Goal: Transaction & Acquisition: Purchase product/service

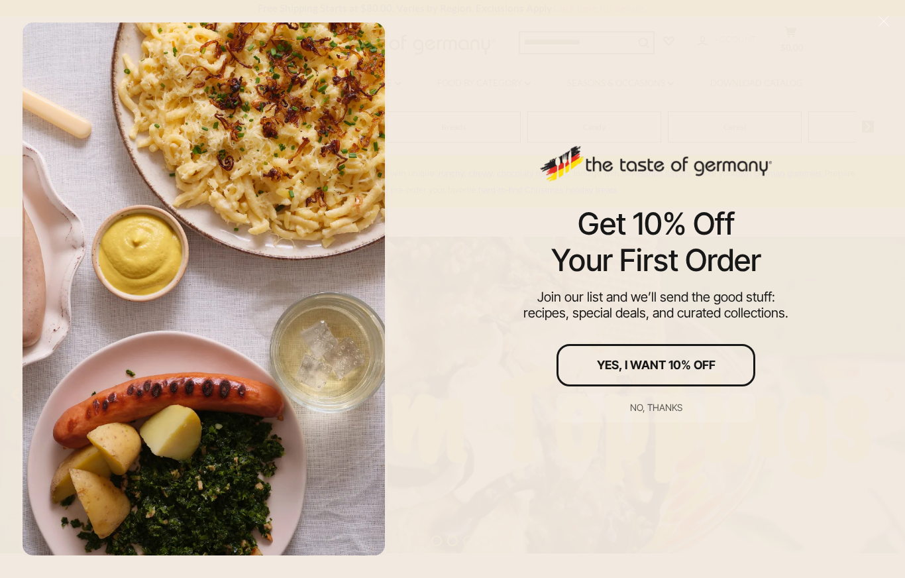
click at [336, 129] on div at bounding box center [204, 289] width 368 height 538
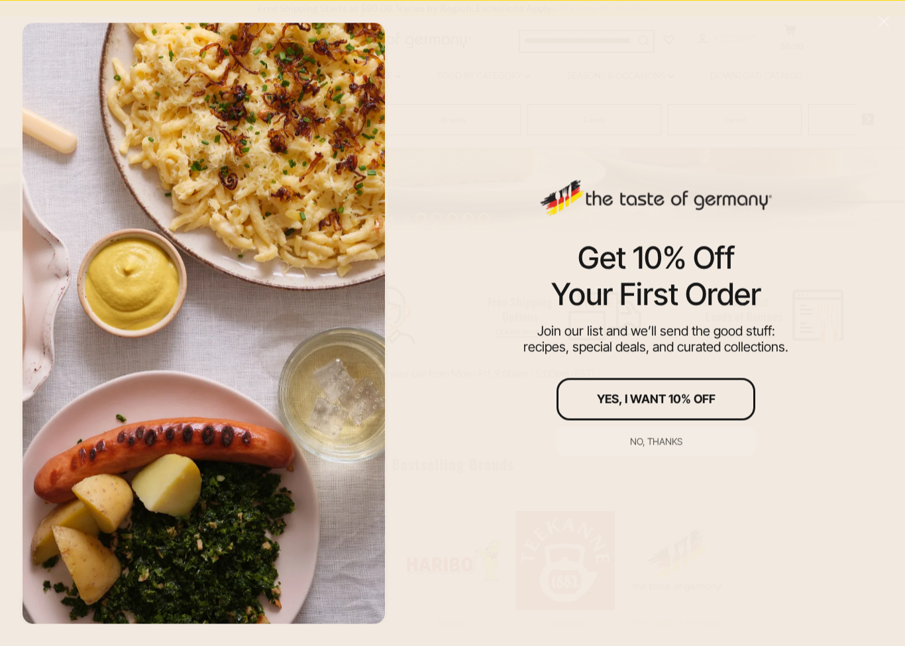
scroll to position [334, 0]
click at [662, 446] on div "No, thanks" at bounding box center [656, 440] width 52 height 9
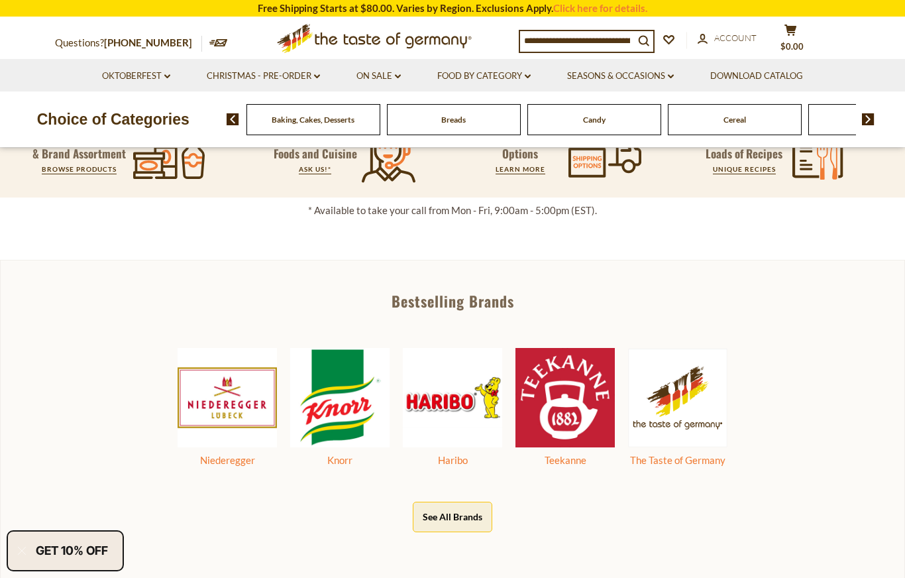
scroll to position [475, 0]
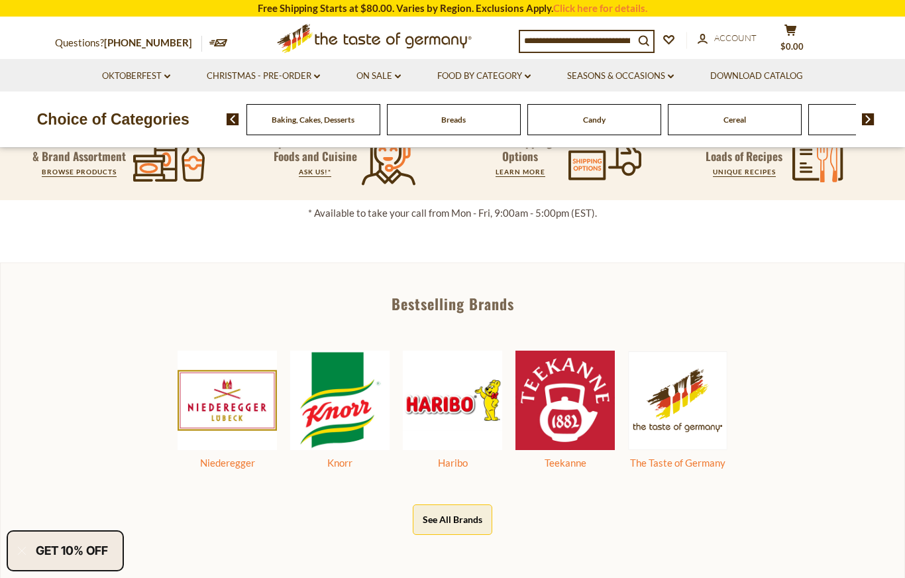
click at [491, 75] on link "Food By Category dropdown_arrow" at bounding box center [483, 76] width 93 height 15
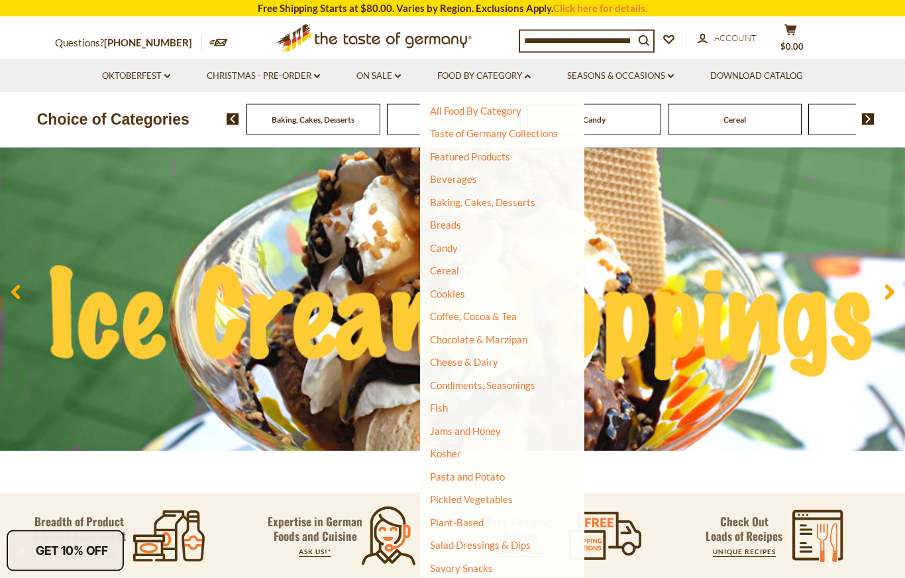
scroll to position [0, 0]
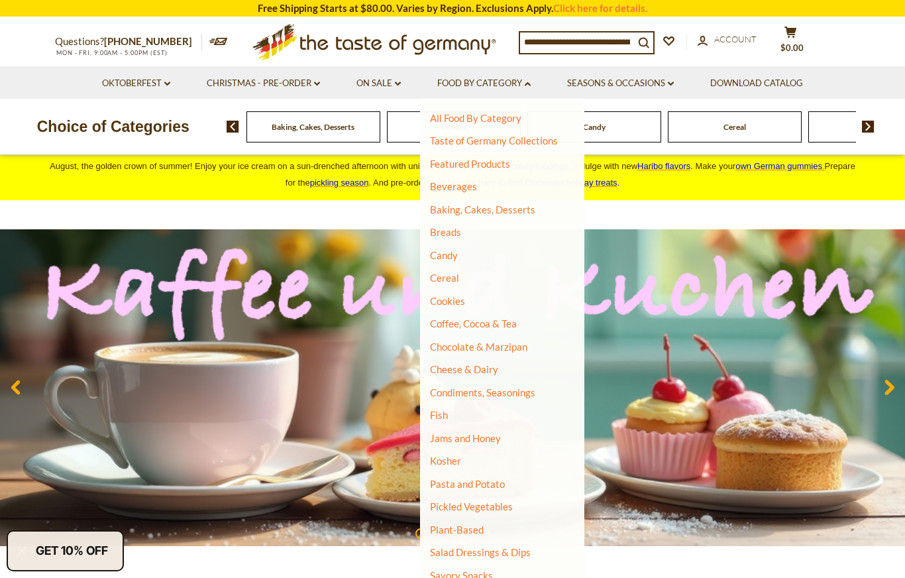
click at [535, 145] on link "Taste of Germany Collections" at bounding box center [494, 140] width 128 height 12
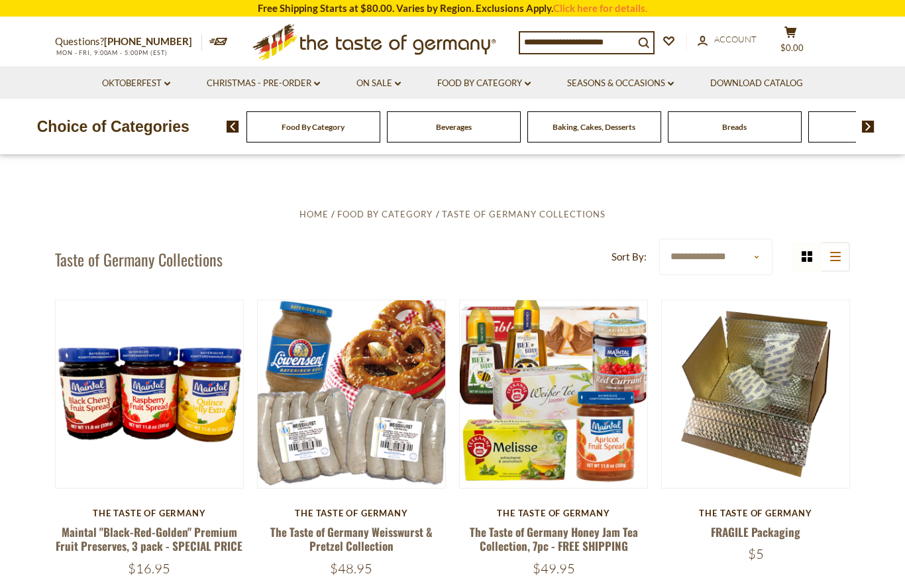
click at [512, 83] on link "Food By Category dropdown_arrow" at bounding box center [483, 83] width 93 height 15
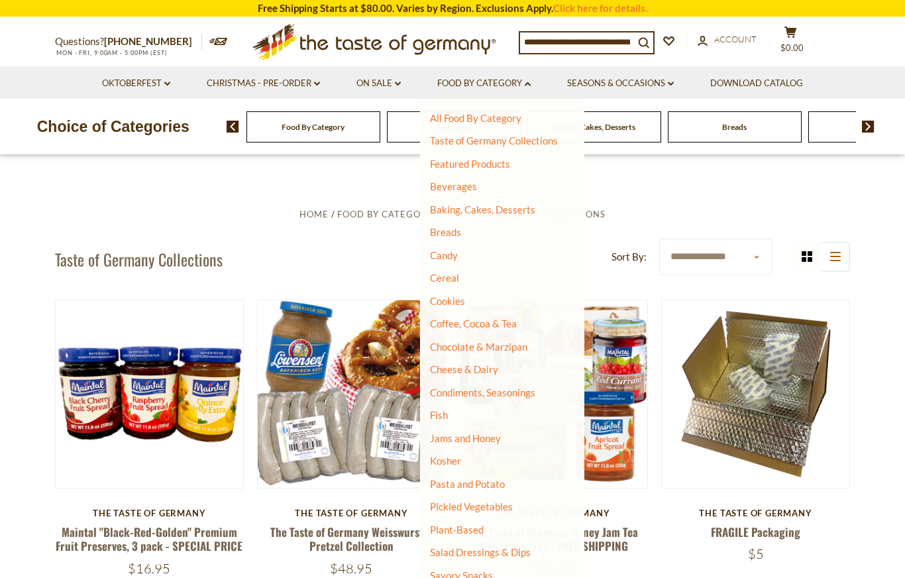
click at [501, 166] on link "Featured Products" at bounding box center [470, 164] width 80 height 12
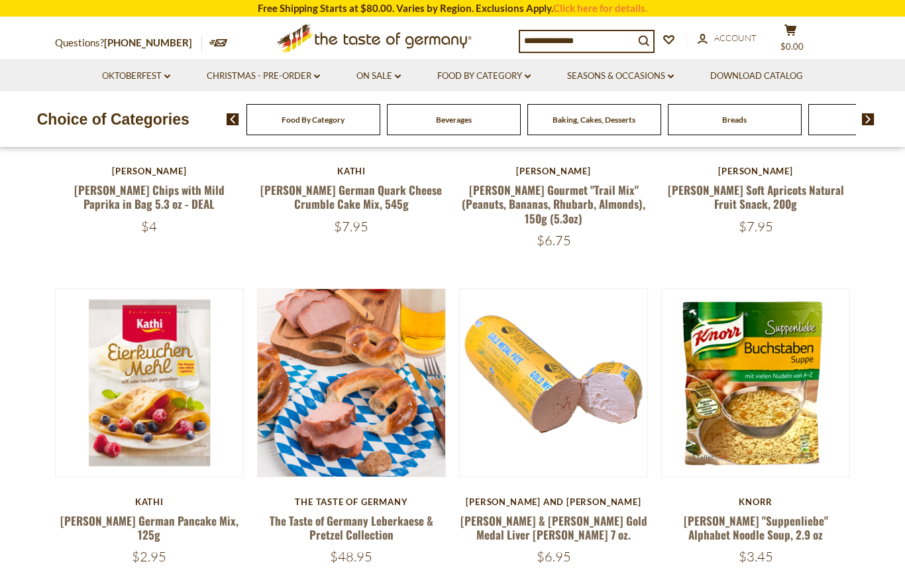
scroll to position [336, 0]
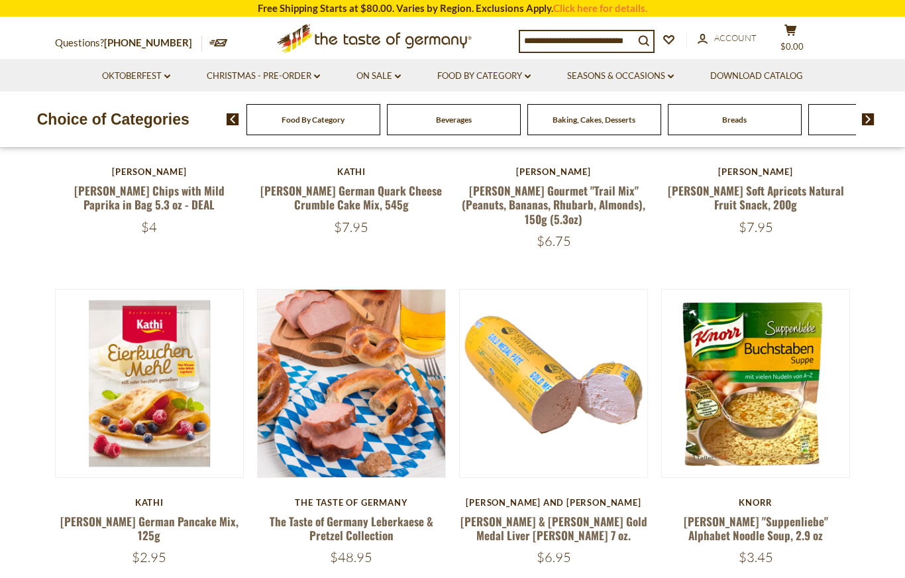
click at [506, 79] on link "Food By Category dropdown_arrow" at bounding box center [483, 76] width 93 height 15
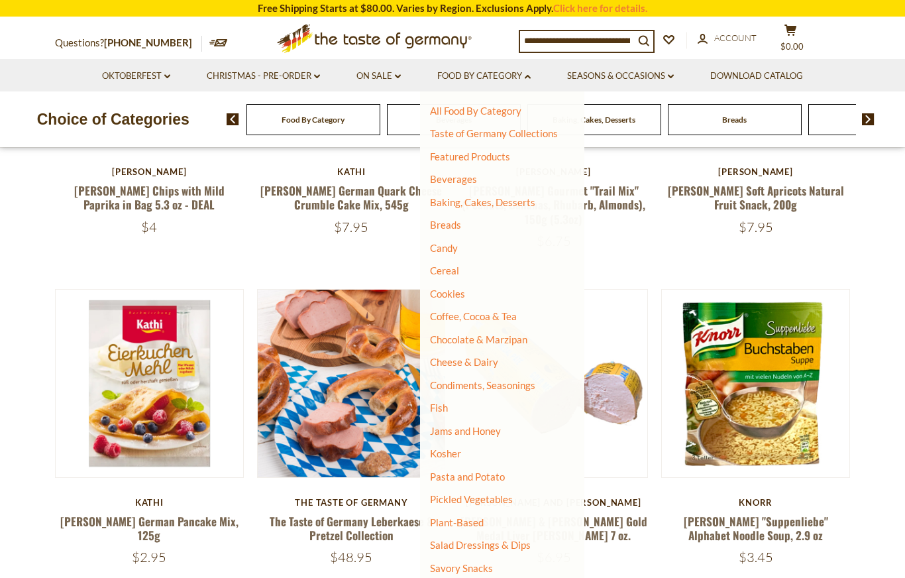
click at [519, 203] on link "Baking, Cakes, Desserts" at bounding box center [482, 202] width 105 height 12
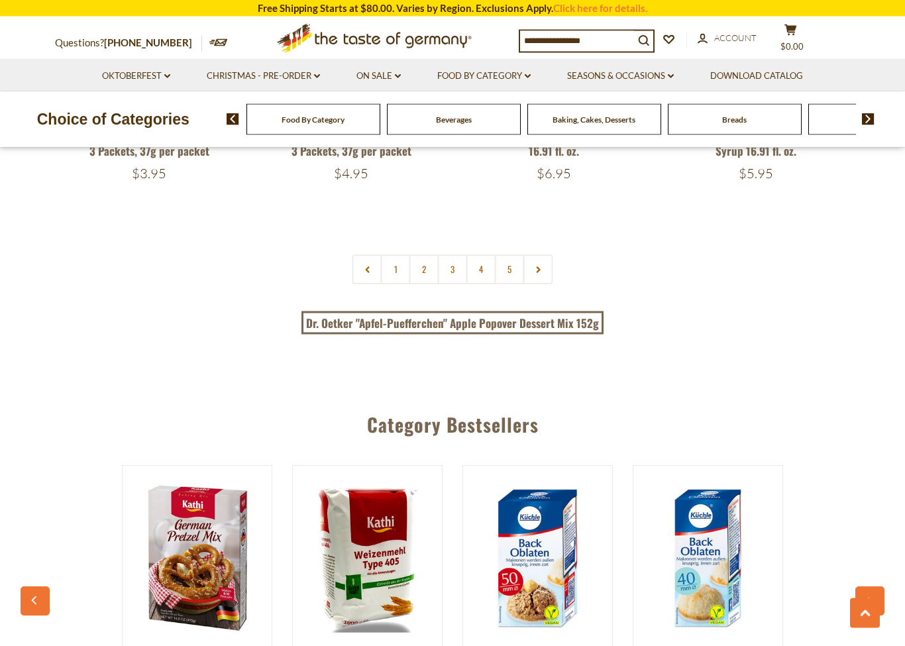
scroll to position [3181, 0]
click at [417, 254] on link "2" at bounding box center [424, 269] width 30 height 30
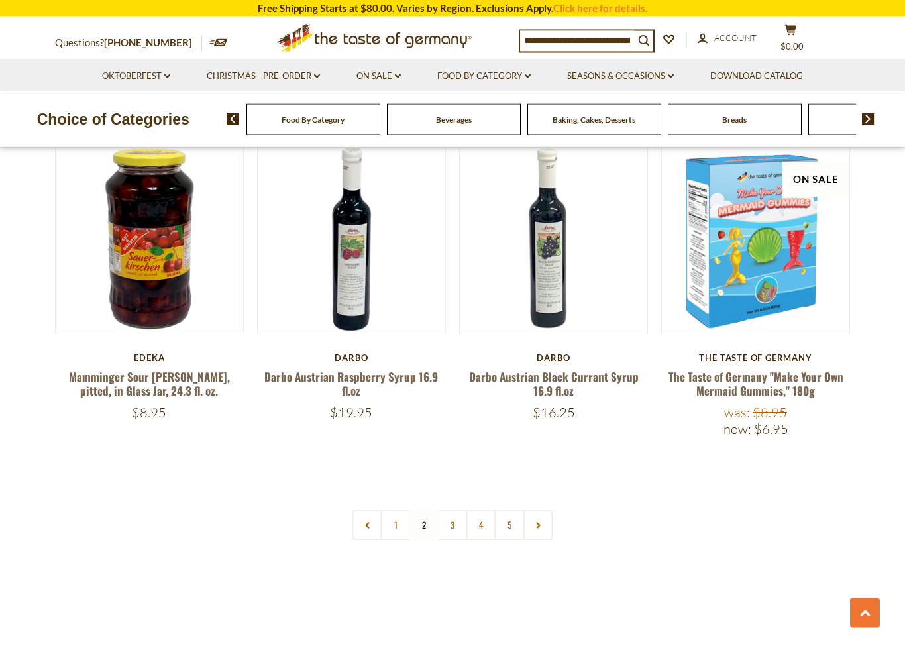
scroll to position [2921, 0]
click at [387, 368] on link "Darbo Austrian Raspberry Syrup 16.9 fl.oz" at bounding box center [351, 383] width 174 height 30
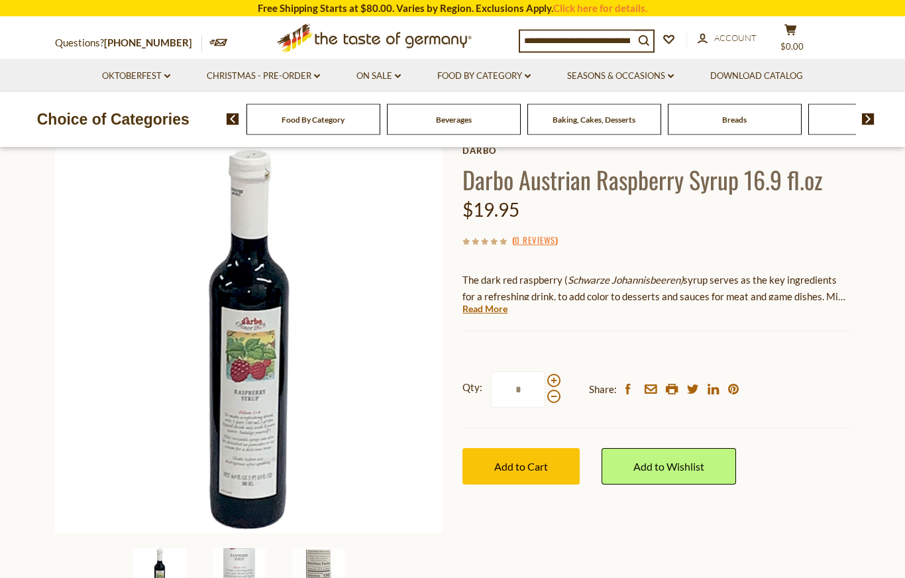
scroll to position [76, 0]
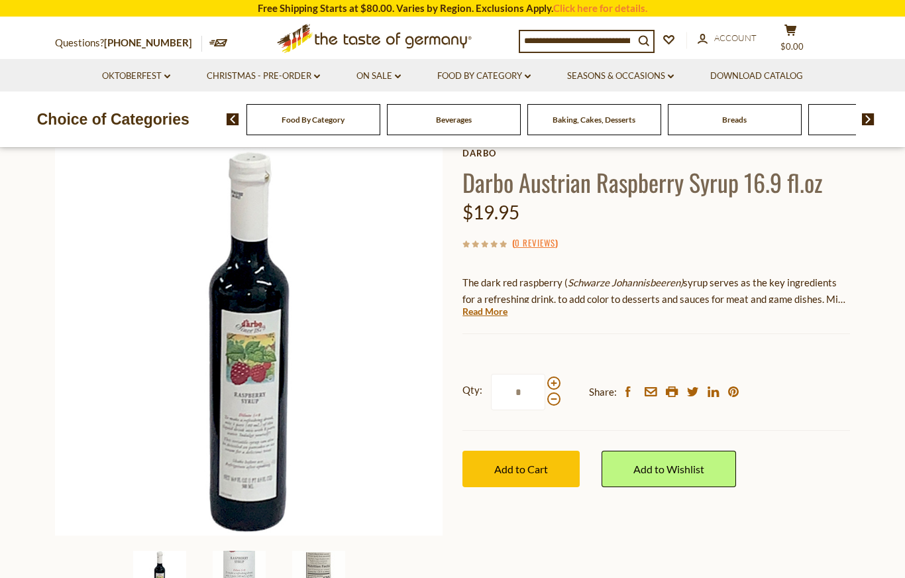
click at [552, 463] on button "Add to Cart" at bounding box center [520, 468] width 117 height 36
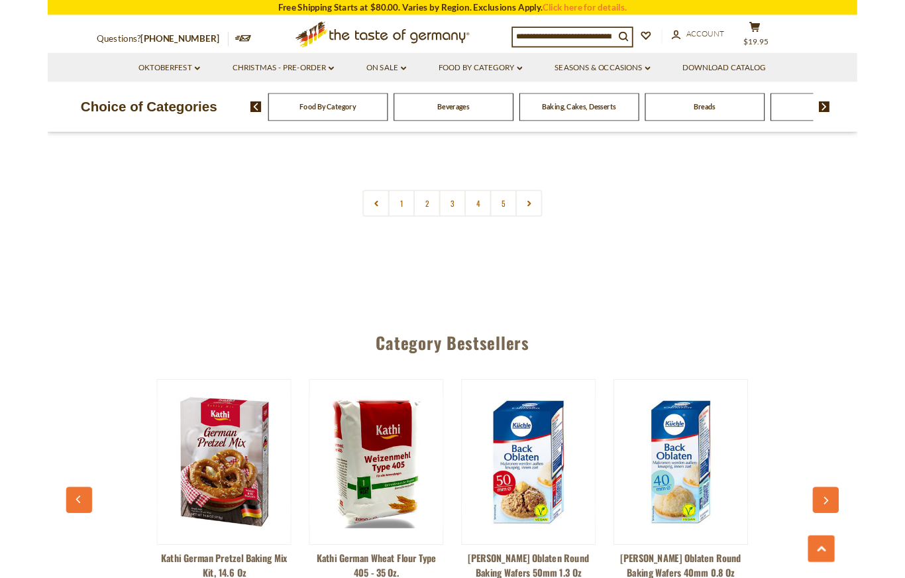
scroll to position [3204, 0]
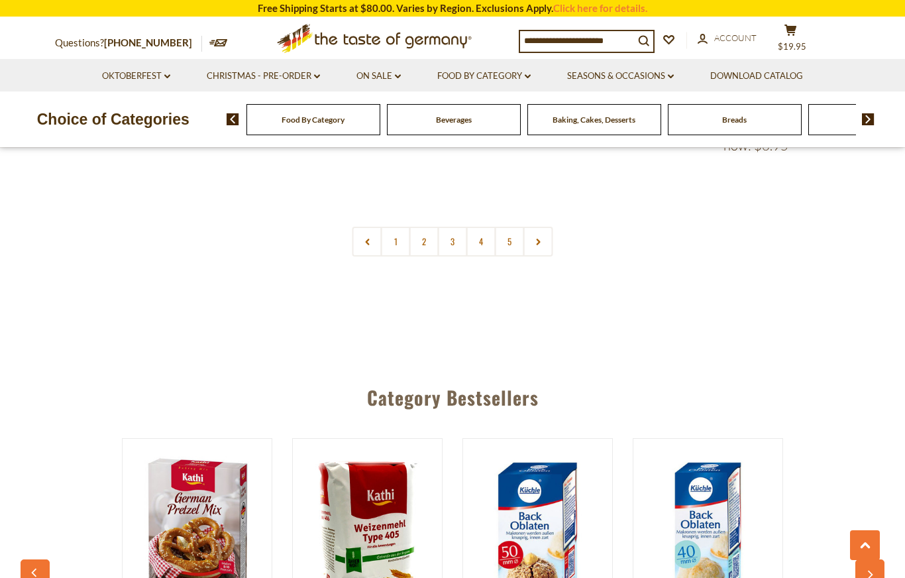
click at [452, 227] on link "3" at bounding box center [453, 242] width 30 height 30
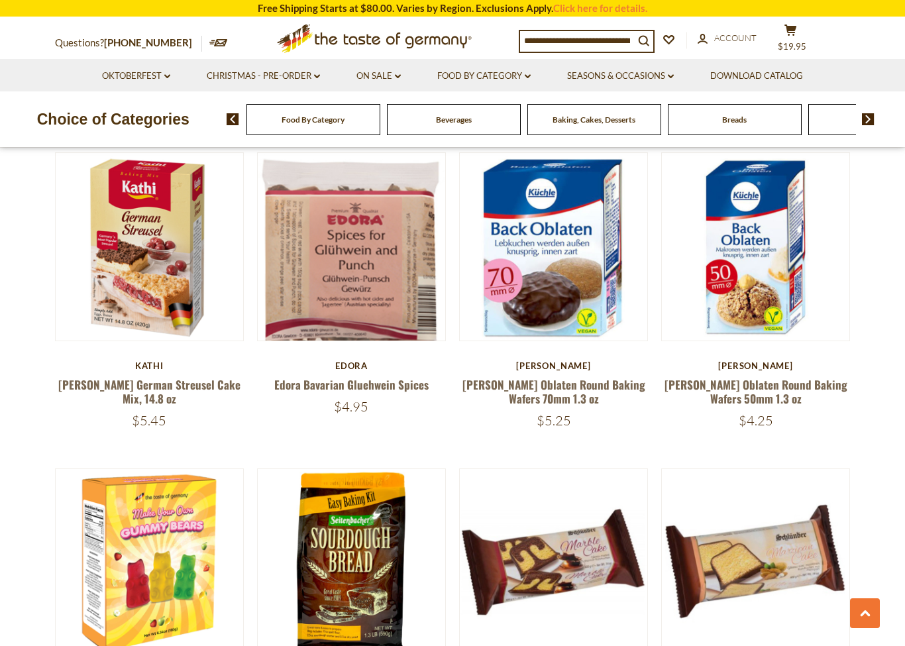
scroll to position [2651, 0]
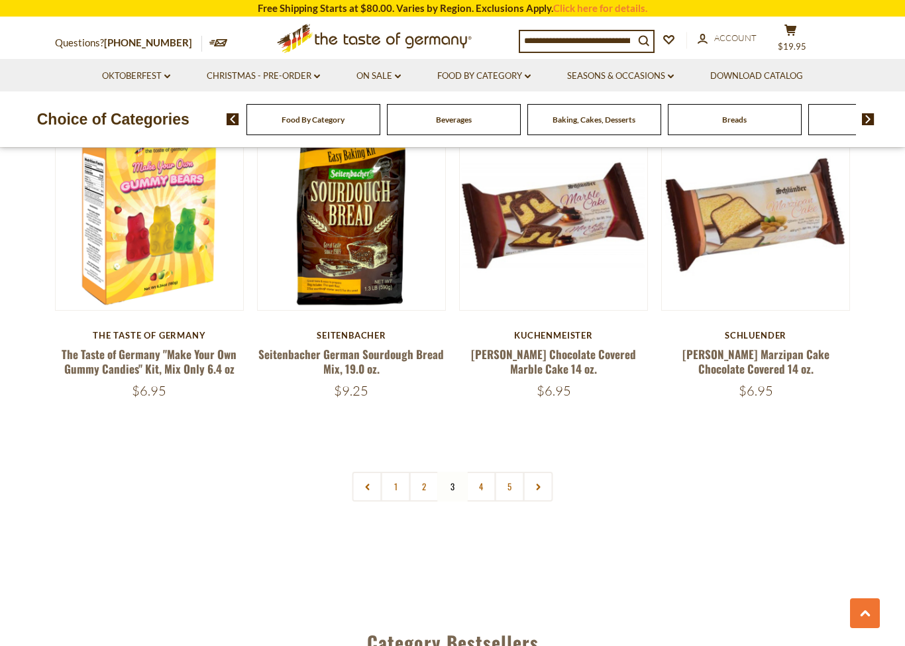
click at [484, 472] on link "4" at bounding box center [481, 487] width 30 height 30
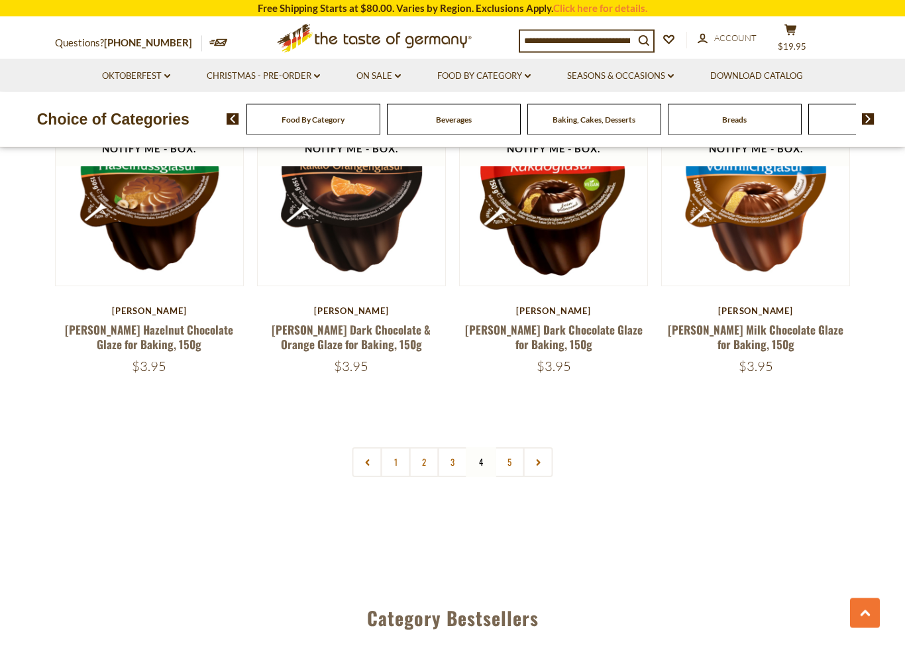
scroll to position [3004, 0]
click at [507, 447] on link "5" at bounding box center [510, 462] width 30 height 30
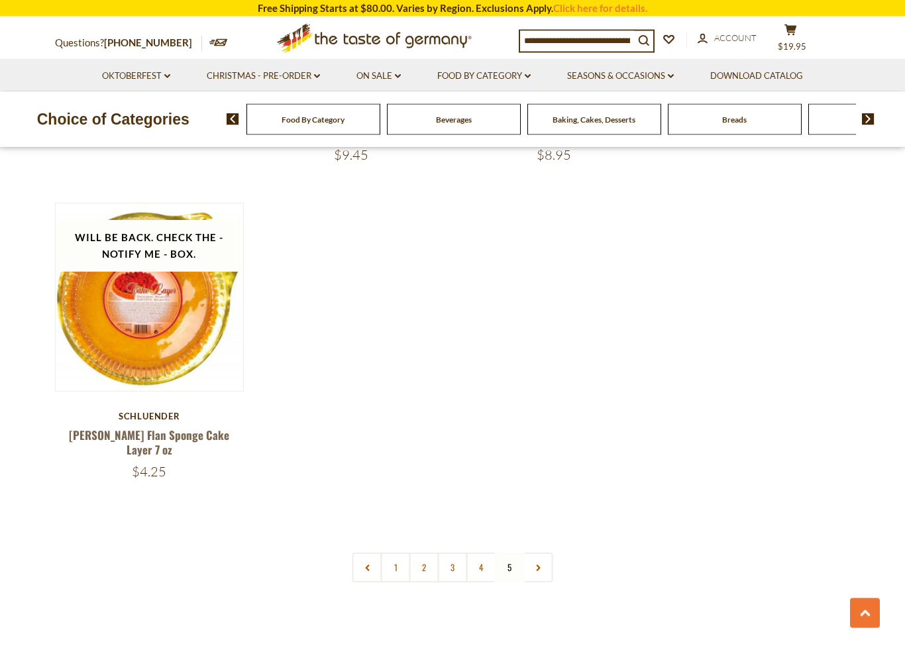
scroll to position [2259, 0]
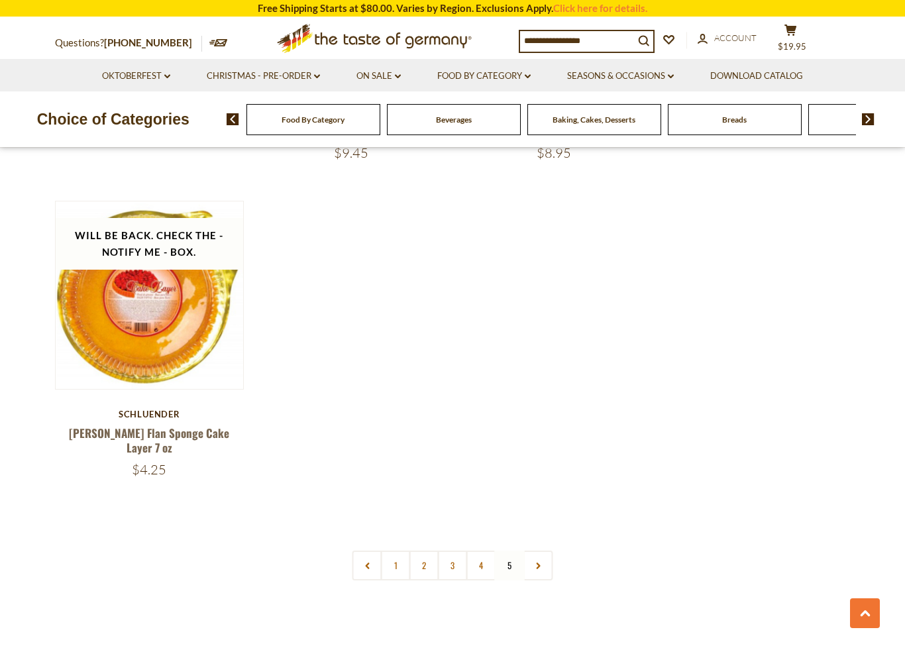
click at [538, 562] on icon at bounding box center [538, 565] width 8 height 7
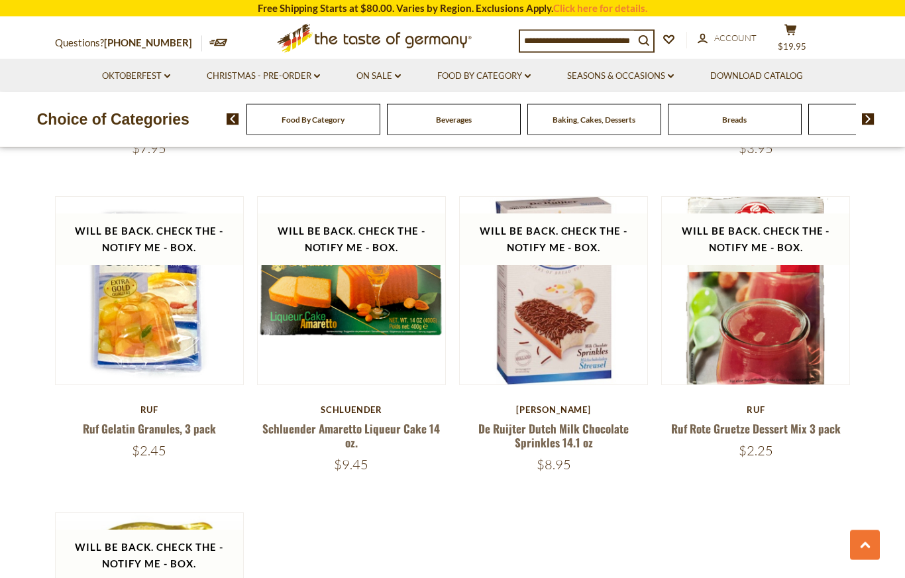
scroll to position [1940, 0]
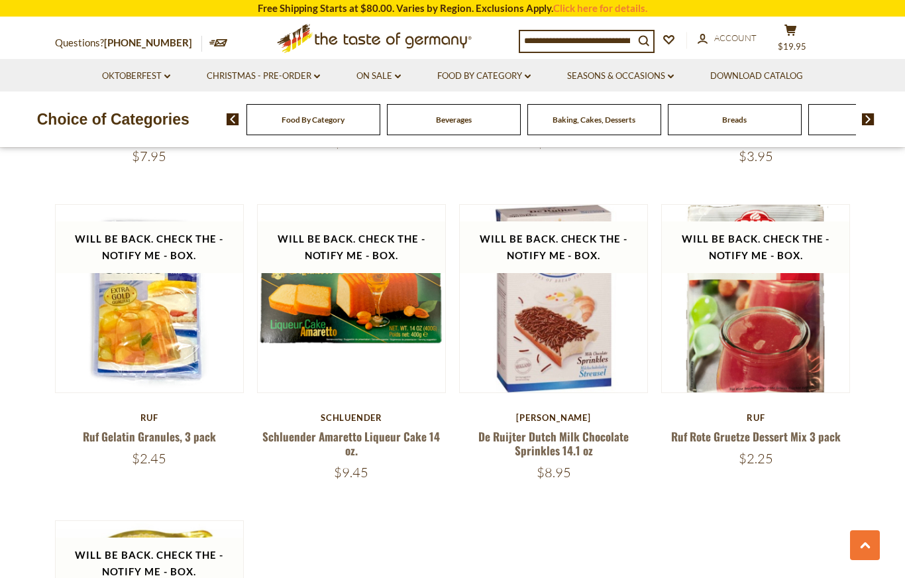
click at [500, 77] on link "Food By Category dropdown_arrow" at bounding box center [483, 76] width 93 height 15
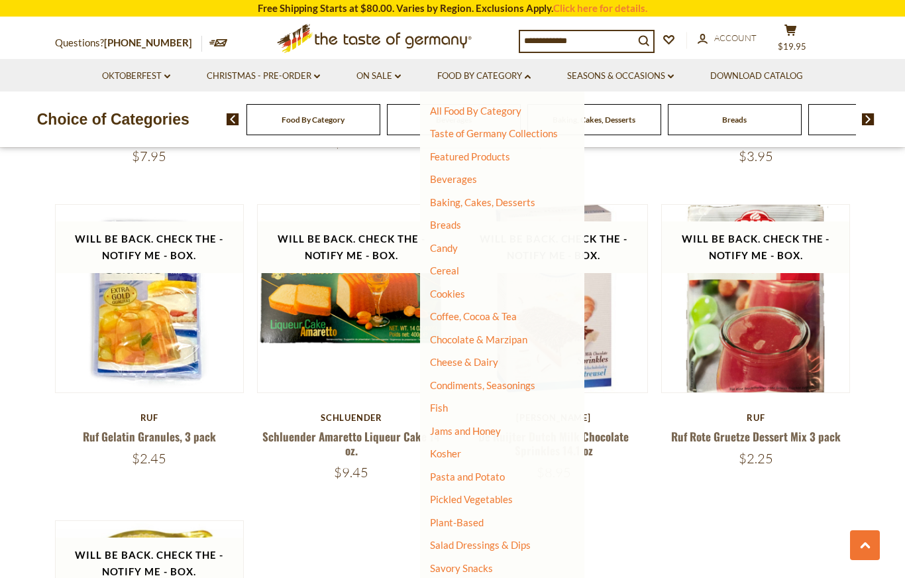
click at [454, 225] on link "Breads" at bounding box center [445, 225] width 31 height 12
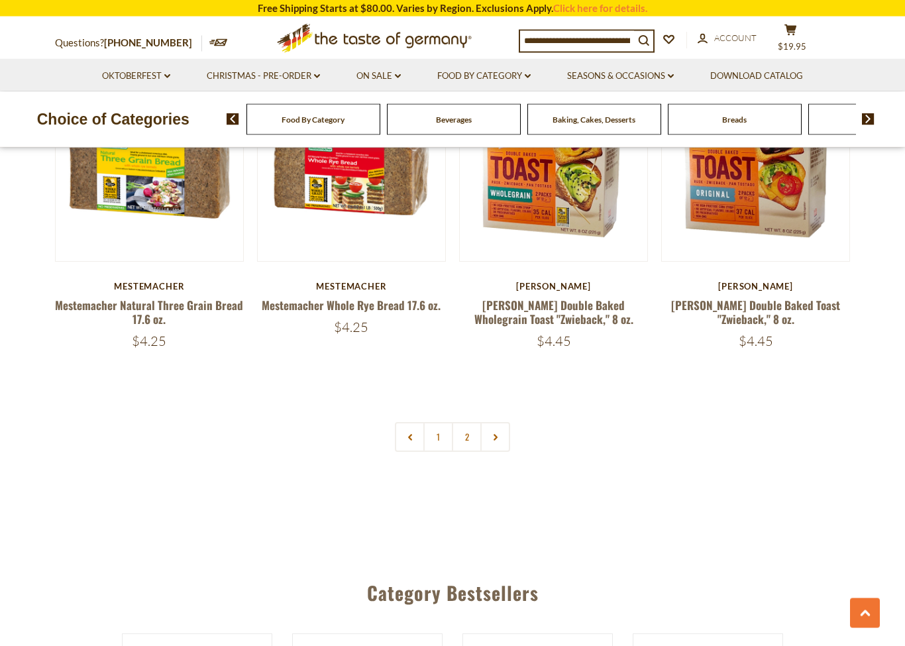
scroll to position [3000, 0]
click at [464, 432] on link "2" at bounding box center [467, 436] width 30 height 30
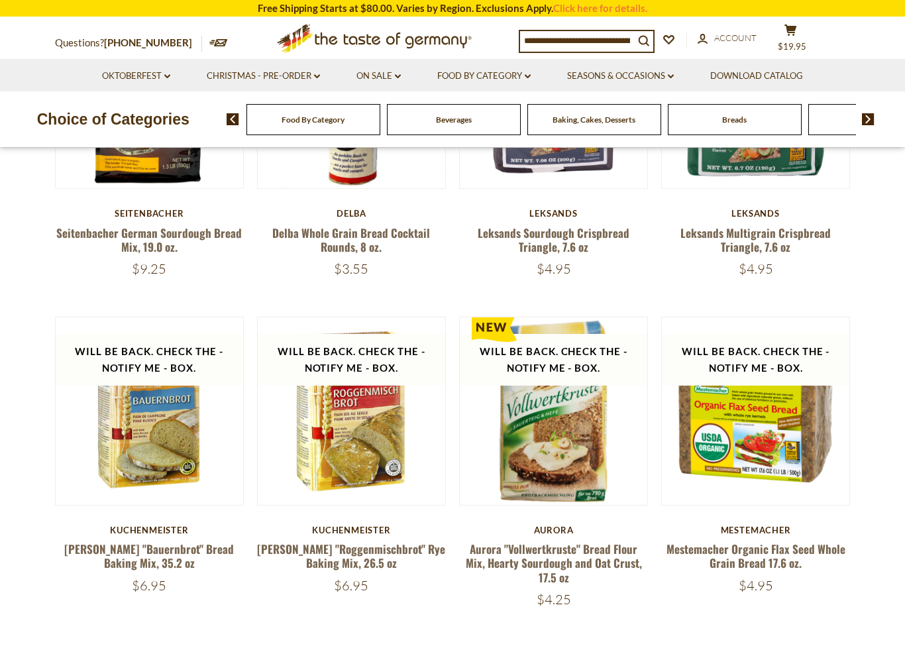
scroll to position [466, 0]
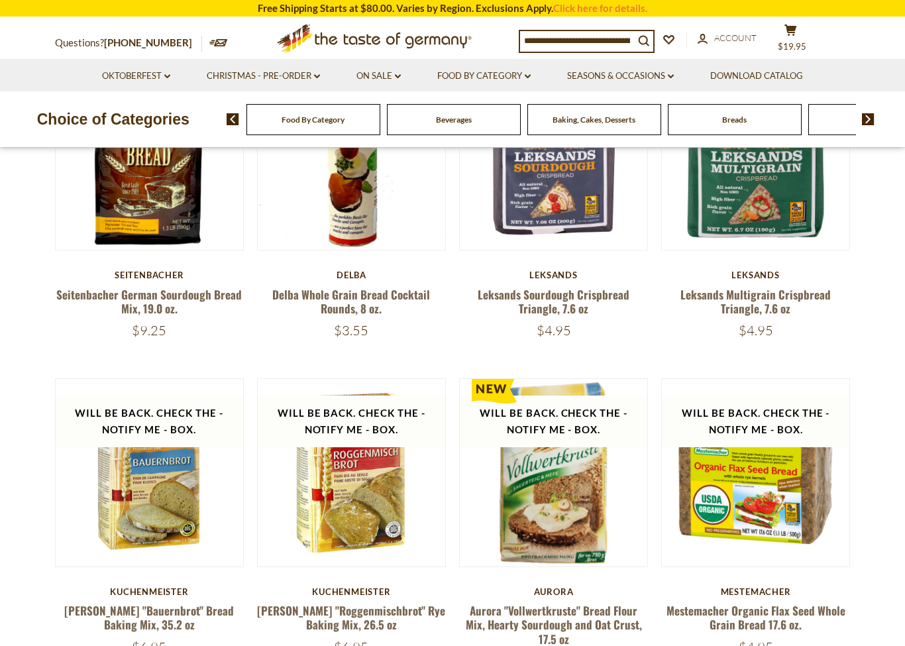
click at [493, 75] on link "Food By Category dropdown_arrow" at bounding box center [483, 76] width 93 height 15
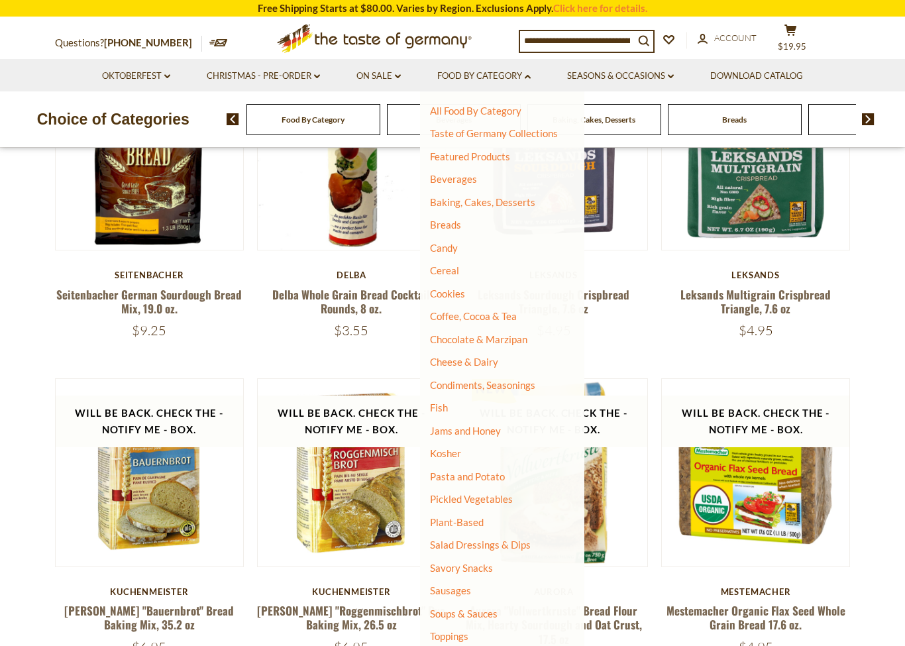
click at [455, 248] on link "Candy" at bounding box center [444, 248] width 28 height 12
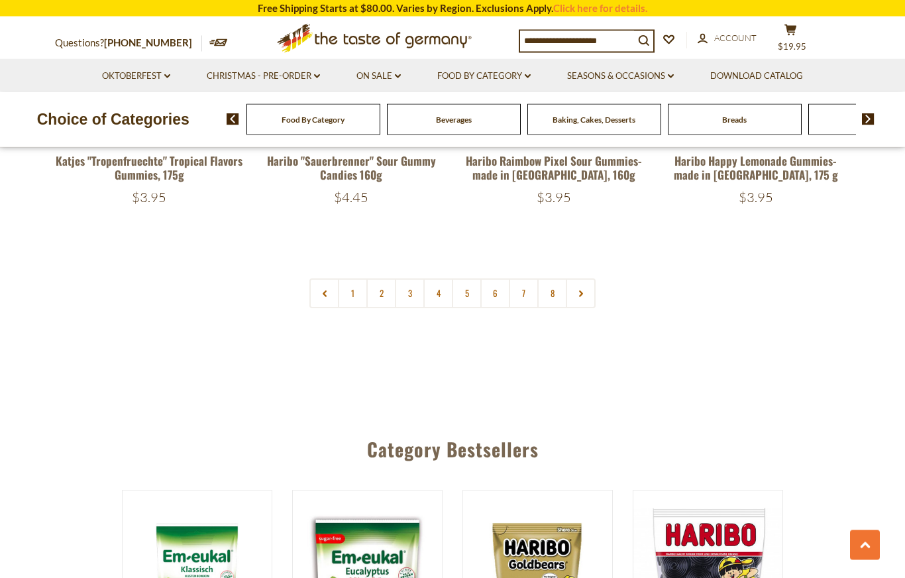
scroll to position [3239, 0]
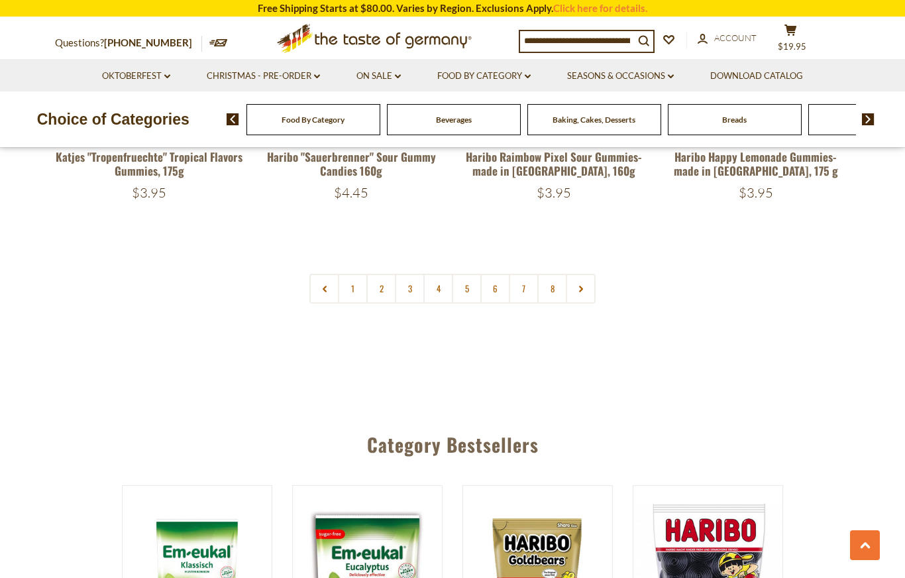
click at [382, 274] on link "2" at bounding box center [381, 289] width 30 height 30
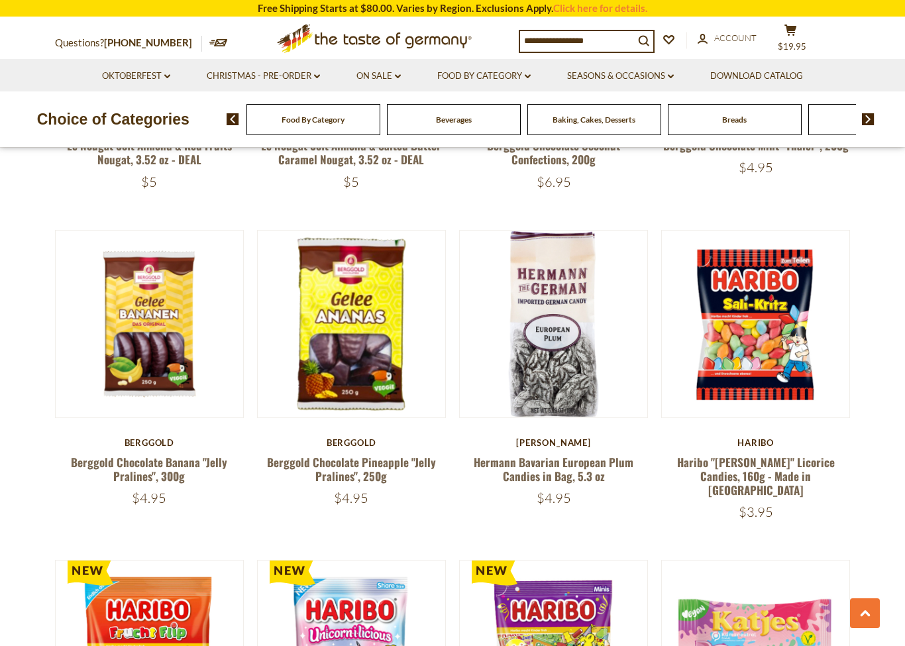
scroll to position [924, 0]
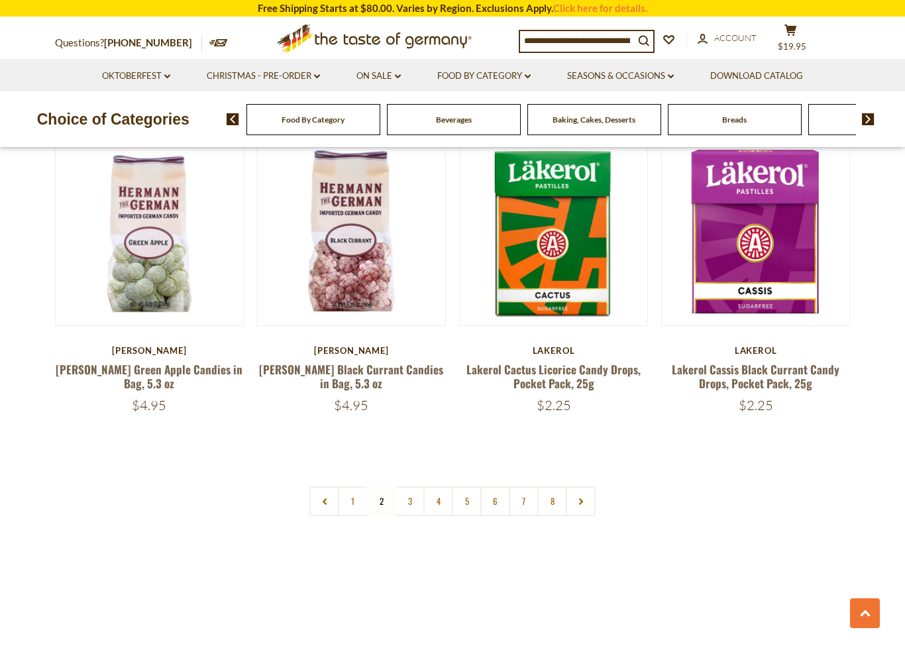
click at [411, 486] on link "3" at bounding box center [410, 501] width 30 height 30
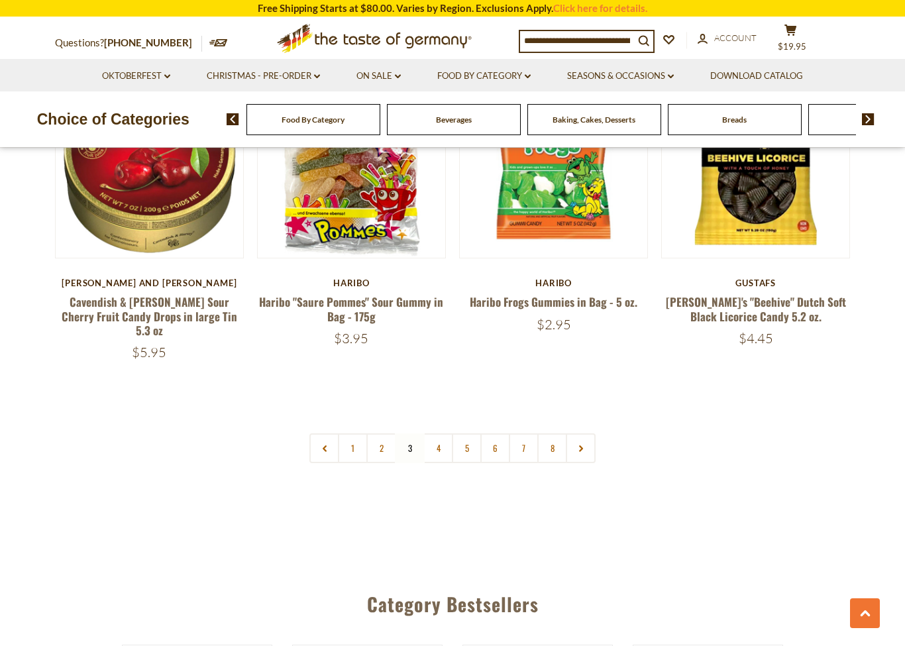
scroll to position [3041, 0]
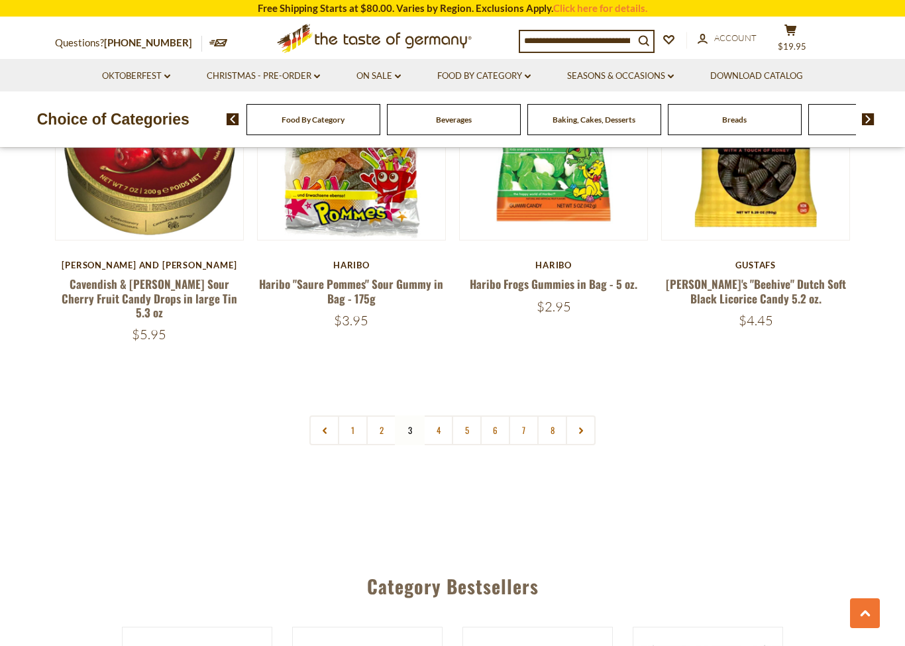
click at [438, 415] on link "4" at bounding box center [438, 430] width 30 height 30
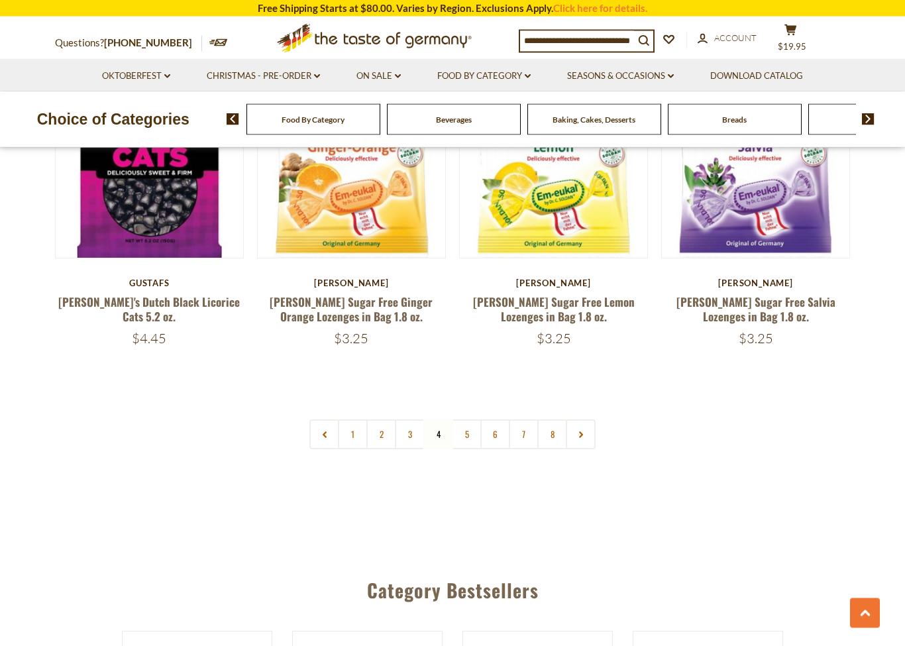
scroll to position [3073, 0]
click at [470, 419] on link "5" at bounding box center [467, 434] width 30 height 30
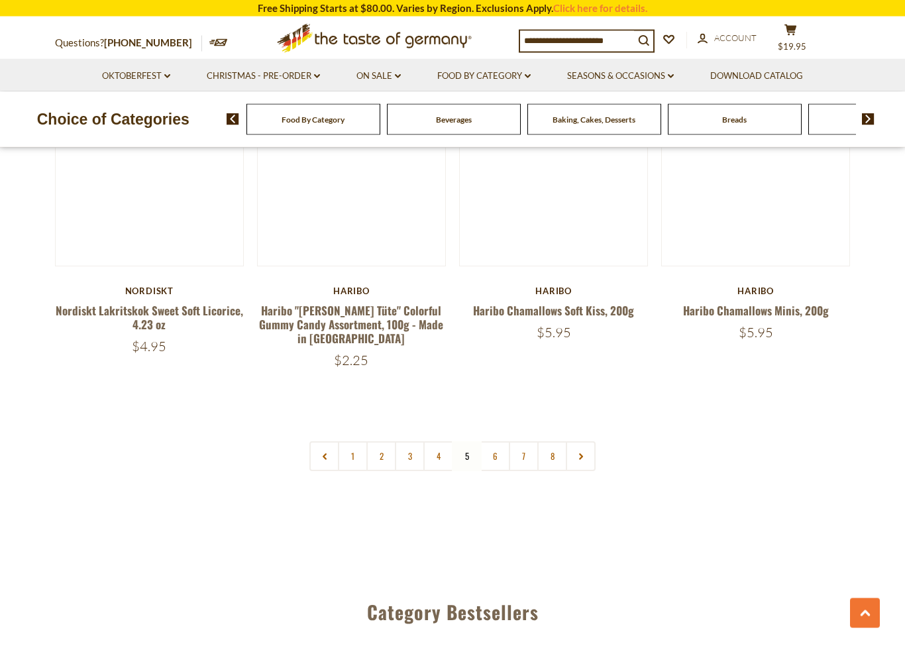
scroll to position [3030, 0]
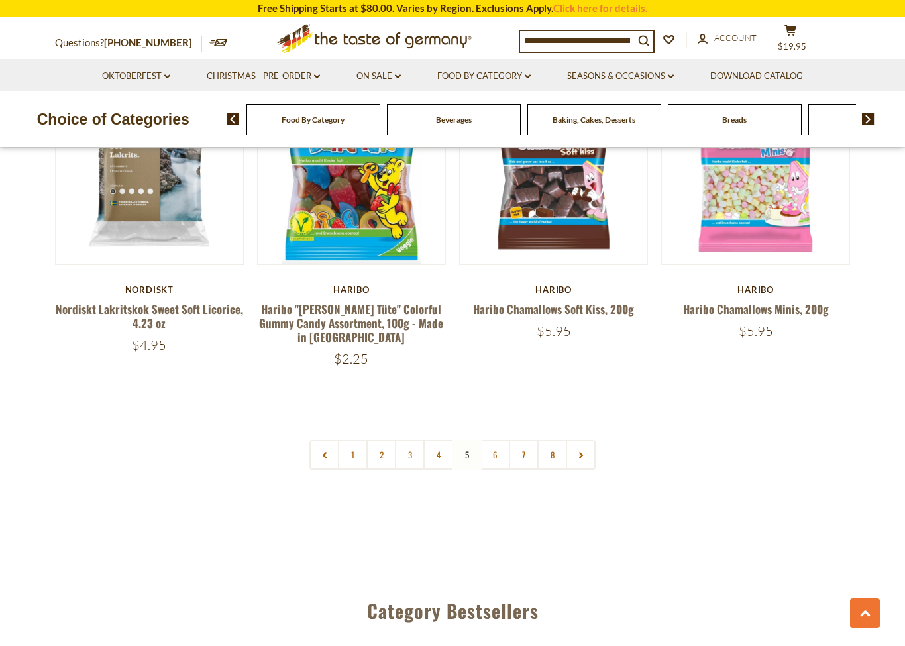
click at [489, 440] on link "6" at bounding box center [495, 455] width 30 height 30
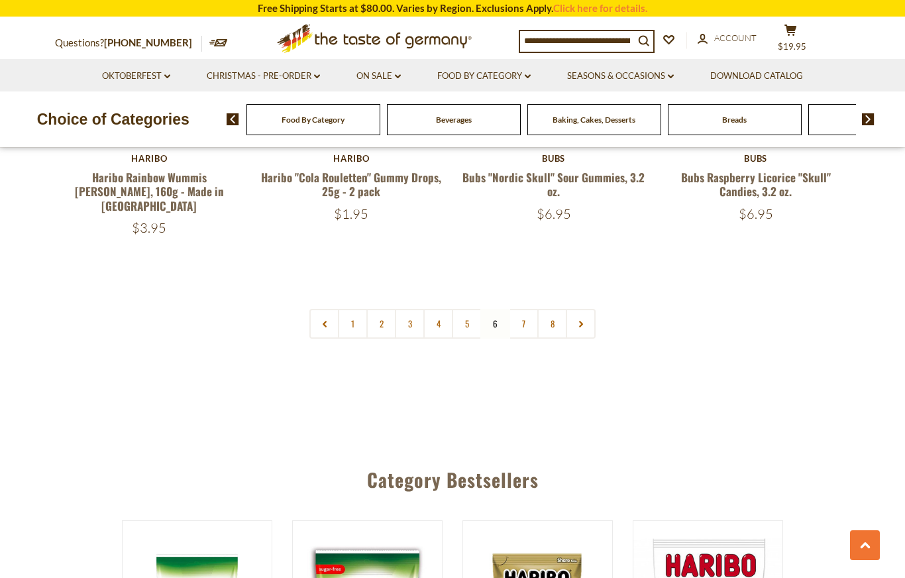
scroll to position [3189, 0]
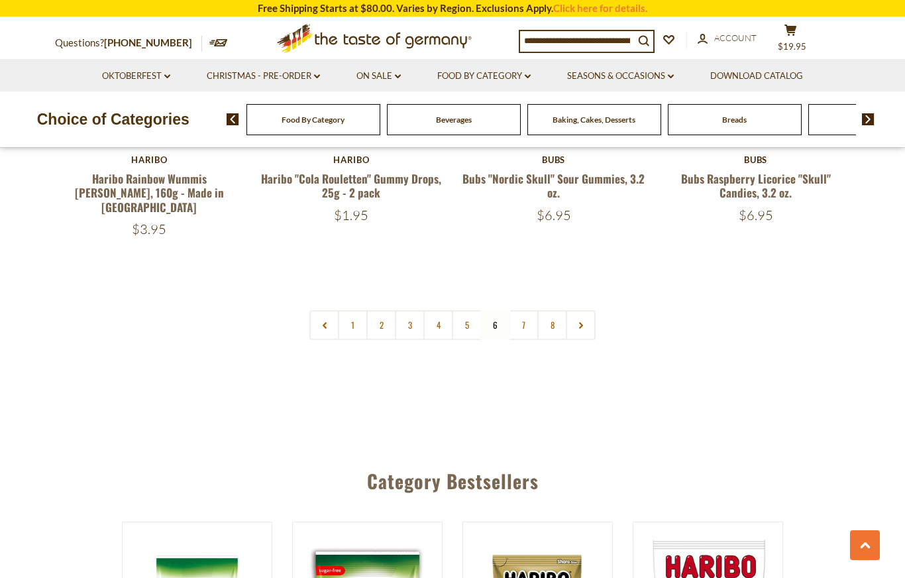
click at [517, 310] on link "7" at bounding box center [524, 325] width 30 height 30
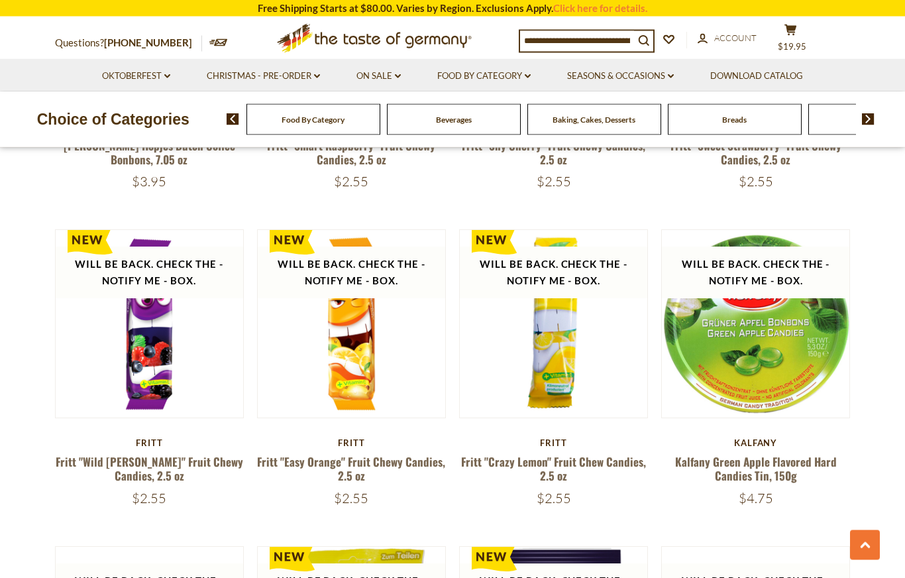
scroll to position [1872, 0]
click at [506, 77] on link "Food By Category dropdown_arrow" at bounding box center [483, 76] width 93 height 15
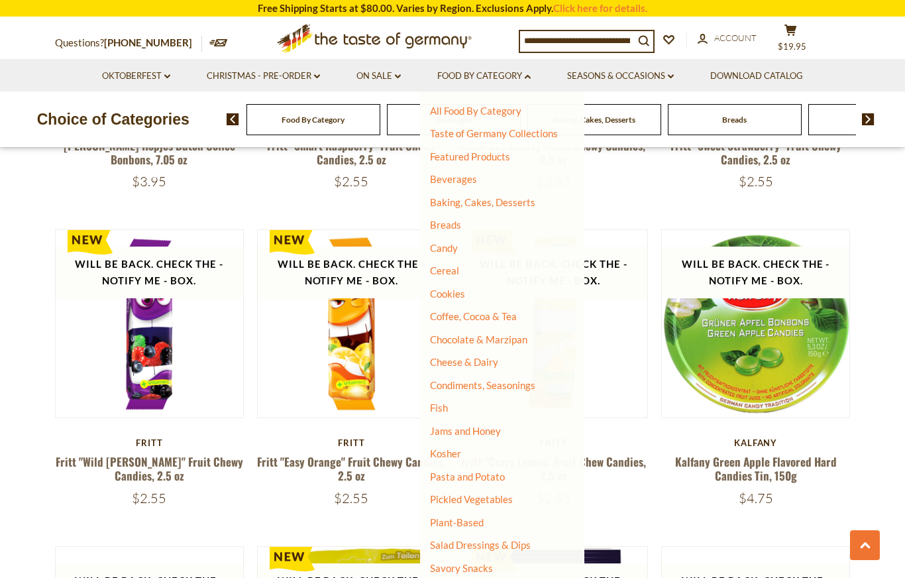
click at [452, 272] on link "Cereal" at bounding box center [444, 270] width 29 height 12
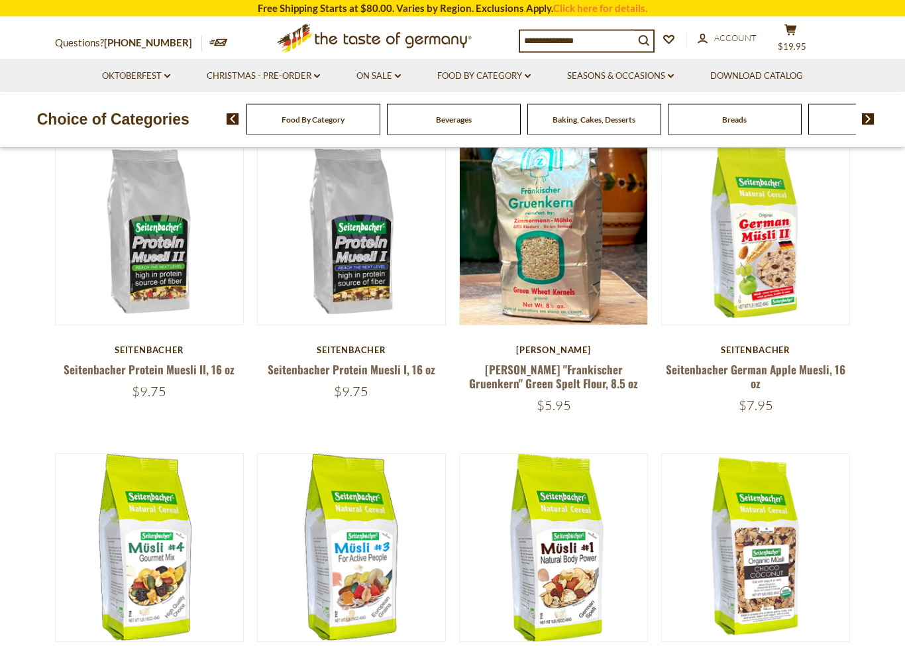
scroll to position [392, 0]
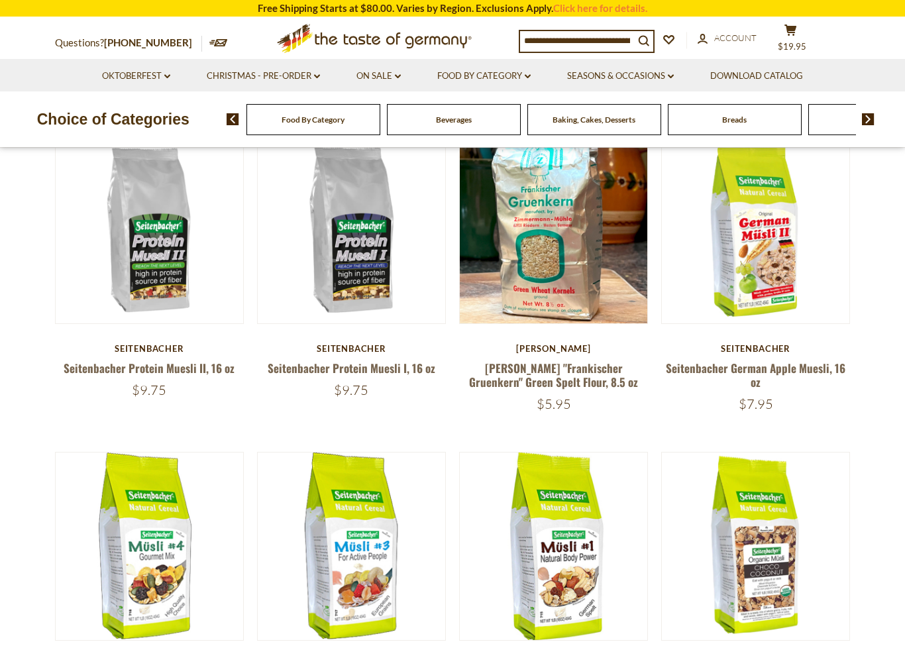
click at [192, 360] on link "Seitenbacher Protein Muesli II, 16 oz" at bounding box center [149, 368] width 171 height 17
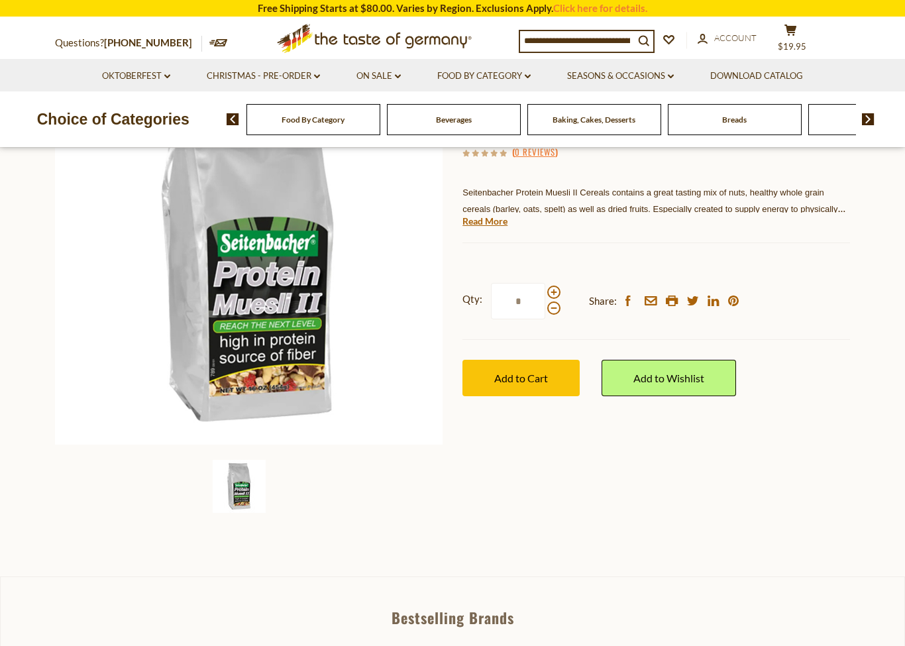
scroll to position [169, 0]
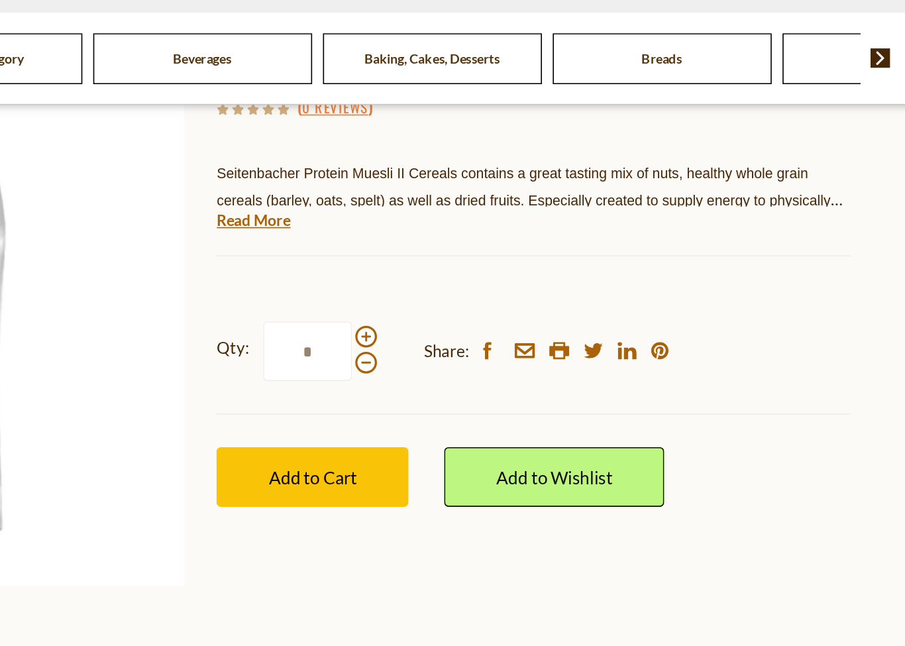
click at [462, 212] on link "Read More" at bounding box center [484, 218] width 45 height 13
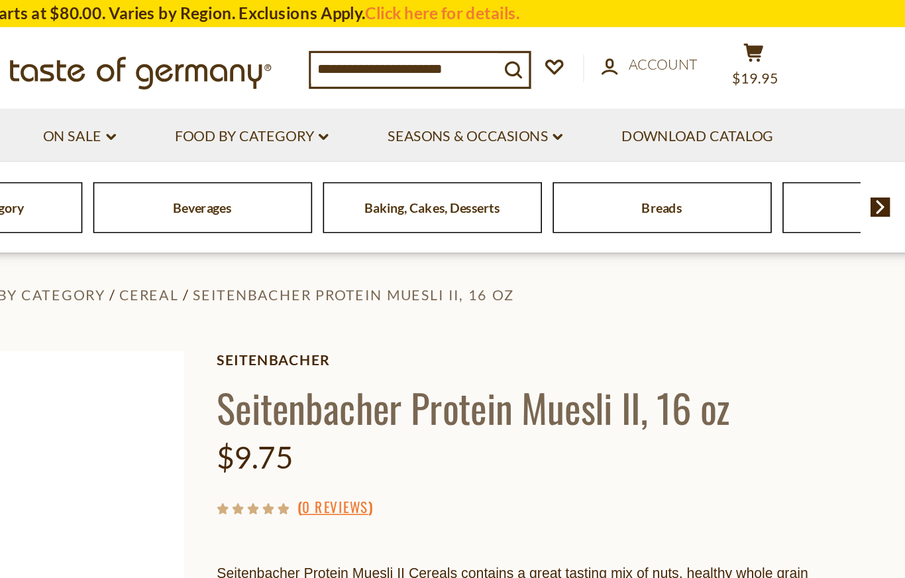
scroll to position [0, 0]
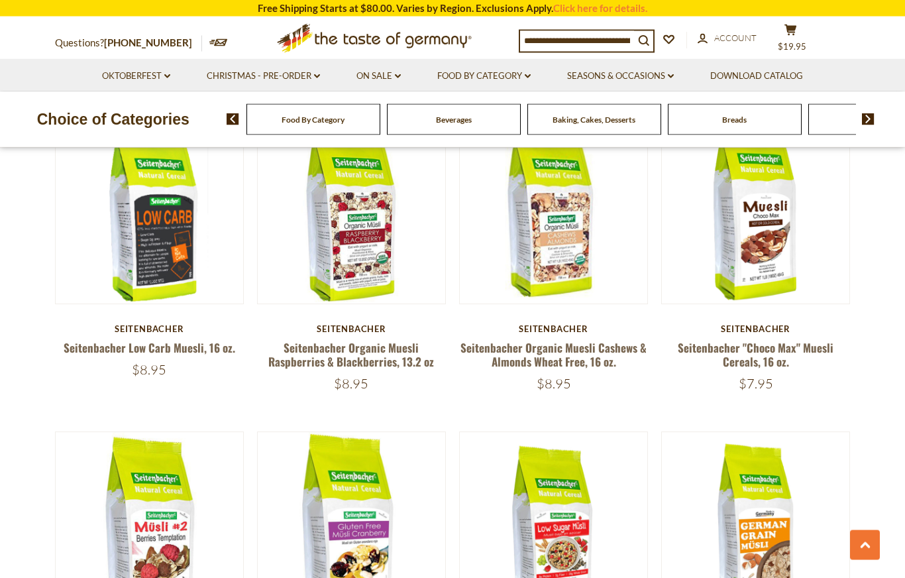
scroll to position [1051, 0]
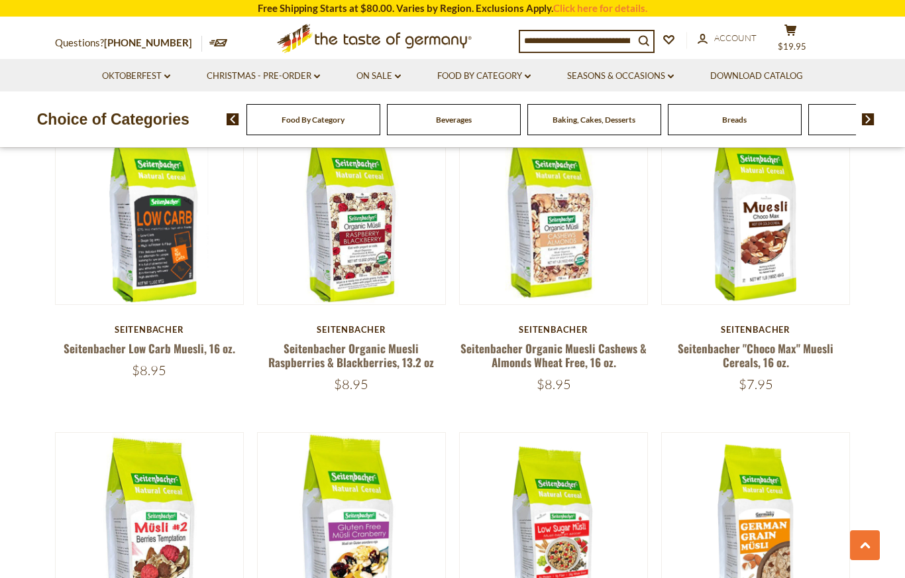
click at [491, 79] on link "Food By Category dropdown_arrow" at bounding box center [483, 76] width 93 height 15
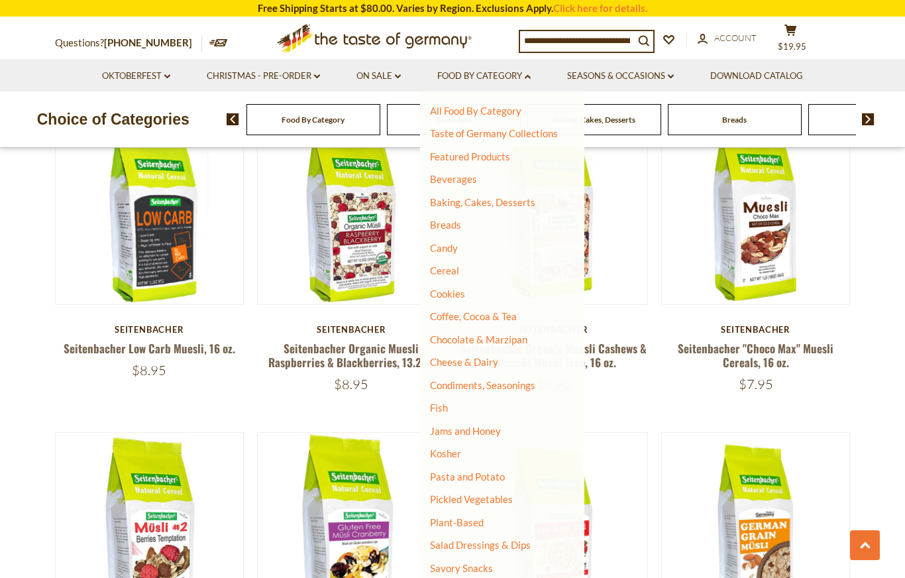
click at [458, 288] on link "Cookies" at bounding box center [447, 293] width 35 height 12
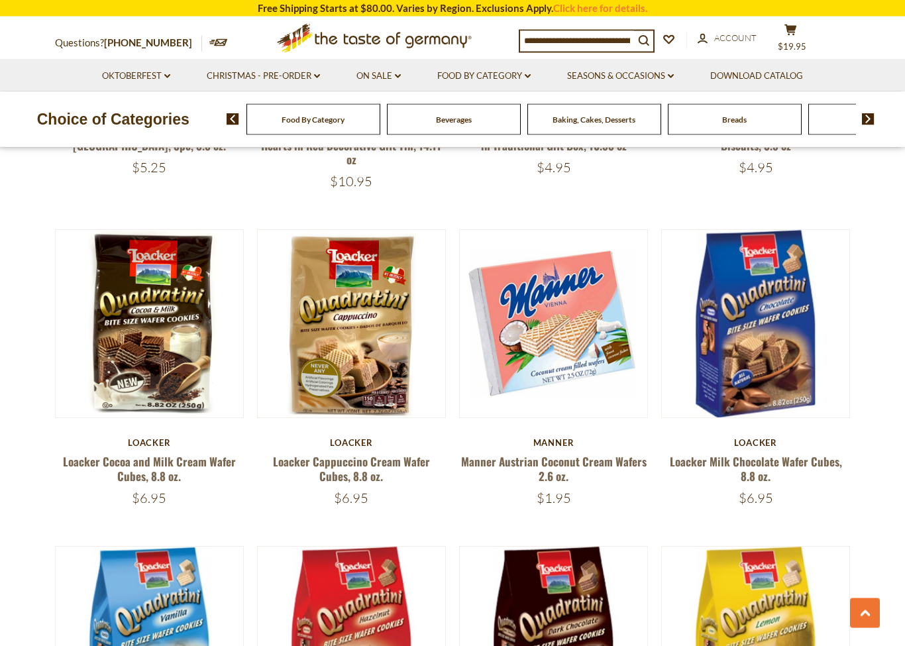
scroll to position [1905, 0]
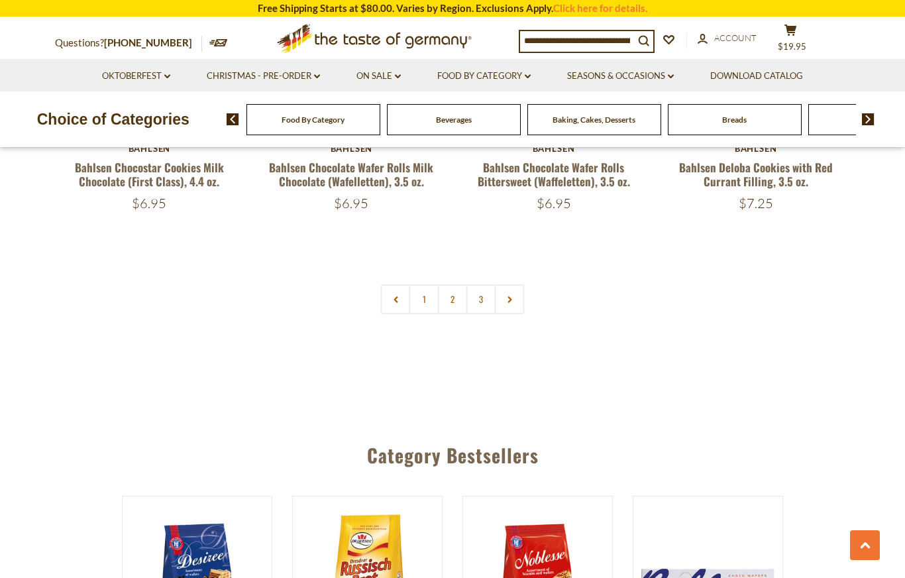
click at [452, 289] on link "2" at bounding box center [453, 299] width 30 height 30
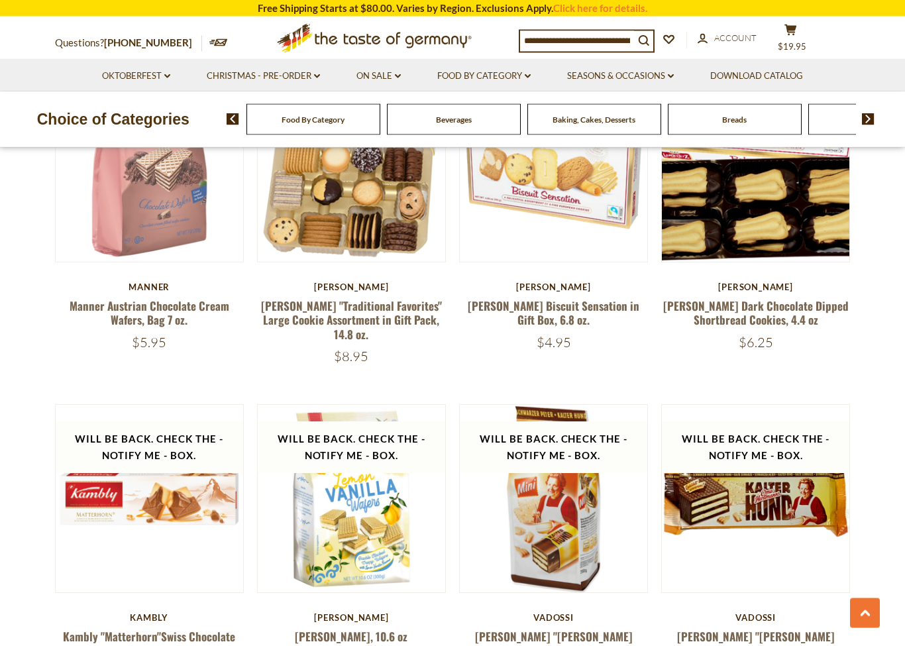
scroll to position [2028, 0]
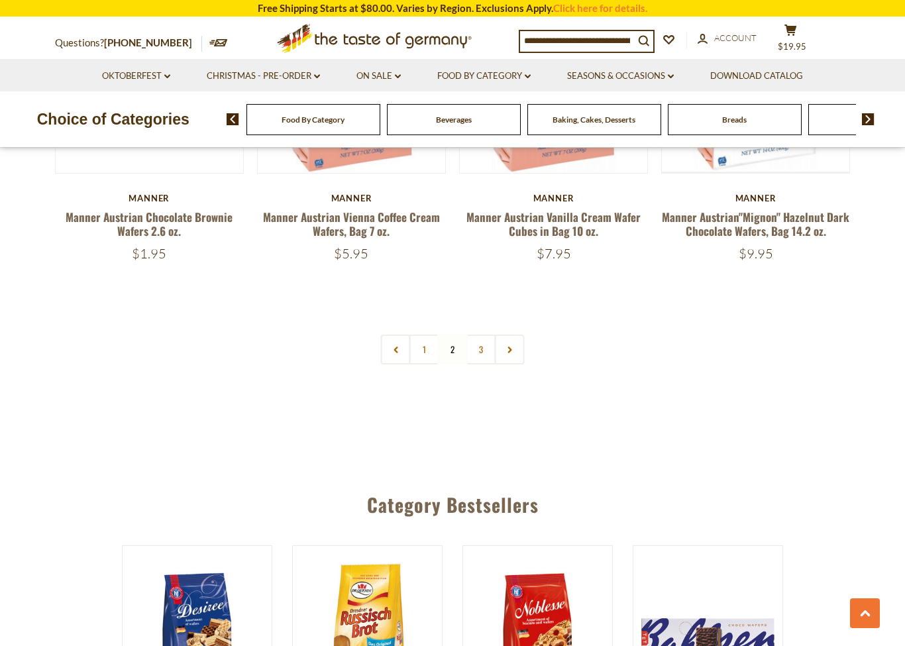
click at [487, 334] on link "3" at bounding box center [481, 349] width 30 height 30
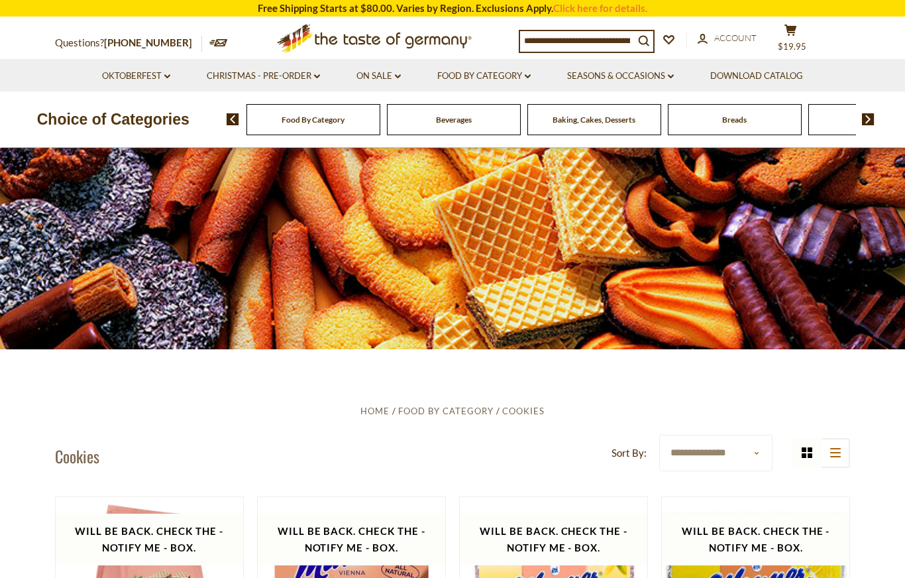
scroll to position [0, 0]
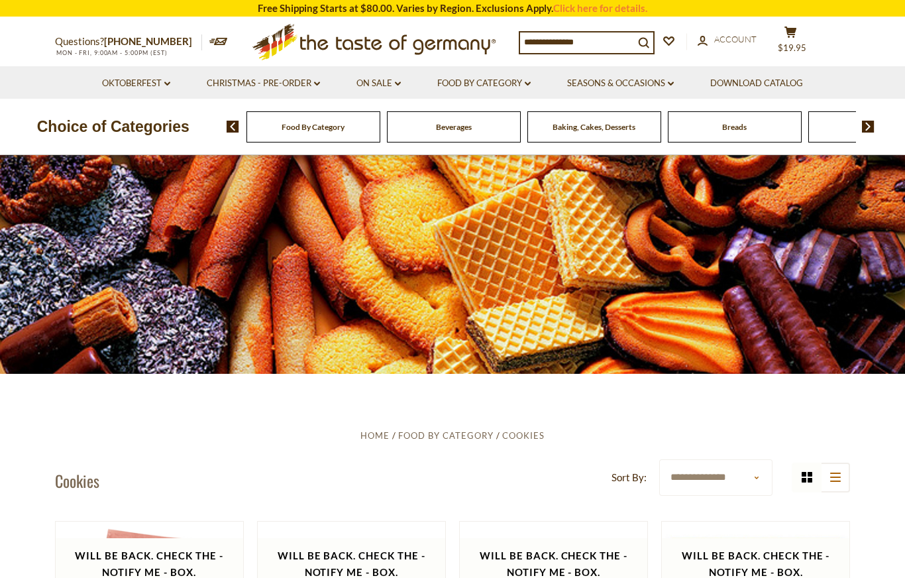
click at [485, 77] on link "Food By Category dropdown_arrow" at bounding box center [483, 83] width 93 height 15
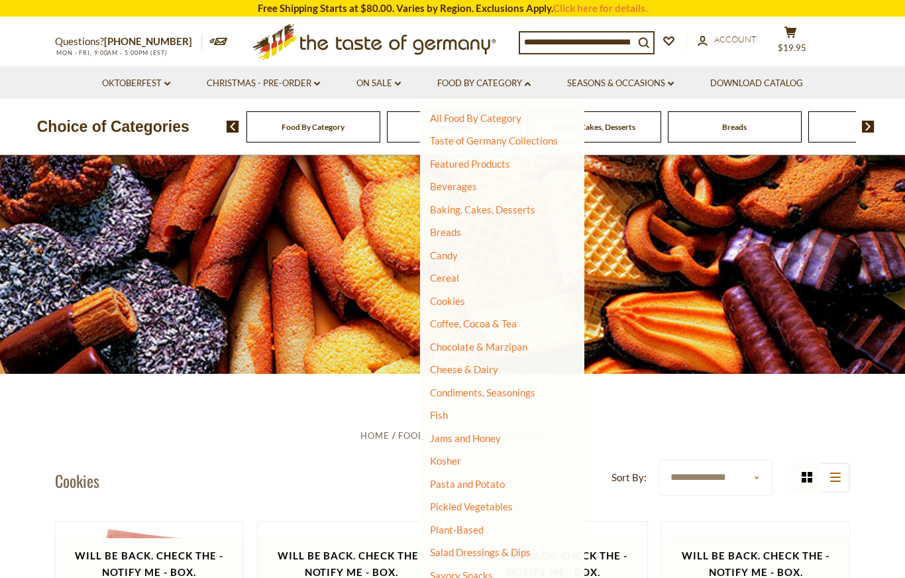
click at [500, 324] on link "Coffee, Cocoa & Tea" at bounding box center [473, 323] width 87 height 12
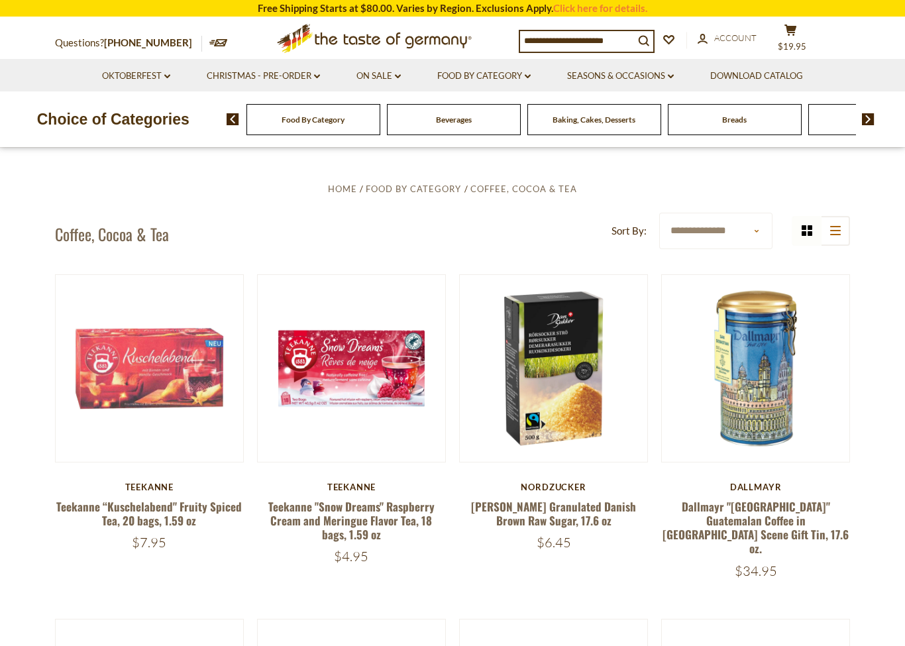
scroll to position [252, 0]
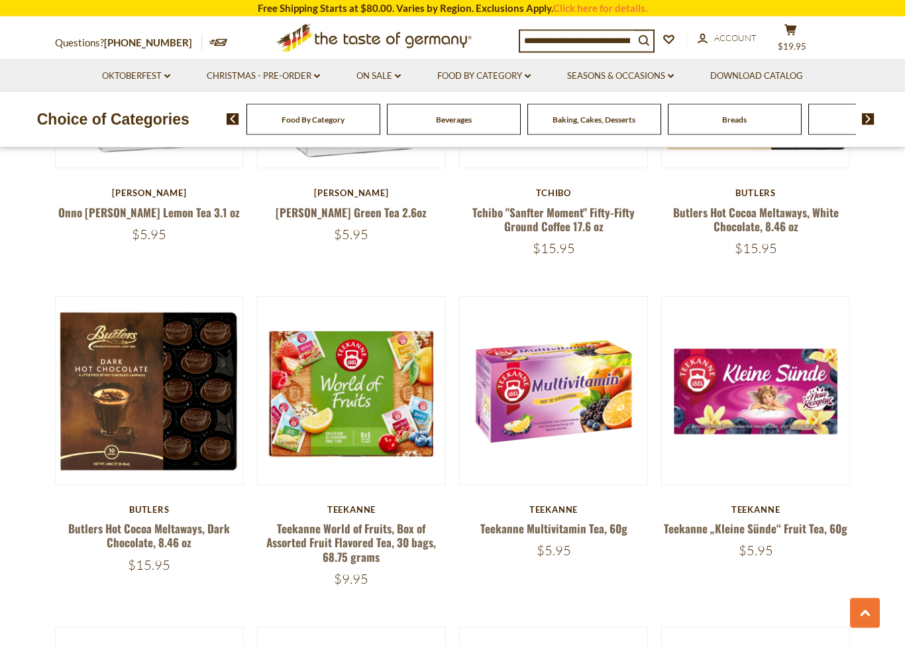
scroll to position [1517, 0]
click at [399, 521] on link "Teekanne World of Fruits, Box of Assorted Fruit Flavored Tea, 30 bags, 68.75 gr…" at bounding box center [351, 542] width 170 height 45
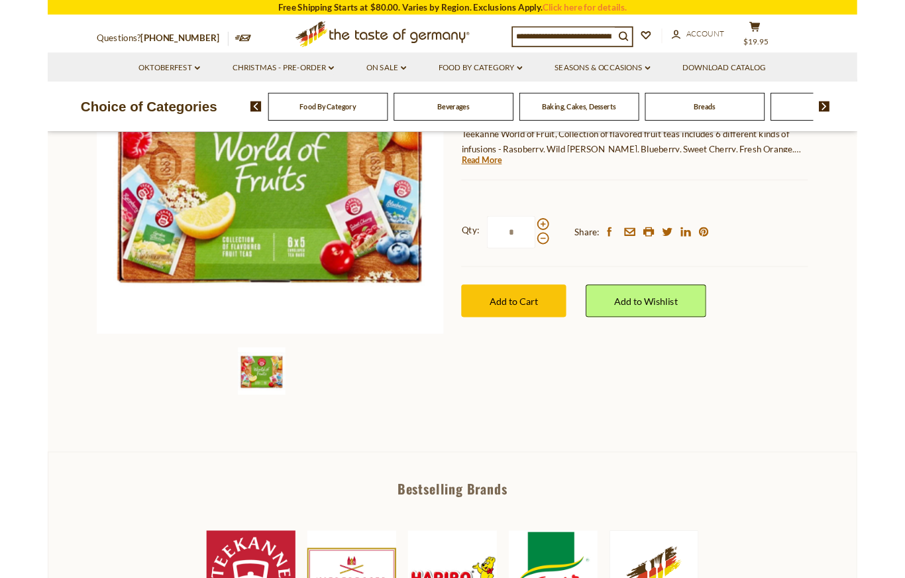
scroll to position [235, 0]
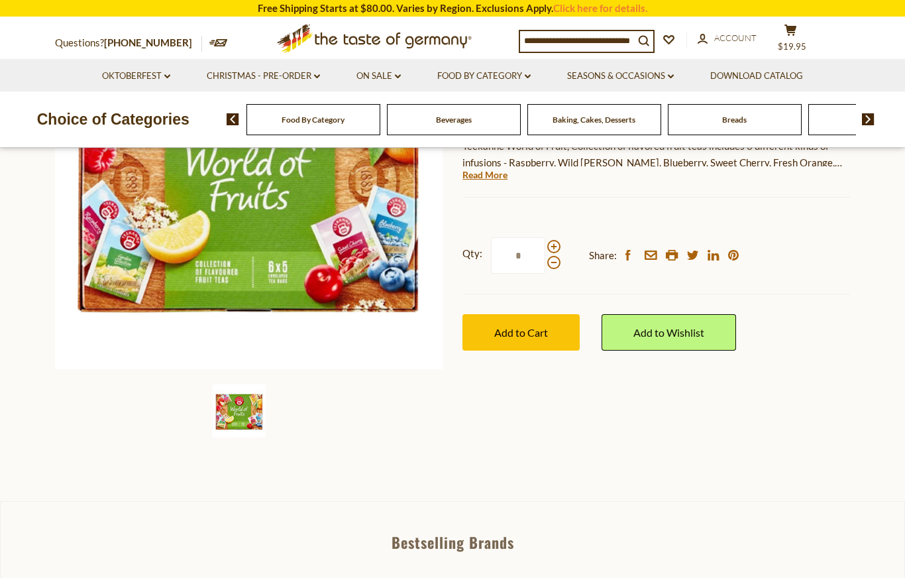
click at [529, 326] on span "Add to Cart" at bounding box center [521, 332] width 54 height 13
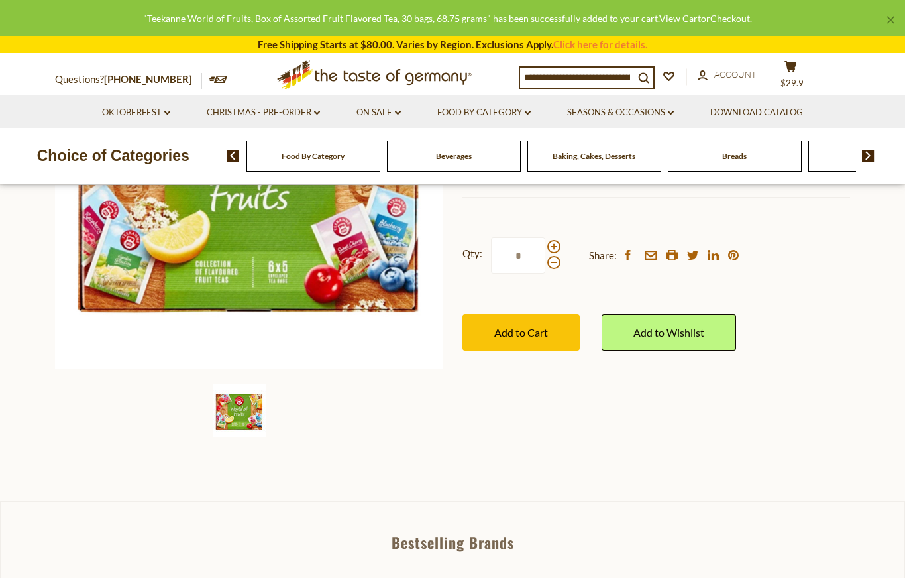
click at [556, 240] on span at bounding box center [553, 246] width 13 height 13
click at [545, 239] on input "*" at bounding box center [518, 255] width 54 height 36
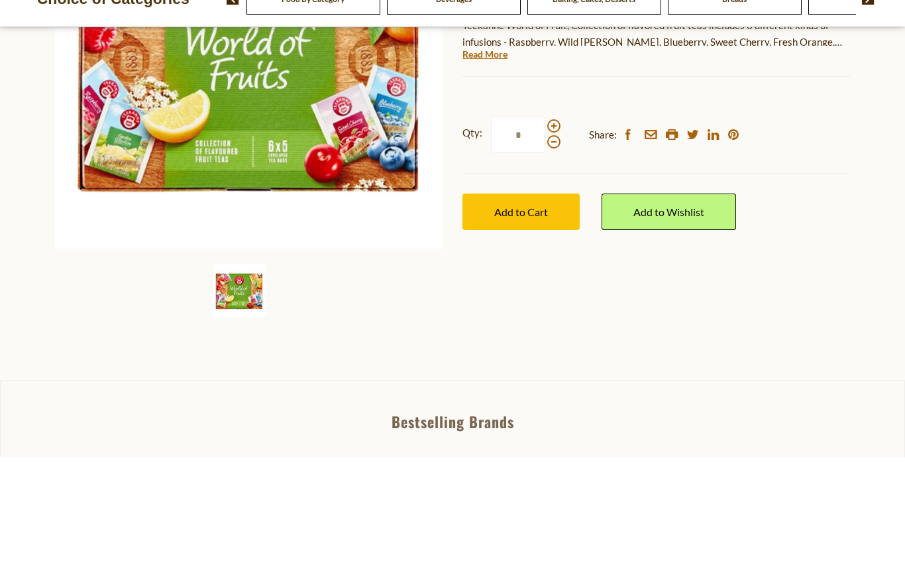
click at [552, 256] on span at bounding box center [553, 262] width 13 height 13
click at [545, 237] on input "*" at bounding box center [518, 255] width 54 height 36
click at [559, 240] on span at bounding box center [553, 246] width 13 height 13
click at [545, 237] on input "*" at bounding box center [518, 255] width 54 height 36
click at [554, 256] on span at bounding box center [553, 262] width 13 height 13
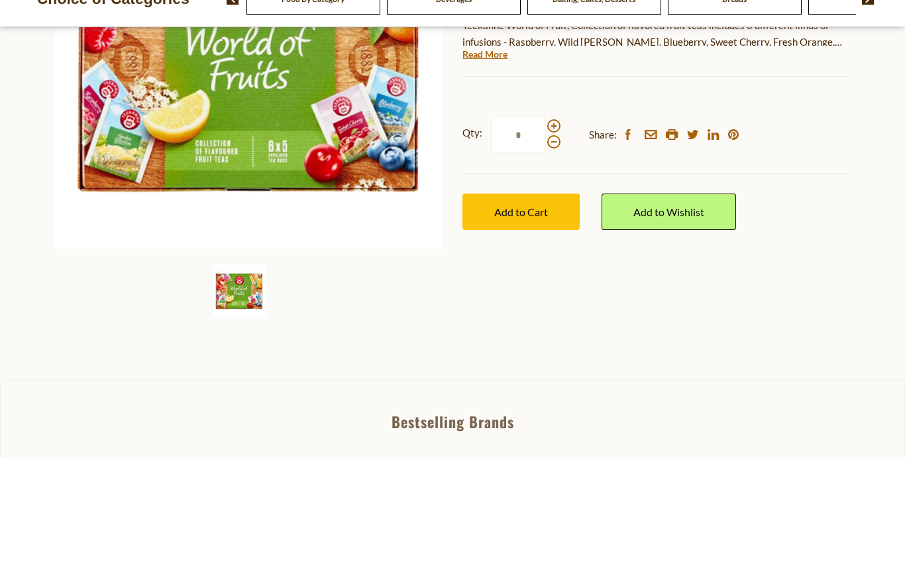
click at [545, 237] on input "*" at bounding box center [518, 255] width 54 height 36
click at [555, 240] on span at bounding box center [553, 246] width 13 height 13
click at [545, 237] on input "*" at bounding box center [518, 255] width 54 height 36
click at [556, 256] on span at bounding box center [553, 262] width 13 height 13
click at [545, 237] on input "*" at bounding box center [518, 255] width 54 height 36
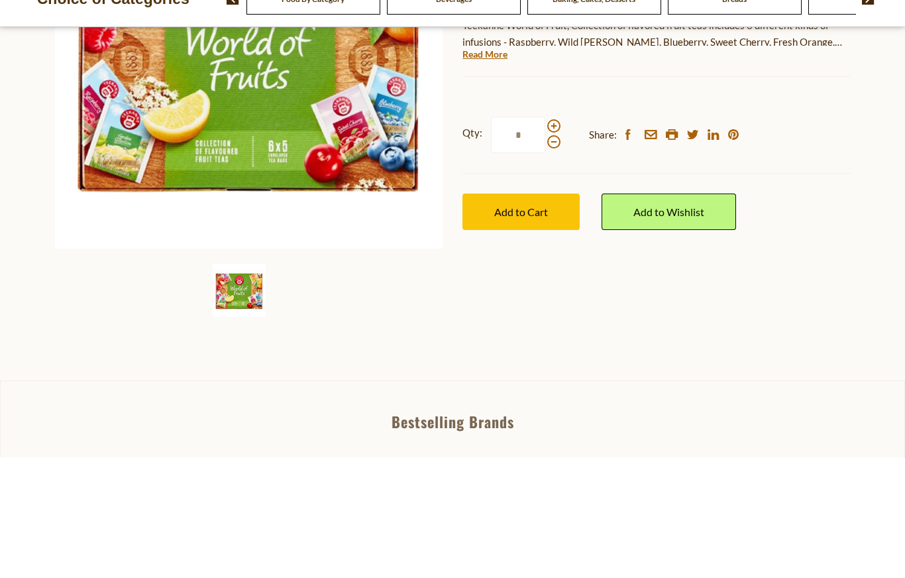
type input "*"
click at [546, 326] on span "Add to Cart" at bounding box center [521, 332] width 54 height 13
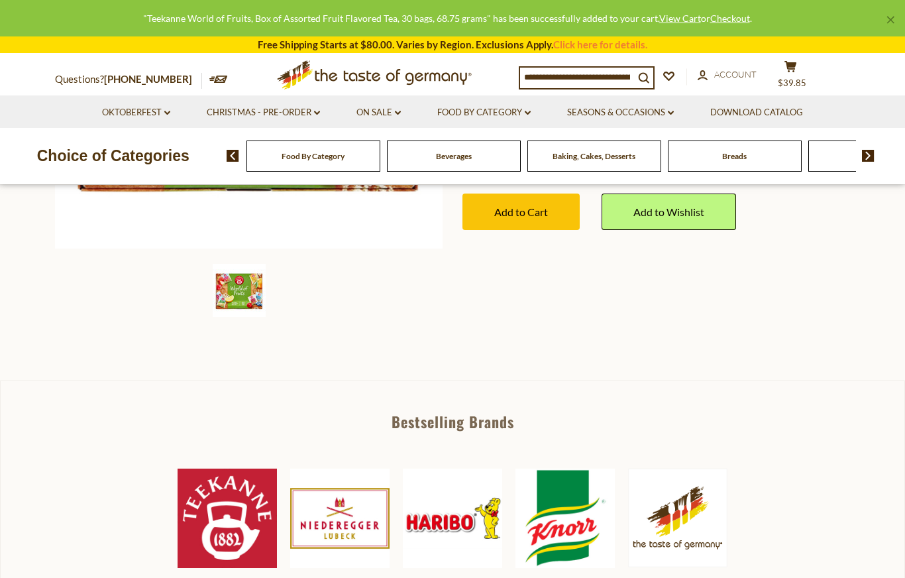
click at [794, 66] on icon at bounding box center [790, 66] width 12 height 11
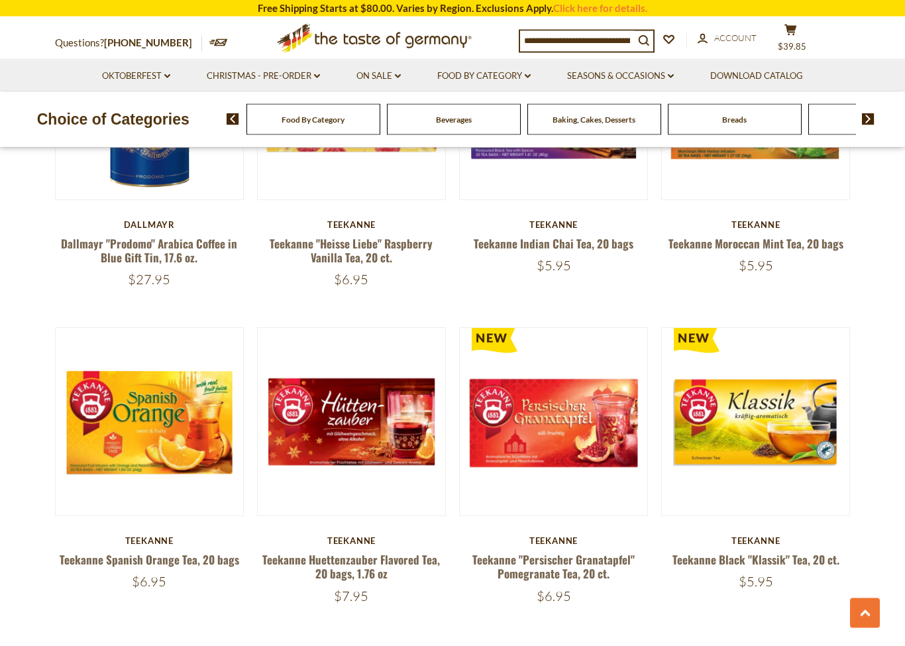
scroll to position [2774, 0]
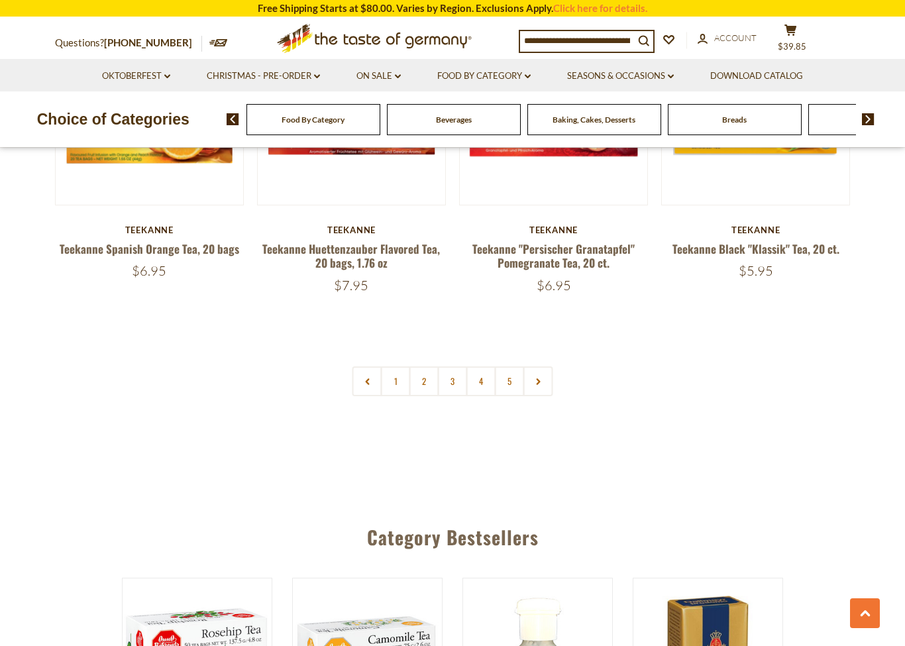
click at [421, 366] on link "2" at bounding box center [424, 381] width 30 height 30
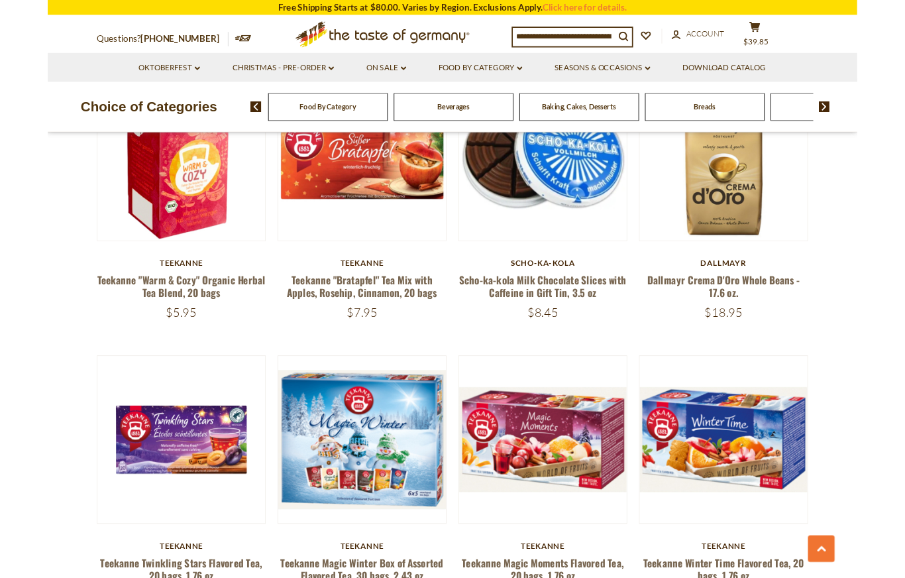
scroll to position [1388, 0]
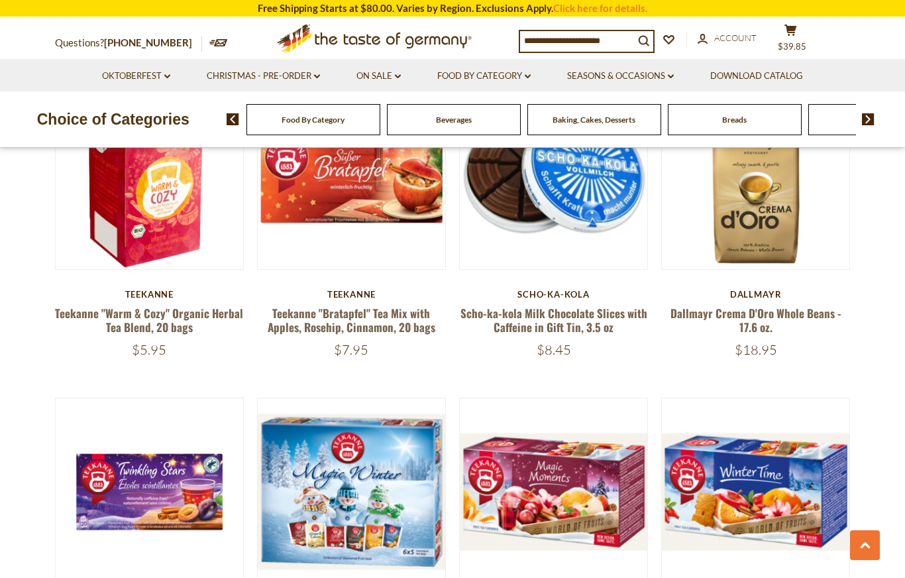
click at [807, 309] on link "Dallmayr Crema D'Oro Whole Beans - 17.6 oz." at bounding box center [755, 320] width 171 height 30
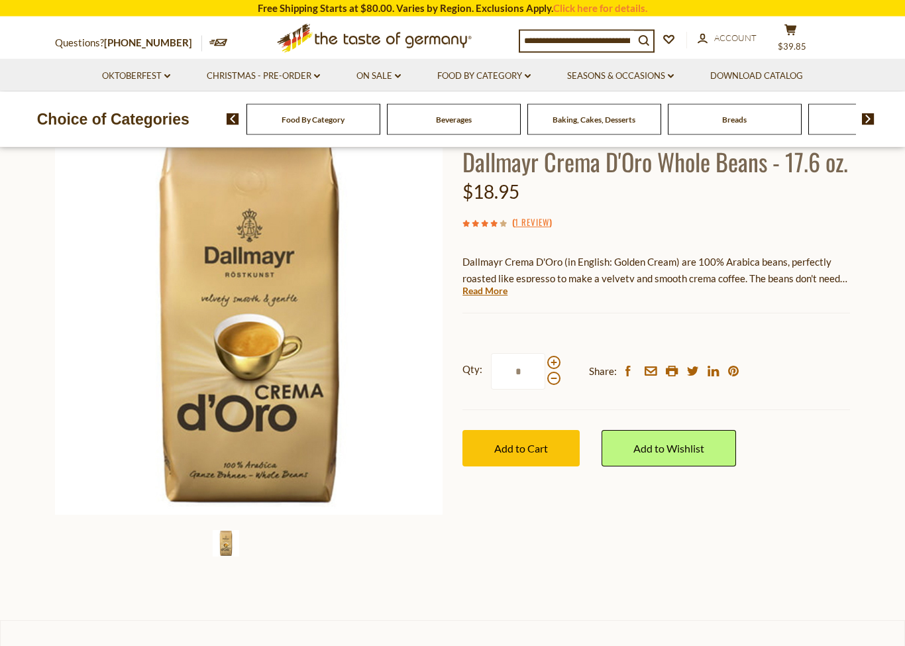
scroll to position [97, 0]
click at [492, 292] on link "Read More" at bounding box center [484, 290] width 45 height 13
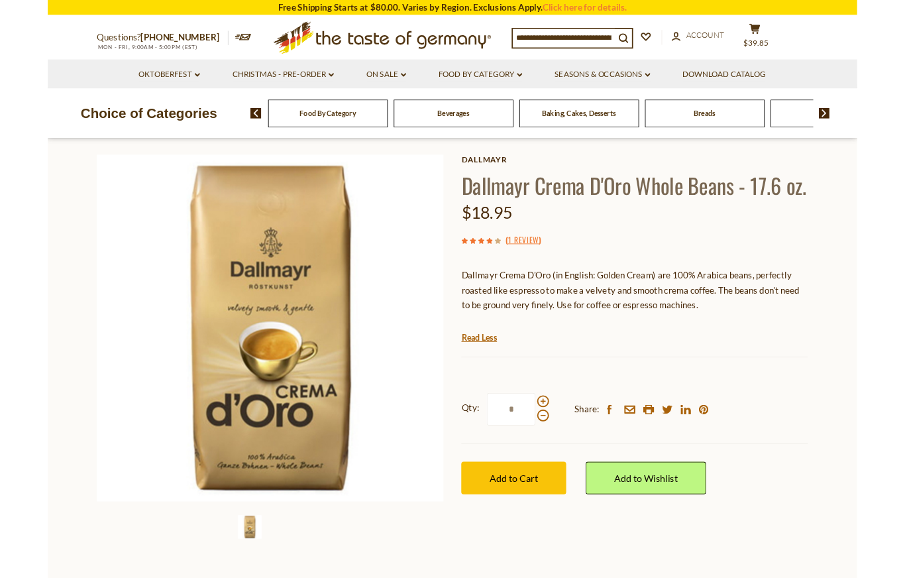
scroll to position [0, 0]
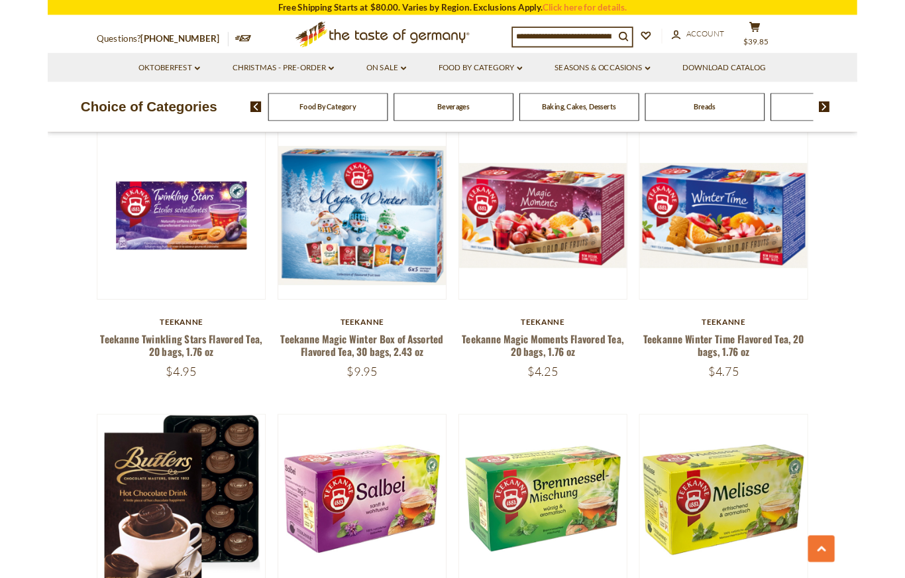
scroll to position [1646, 0]
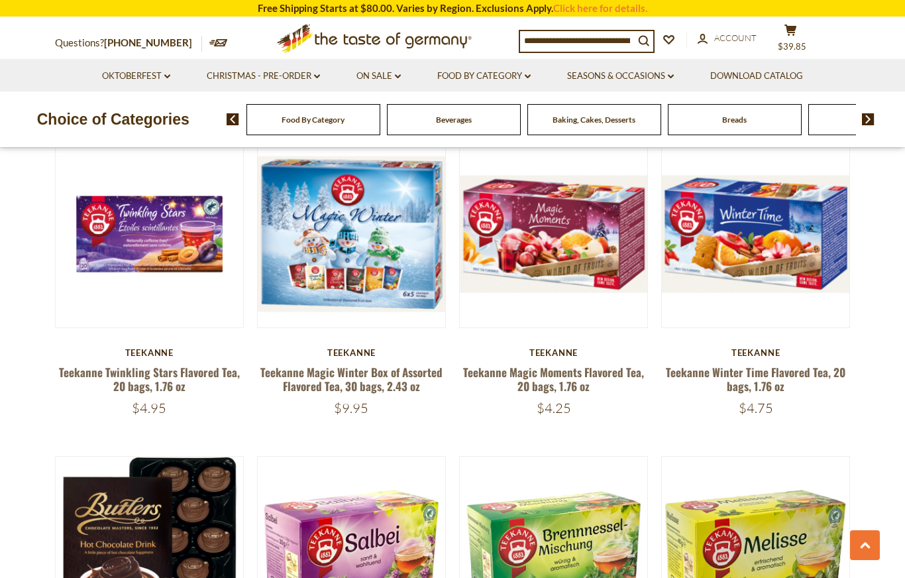
click at [370, 374] on link "Teekanne Magic Winter Box of Assorted Flavored Tea, 30 bags, 2.43 oz" at bounding box center [351, 379] width 182 height 30
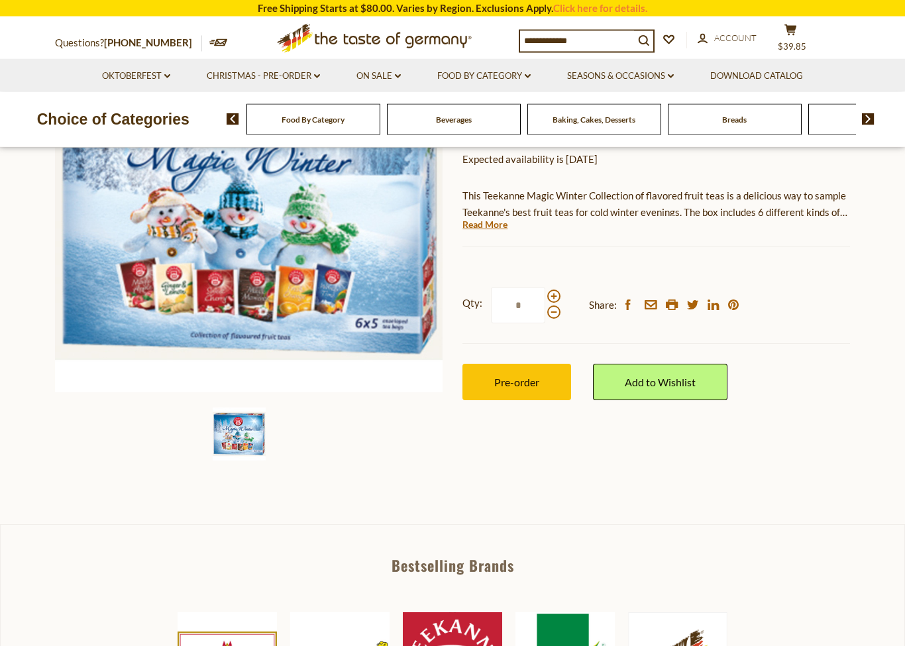
scroll to position [219, 0]
click at [490, 226] on link "Read More" at bounding box center [484, 224] width 45 height 13
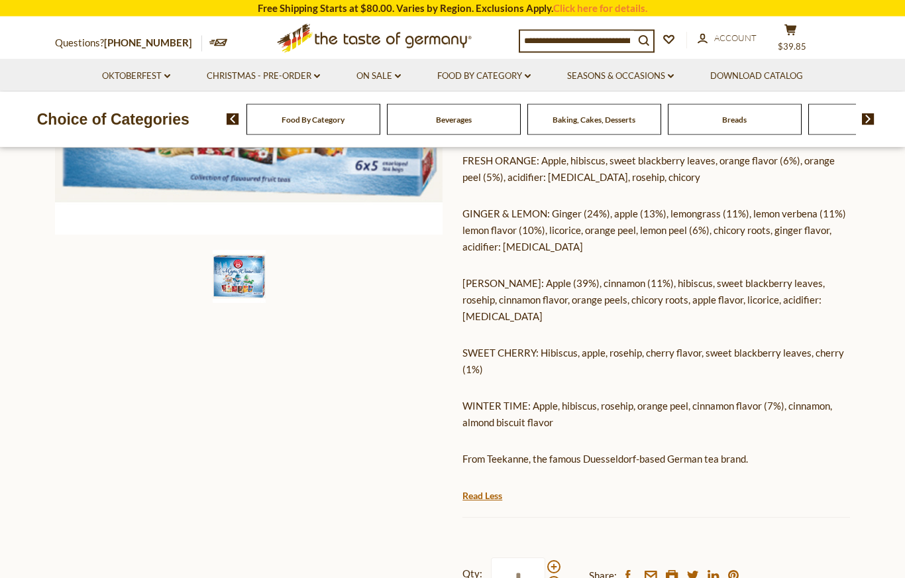
scroll to position [362, 0]
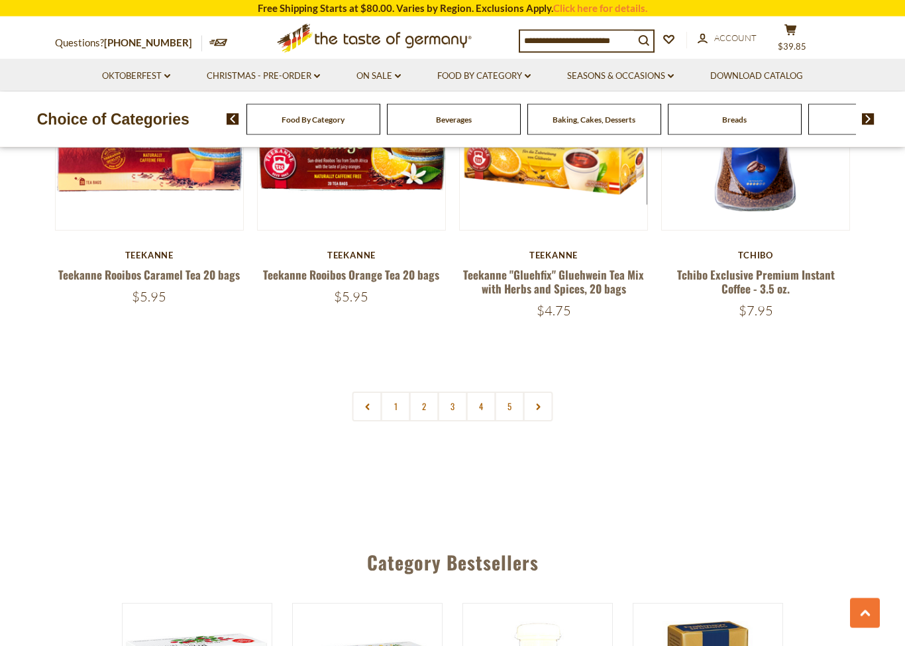
scroll to position [3010, 0]
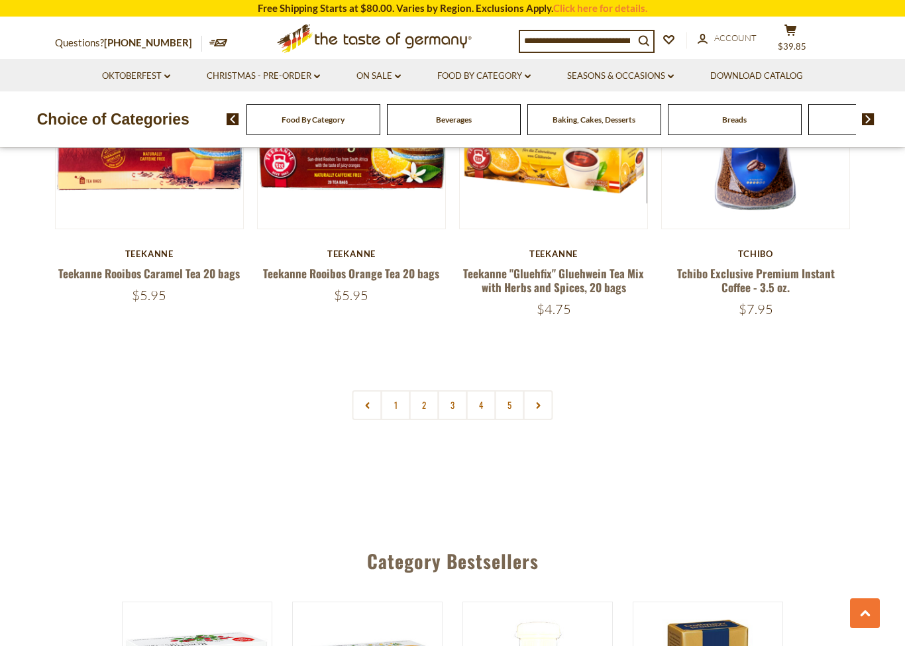
click at [448, 400] on link "3" at bounding box center [453, 405] width 30 height 30
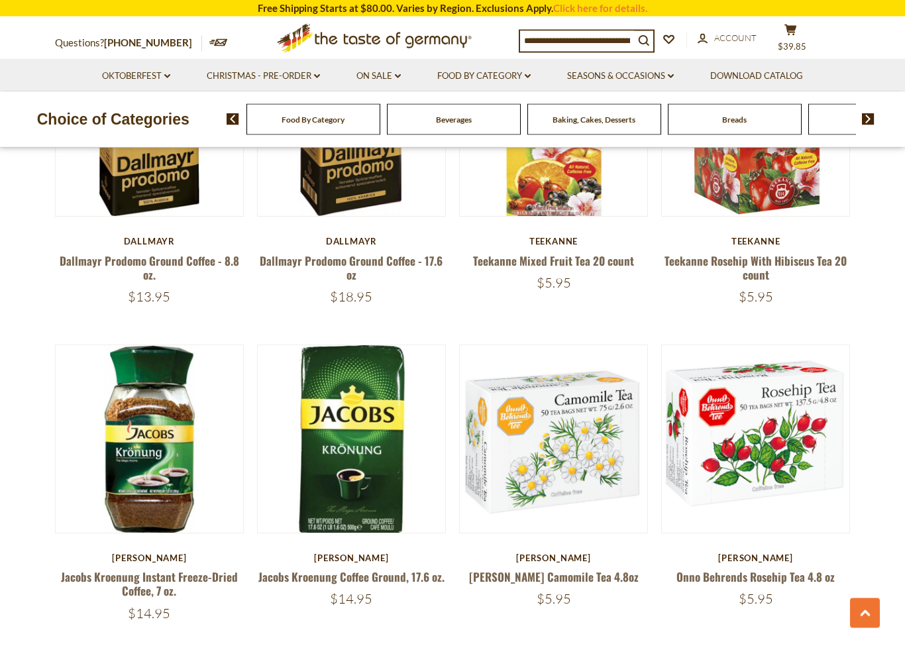
scroll to position [1125, 0]
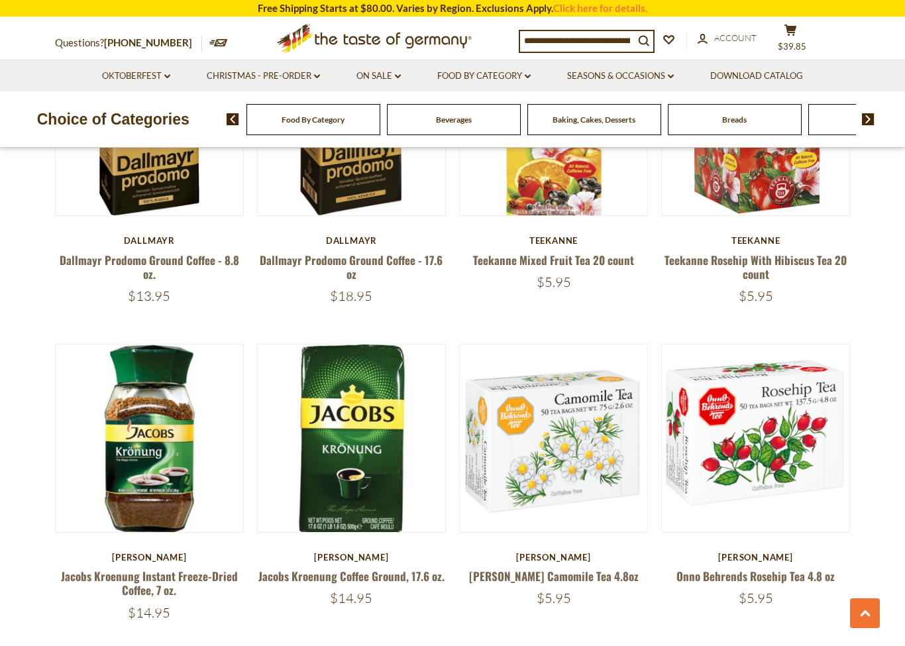
click at [776, 212] on button "Quick View" at bounding box center [755, 197] width 89 height 30
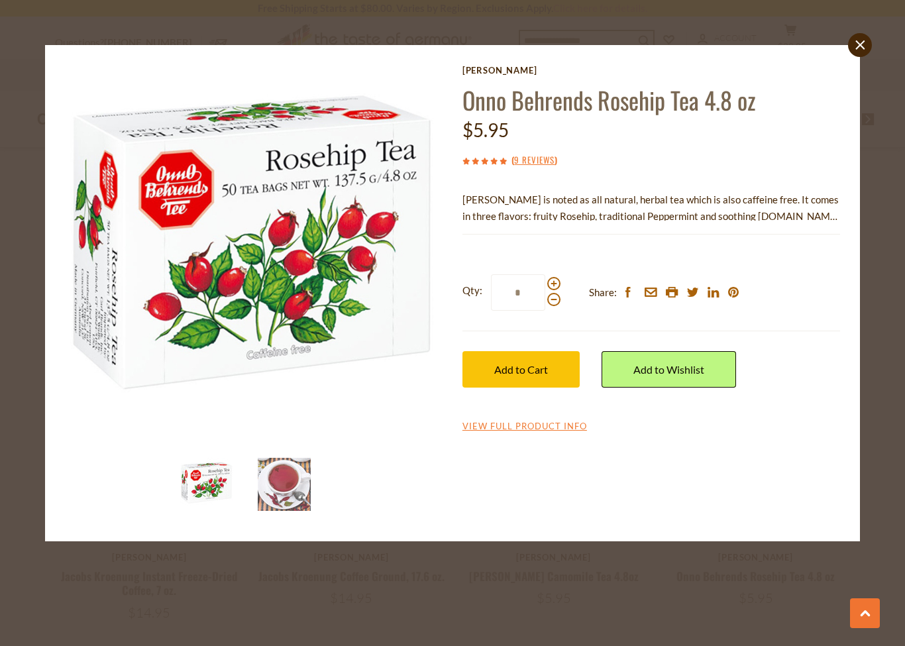
click at [855, 47] on icon "close" at bounding box center [859, 45] width 10 height 10
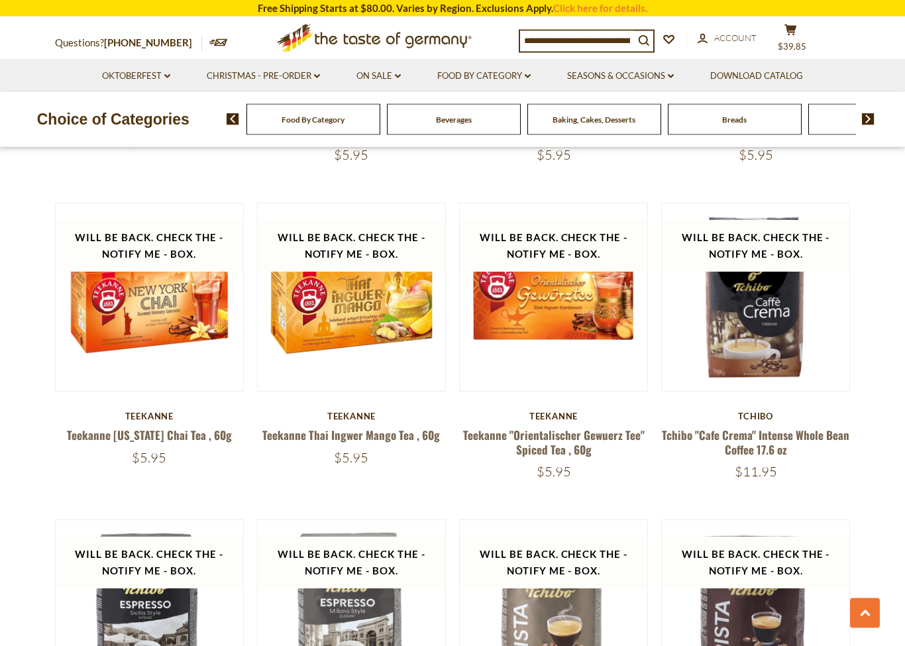
scroll to position [2203, 0]
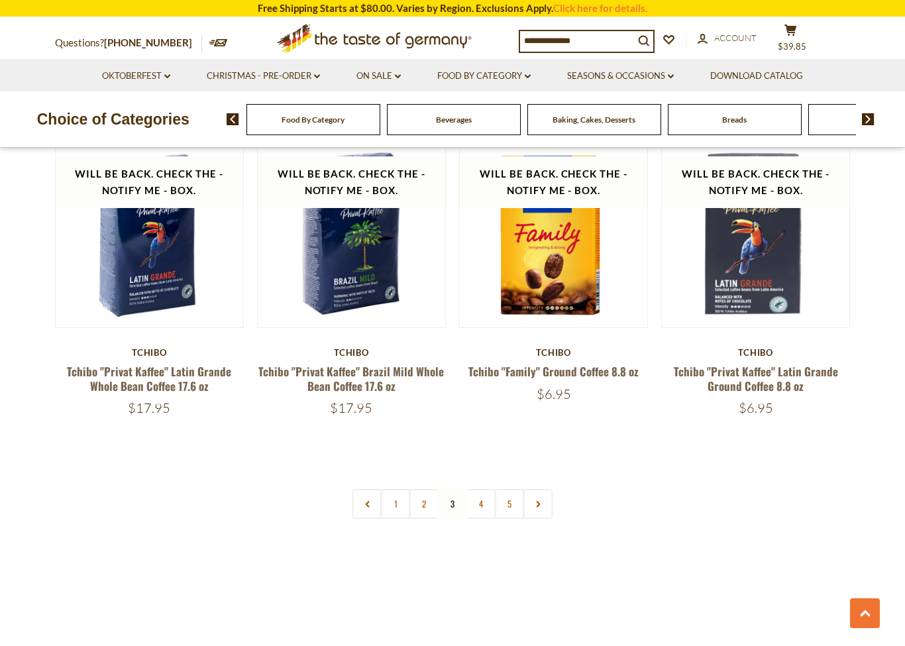
click at [484, 499] on link "4" at bounding box center [481, 504] width 30 height 30
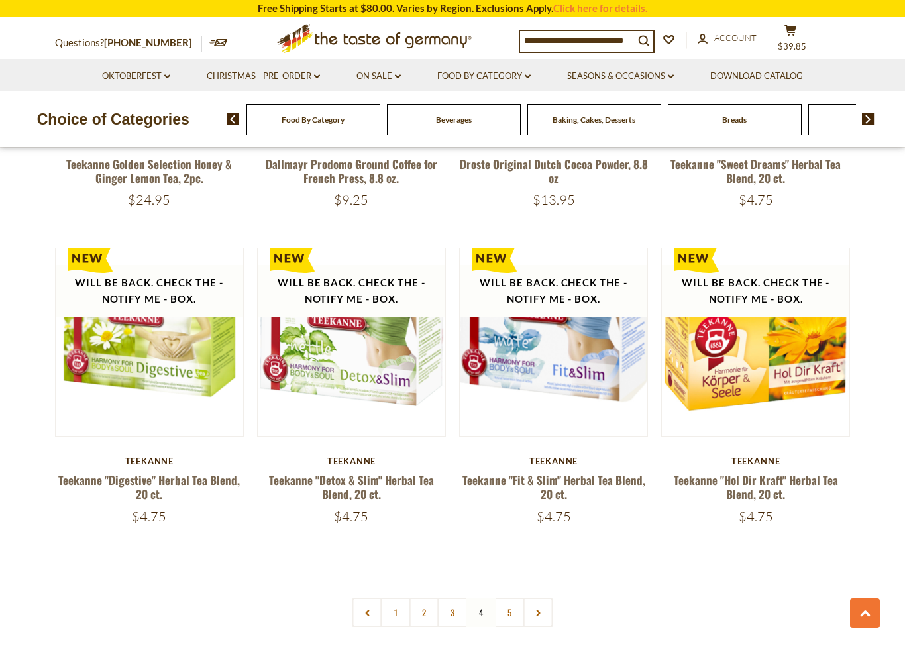
scroll to position [2832, 0]
click at [576, 115] on button "Quick View" at bounding box center [553, 100] width 89 height 30
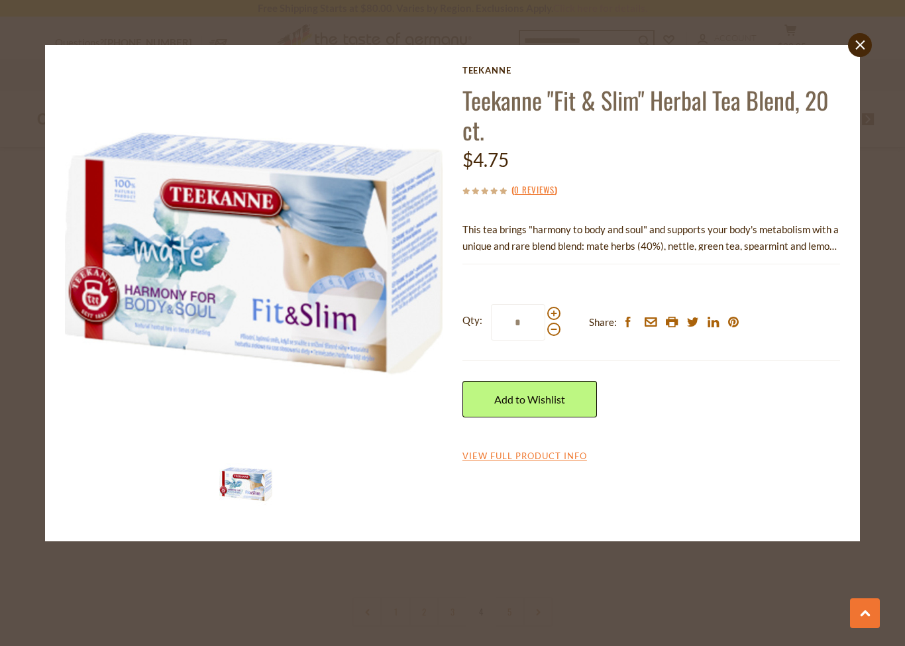
click at [856, 52] on link "close" at bounding box center [860, 45] width 24 height 24
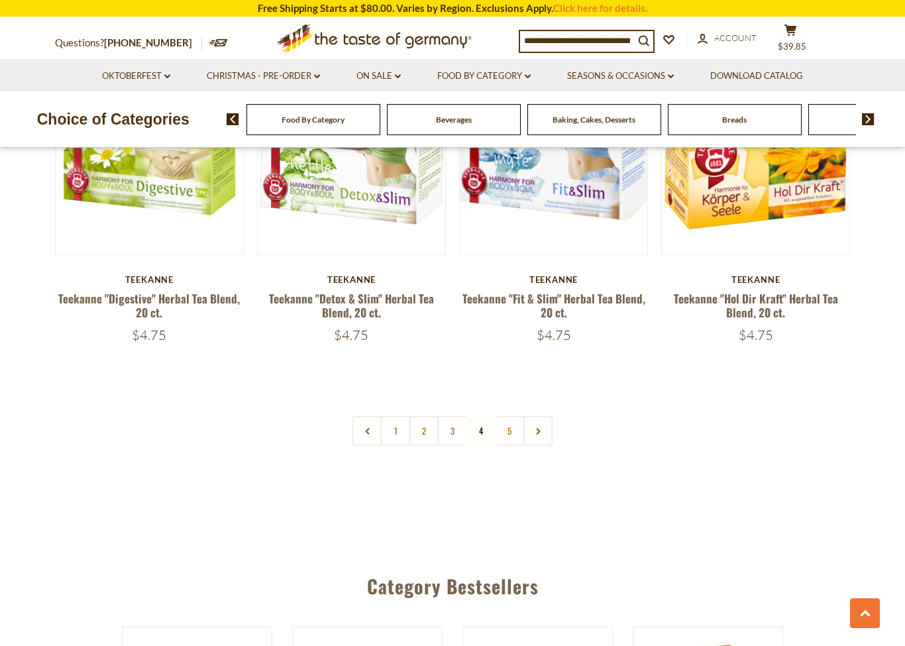
click at [511, 416] on link "5" at bounding box center [510, 431] width 30 height 30
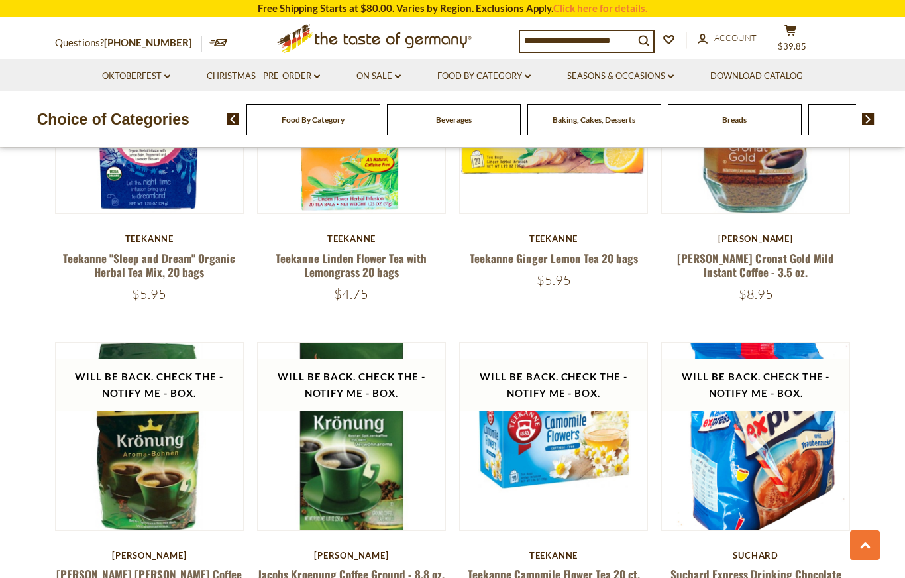
scroll to position [1451, 0]
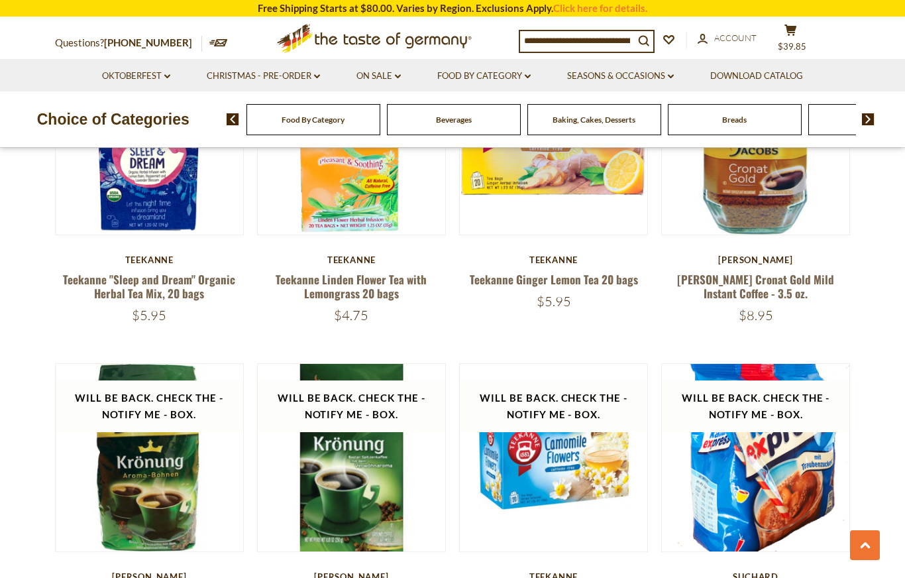
click at [493, 81] on link "Food By Category dropdown_arrow" at bounding box center [483, 76] width 93 height 15
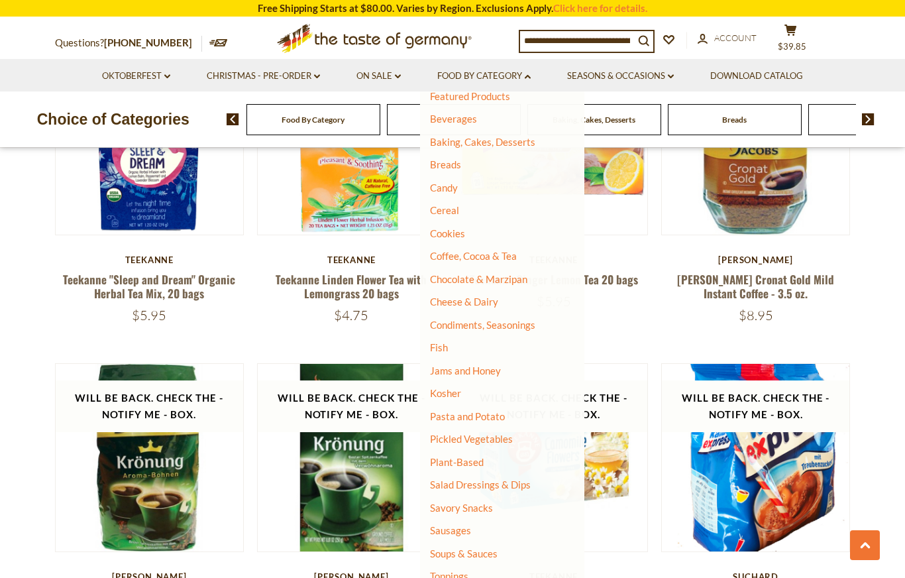
scroll to position [64, 0]
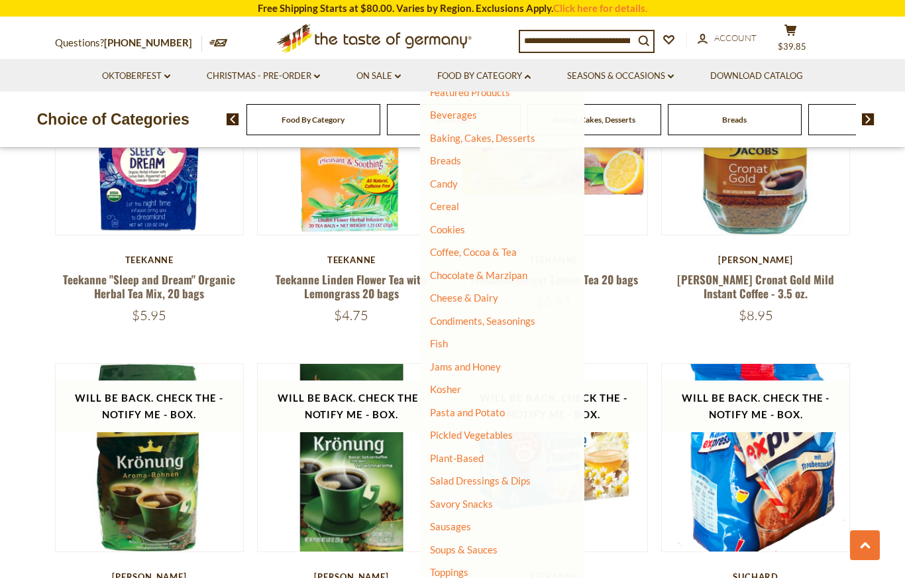
click at [513, 270] on link "Chocolate & Marzipan" at bounding box center [478, 275] width 97 height 12
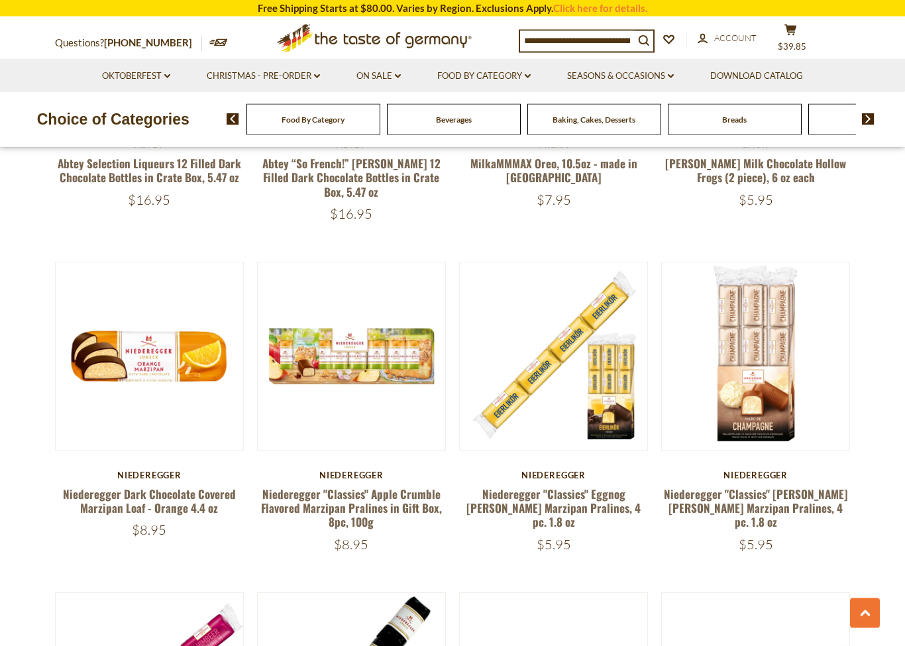
scroll to position [1883, 0]
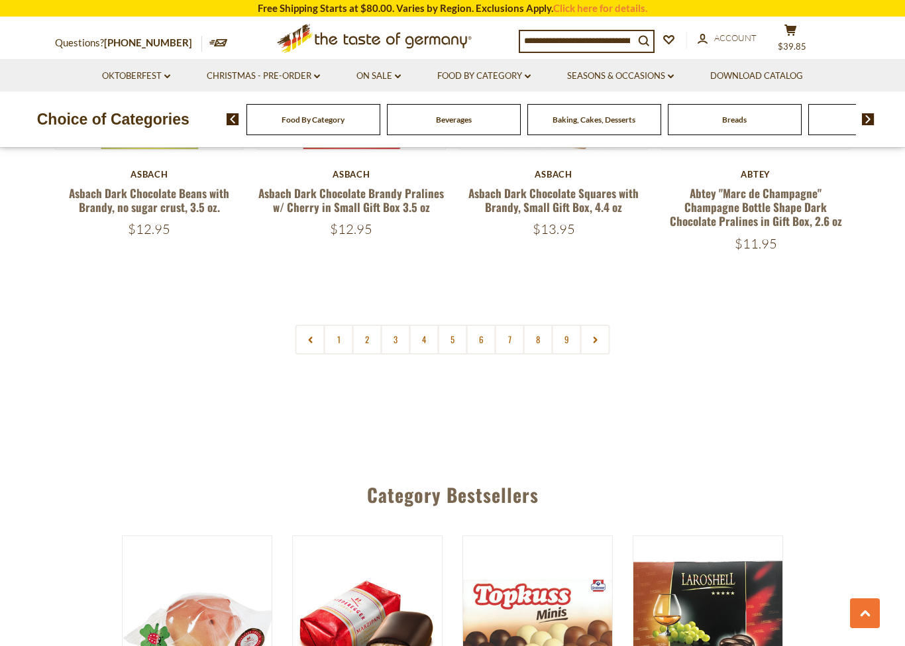
click at [364, 325] on link "2" at bounding box center [367, 340] width 30 height 30
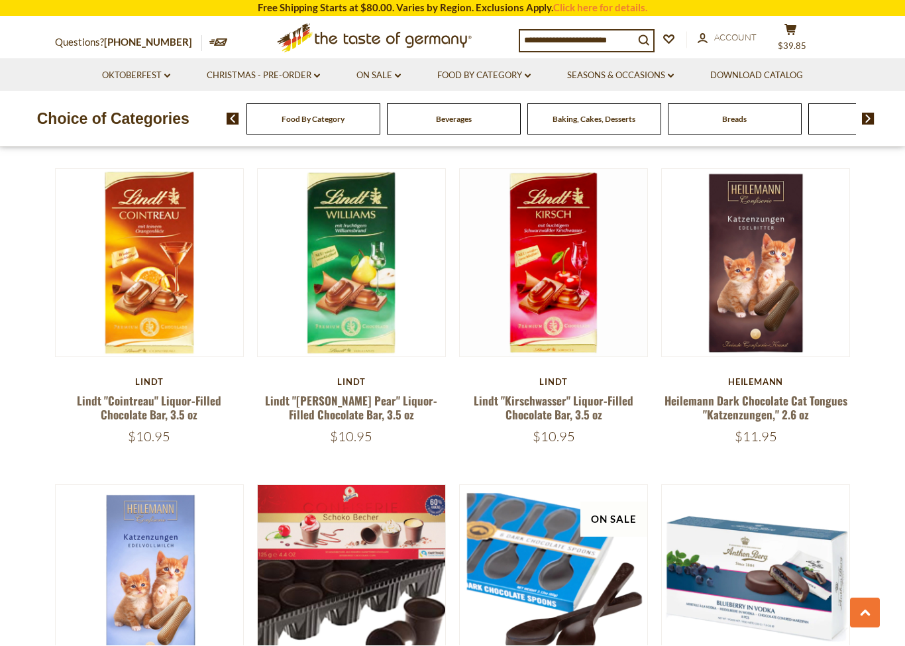
scroll to position [1992, 0]
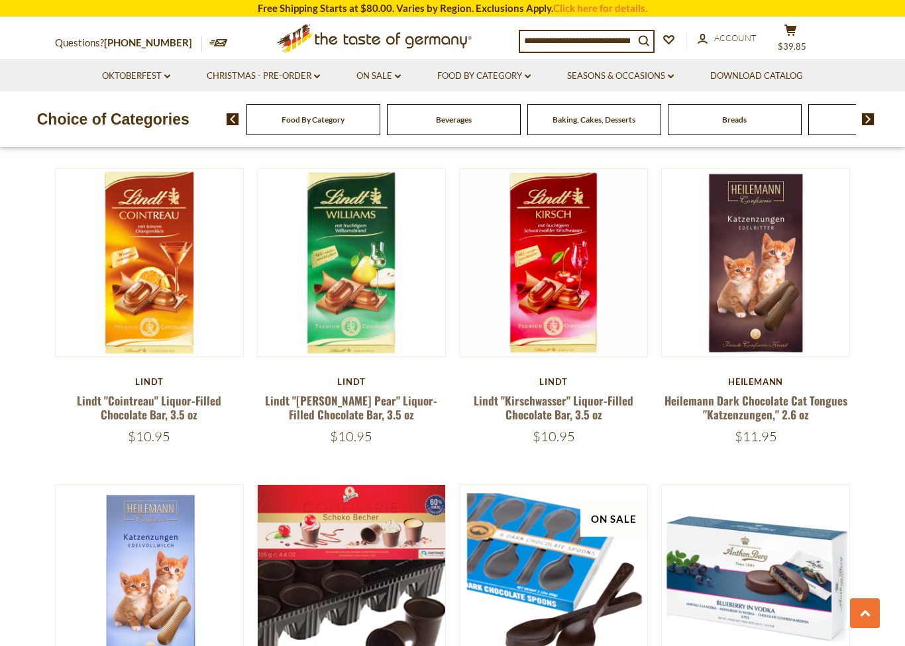
click at [473, 459] on div "Quick View [GEOGRAPHIC_DATA] Storz "Hedgehog [PERSON_NAME]" Milk Chocolate Shap…" at bounding box center [452, 3] width 795 height 2950
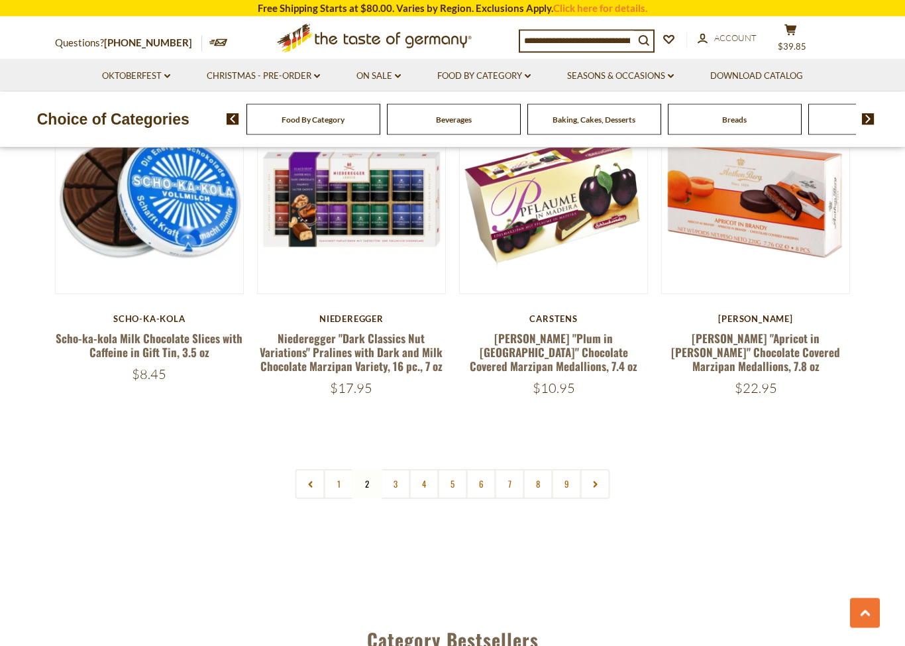
scroll to position [3085, 0]
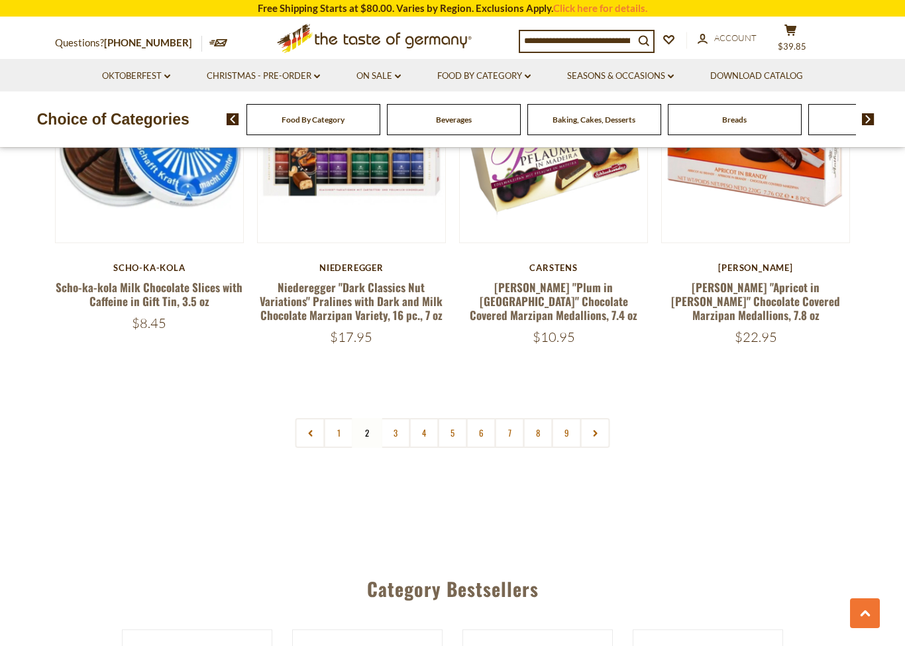
click at [393, 418] on link "3" at bounding box center [396, 433] width 30 height 30
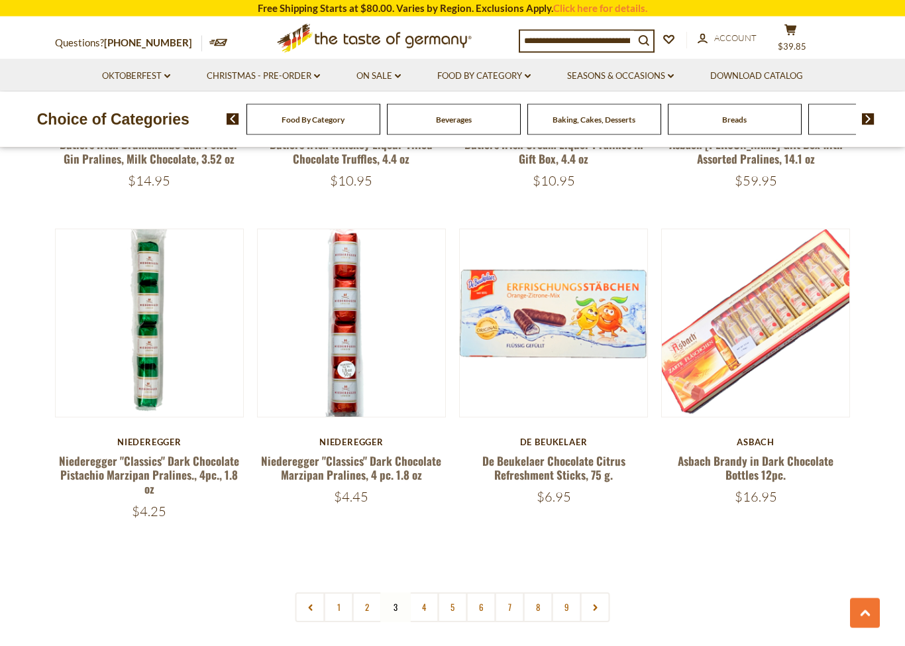
scroll to position [2911, 0]
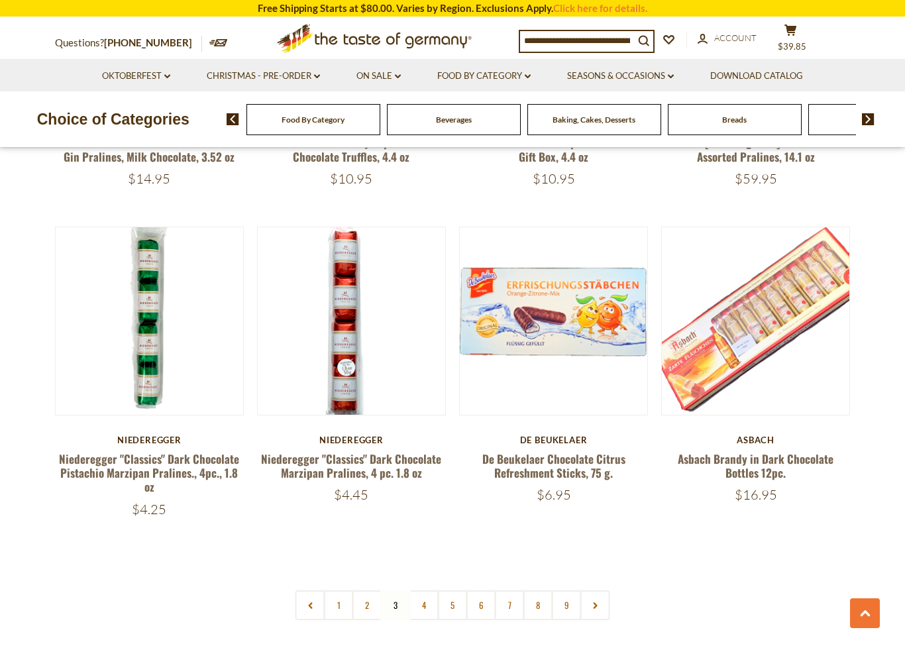
click at [427, 577] on link "4" at bounding box center [424, 605] width 30 height 30
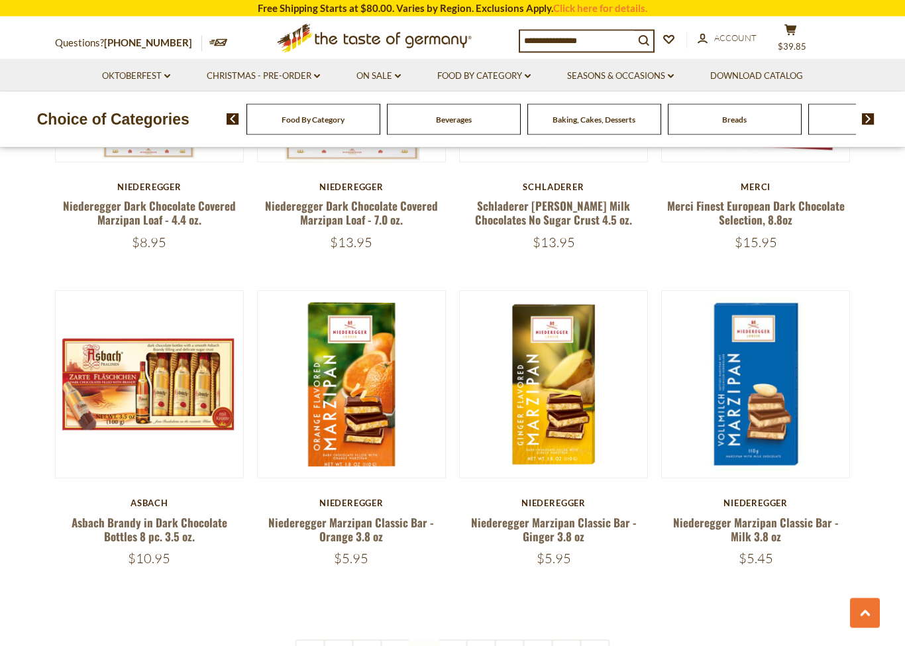
scroll to position [2818, 0]
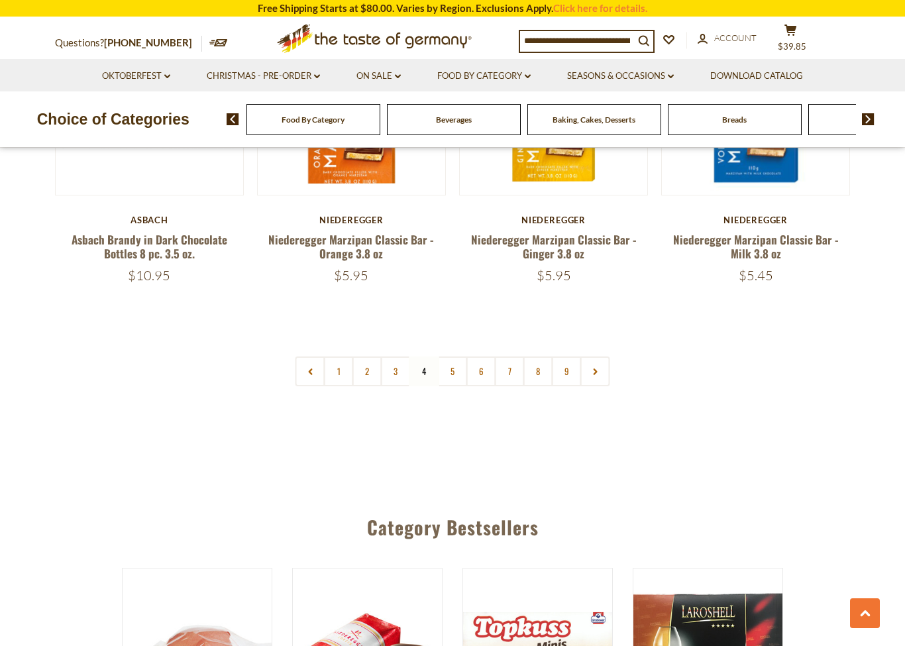
click at [452, 356] on link "5" at bounding box center [453, 371] width 30 height 30
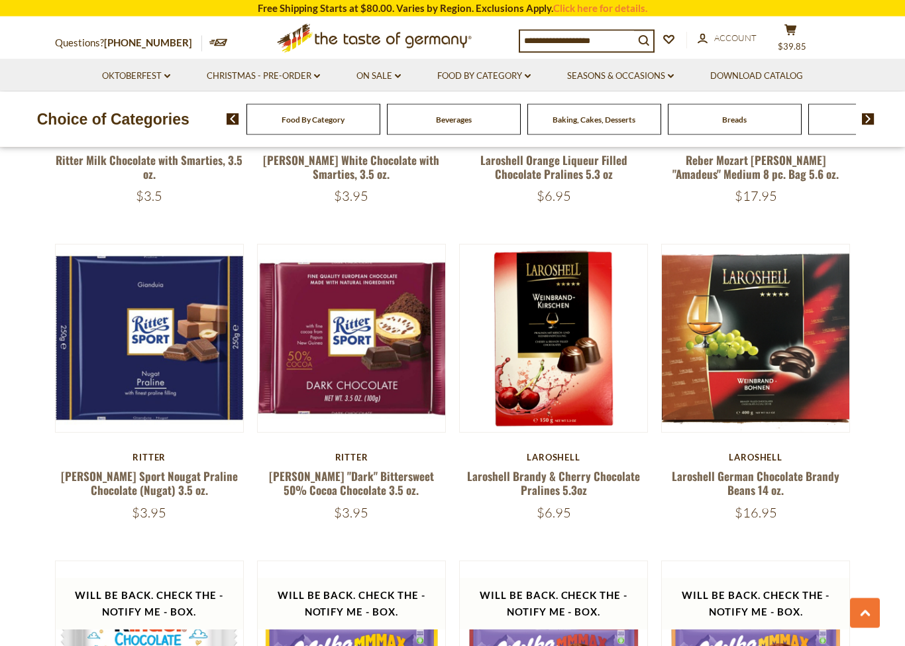
scroll to position [1226, 0]
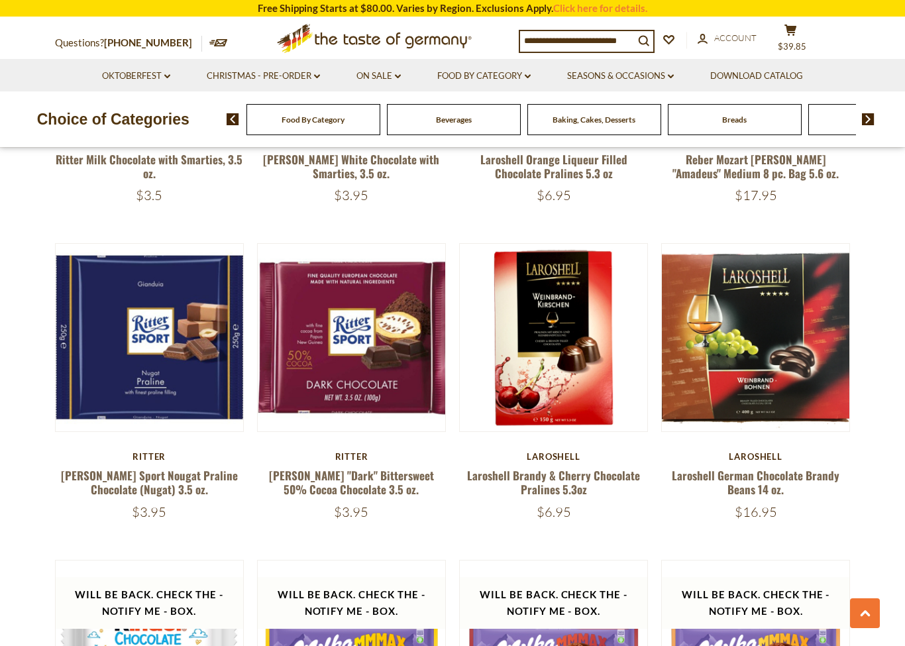
click at [372, 476] on link "[PERSON_NAME] "Dark" Bittersweet 50% Cocoa Chocolate 3.5 oz." at bounding box center [351, 482] width 165 height 30
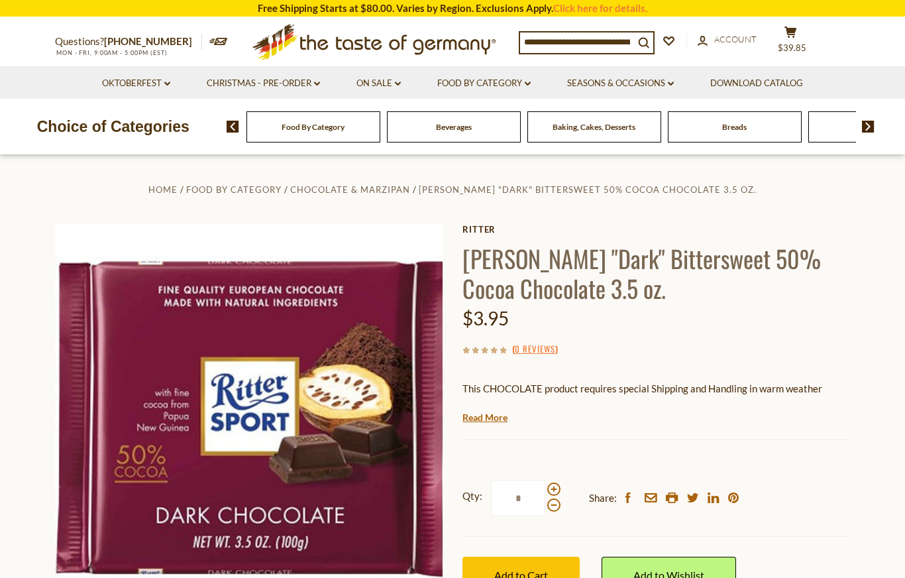
click at [535, 568] on span "Add to Cart" at bounding box center [521, 574] width 54 height 13
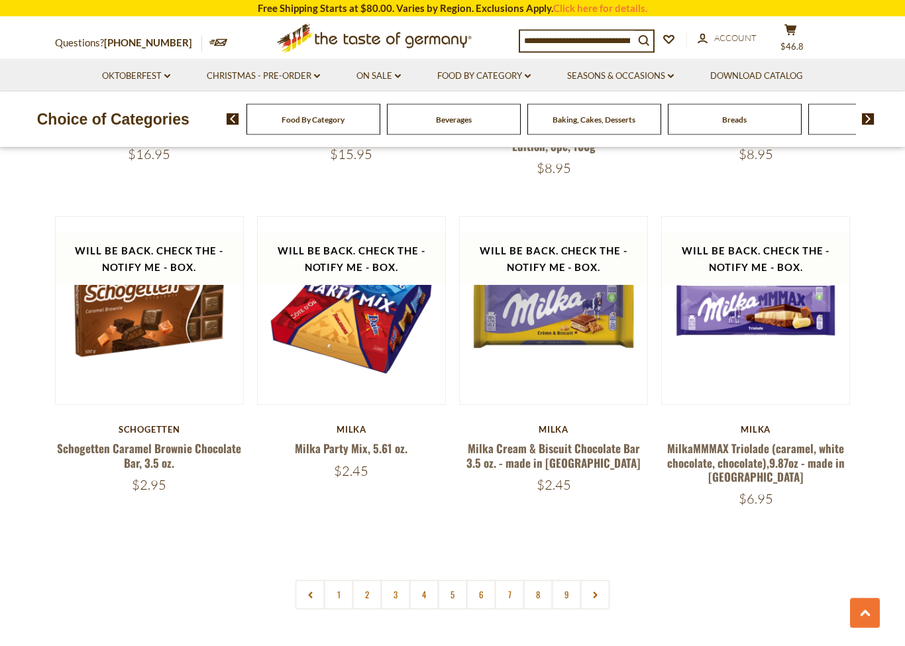
scroll to position [2877, 0]
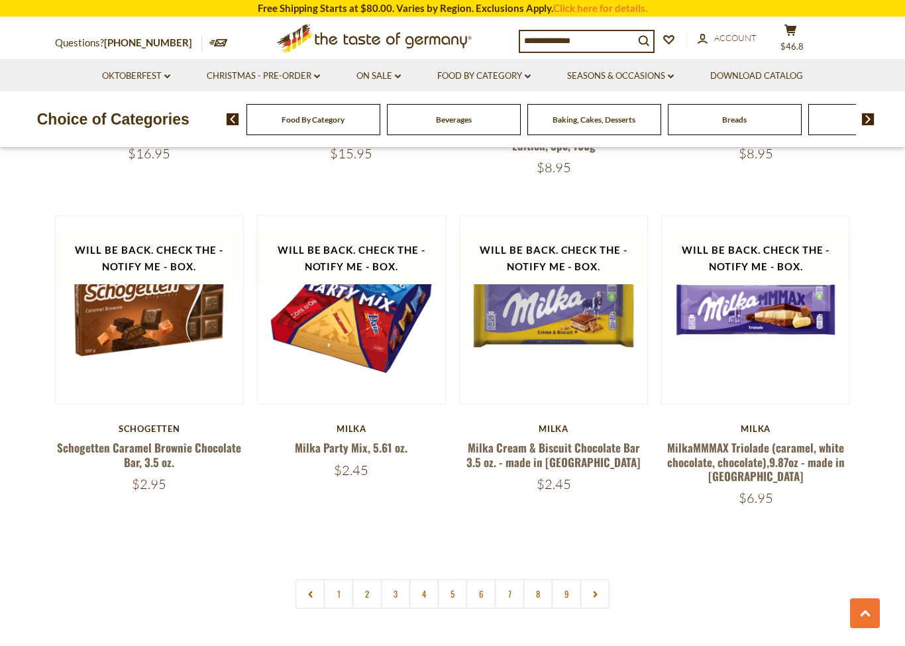
click at [456, 577] on link "5" at bounding box center [453, 594] width 30 height 30
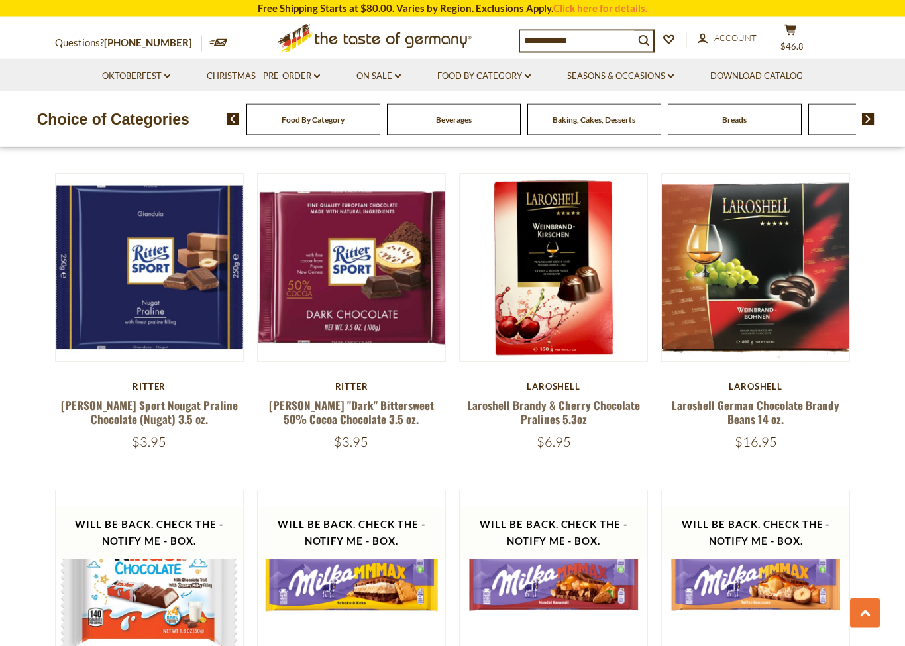
scroll to position [1297, 0]
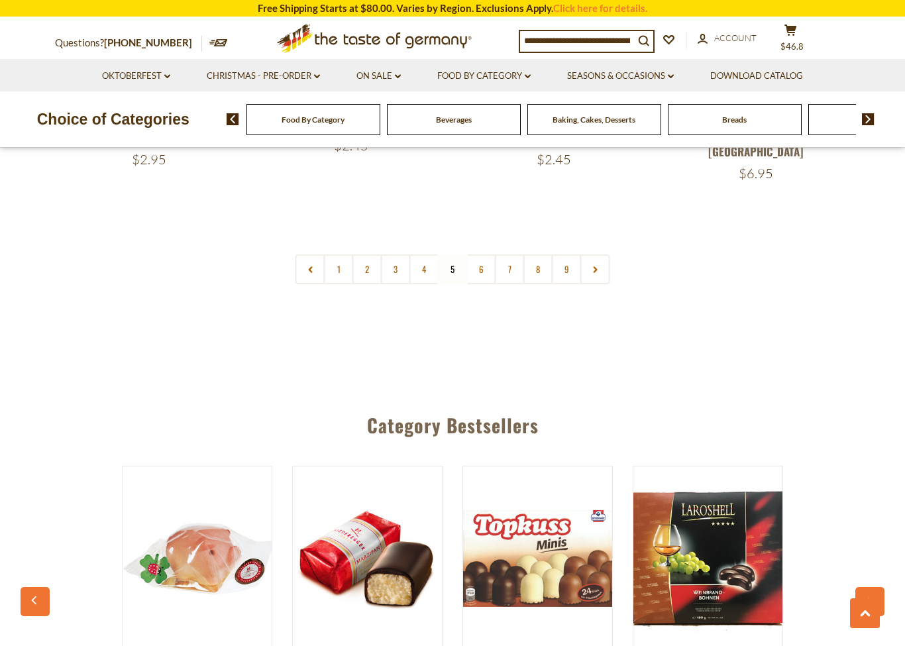
click at [483, 254] on link "6" at bounding box center [481, 269] width 30 height 30
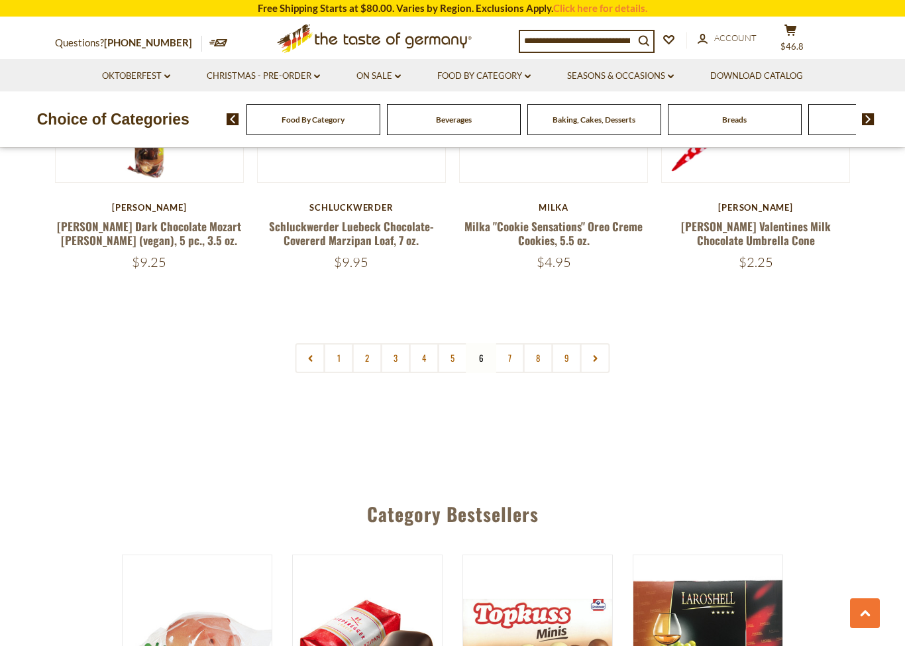
click at [508, 353] on link "7" at bounding box center [510, 358] width 30 height 30
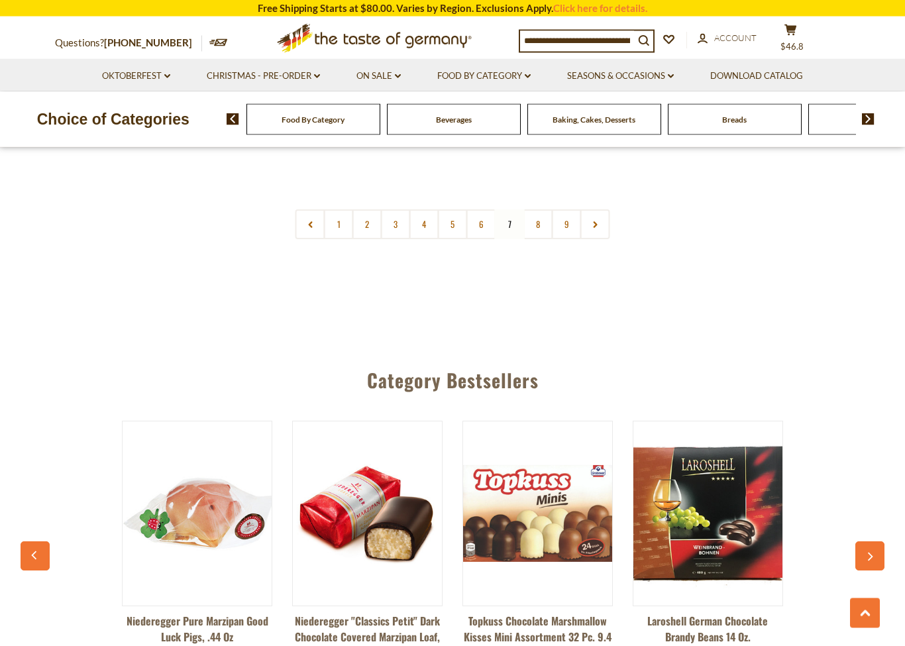
scroll to position [3234, 0]
click at [478, 219] on link "6" at bounding box center [481, 224] width 30 height 30
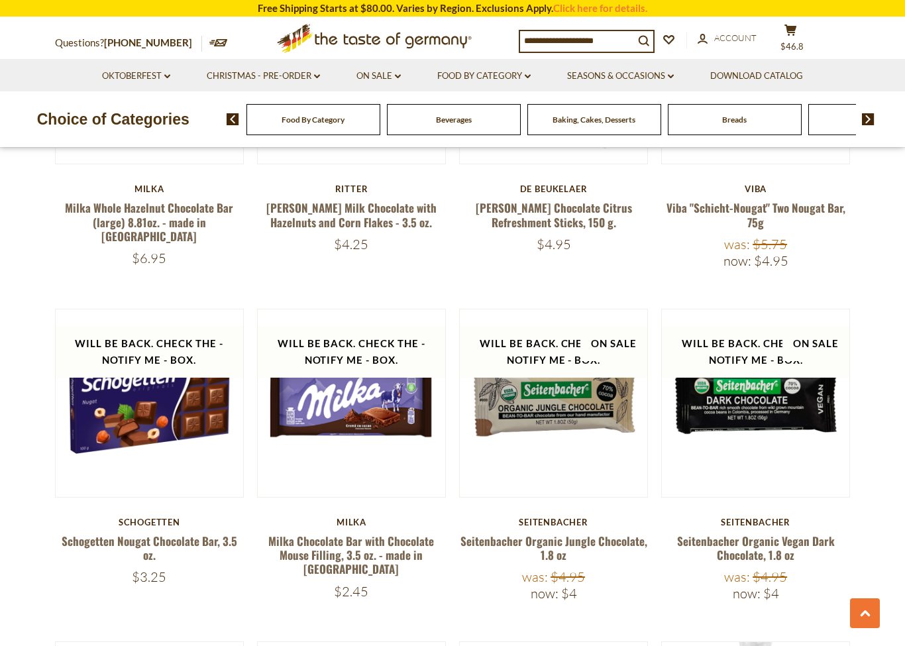
scroll to position [458, 0]
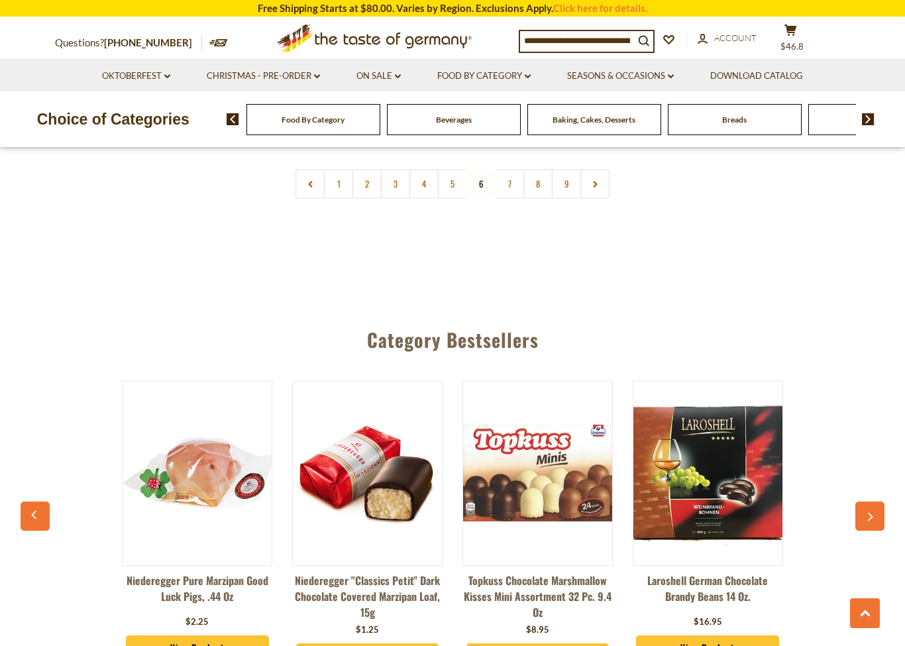
click at [511, 178] on link "7" at bounding box center [510, 184] width 30 height 30
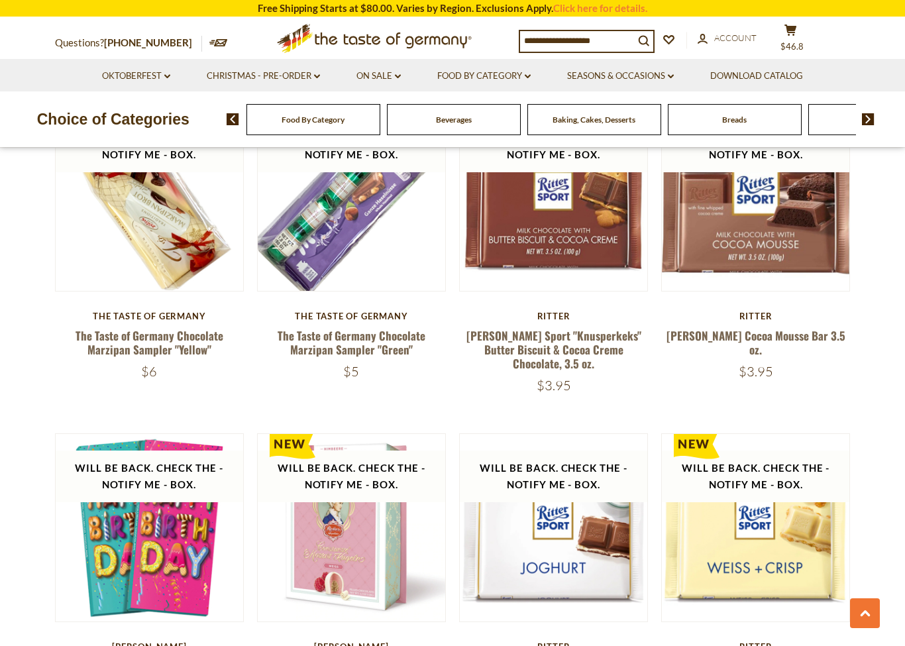
scroll to position [1683, 0]
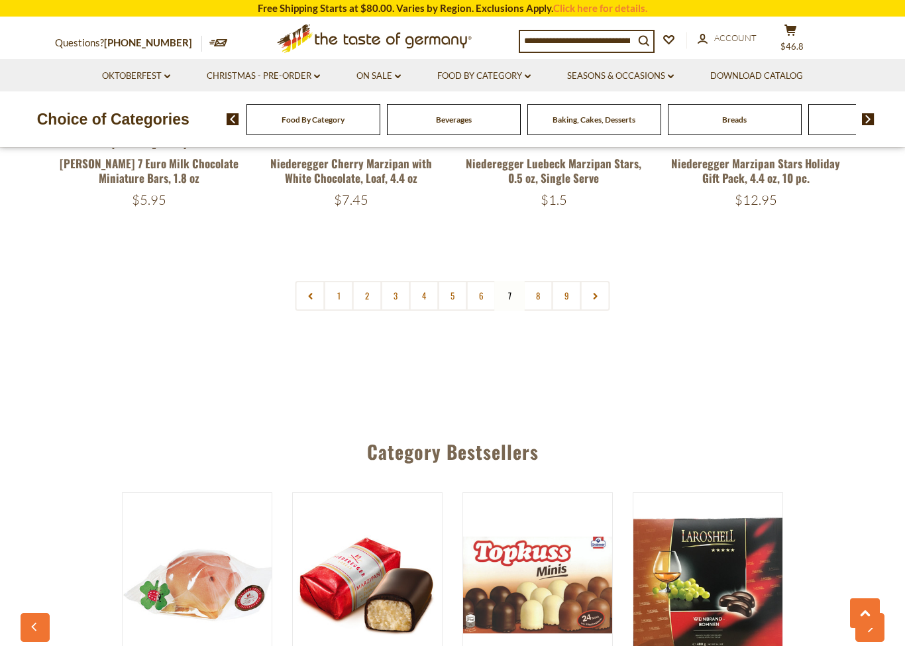
click at [535, 289] on link "8" at bounding box center [538, 296] width 30 height 30
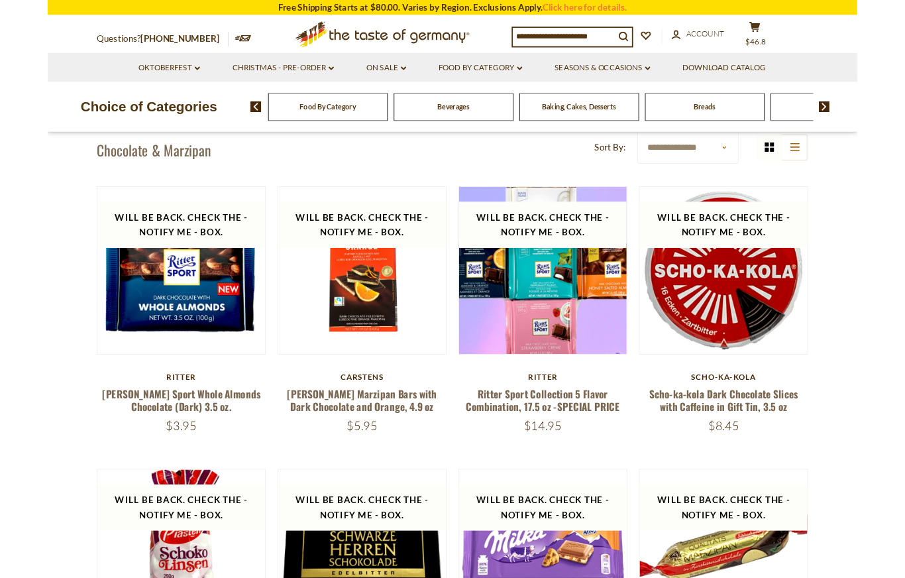
scroll to position [312, 0]
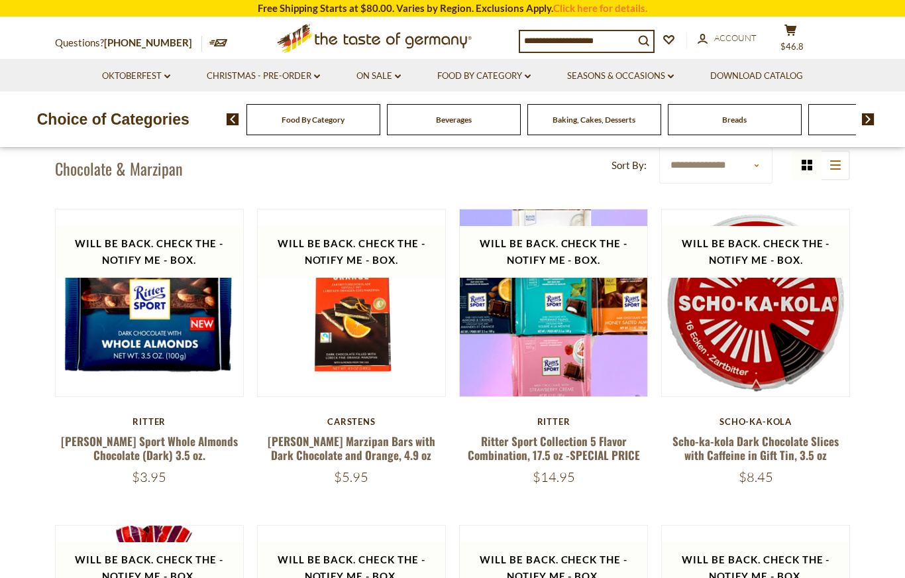
click at [169, 452] on link "[PERSON_NAME] Sport Whole Almonds Chocolate (Dark) 3.5 oz." at bounding box center [149, 448] width 177 height 30
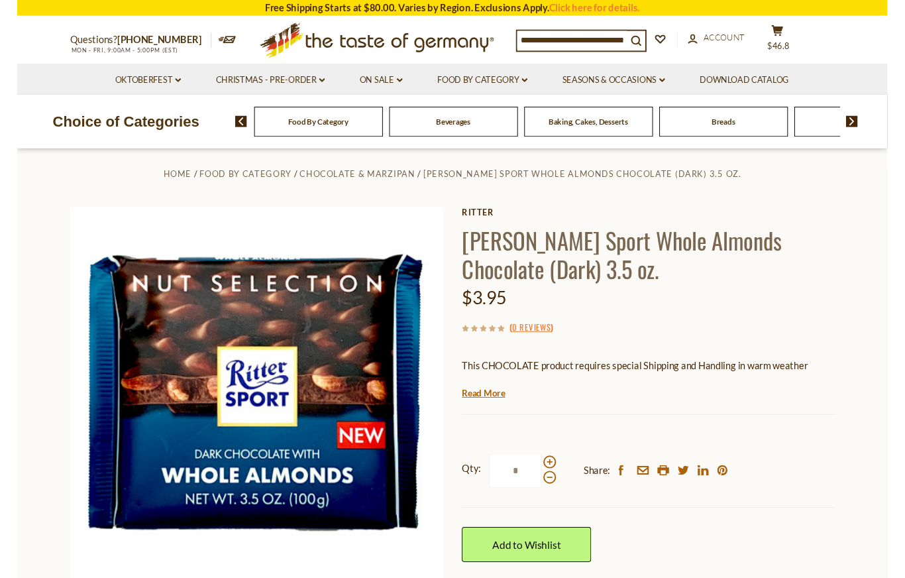
scroll to position [1, 0]
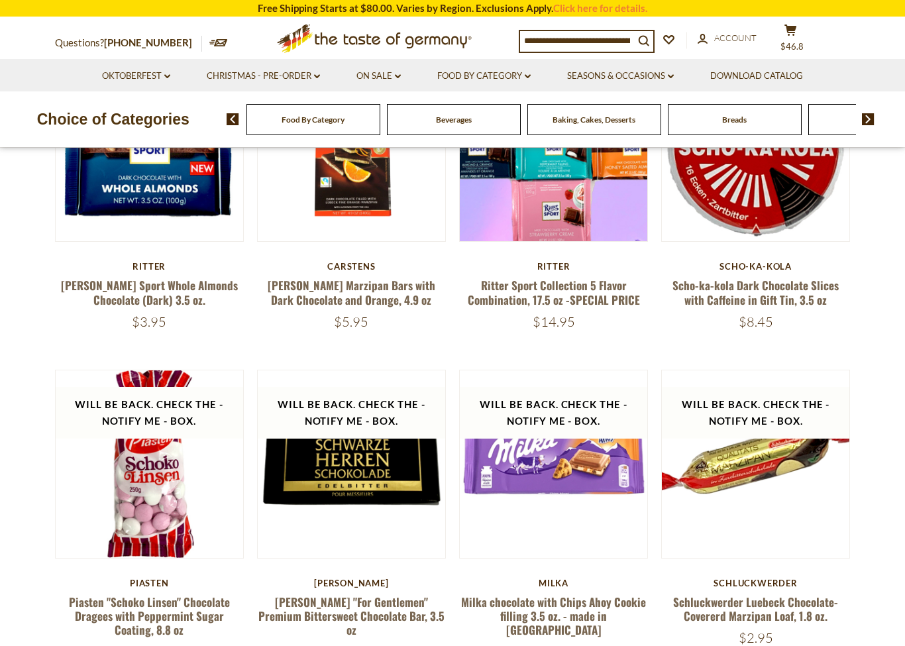
scroll to position [474, 0]
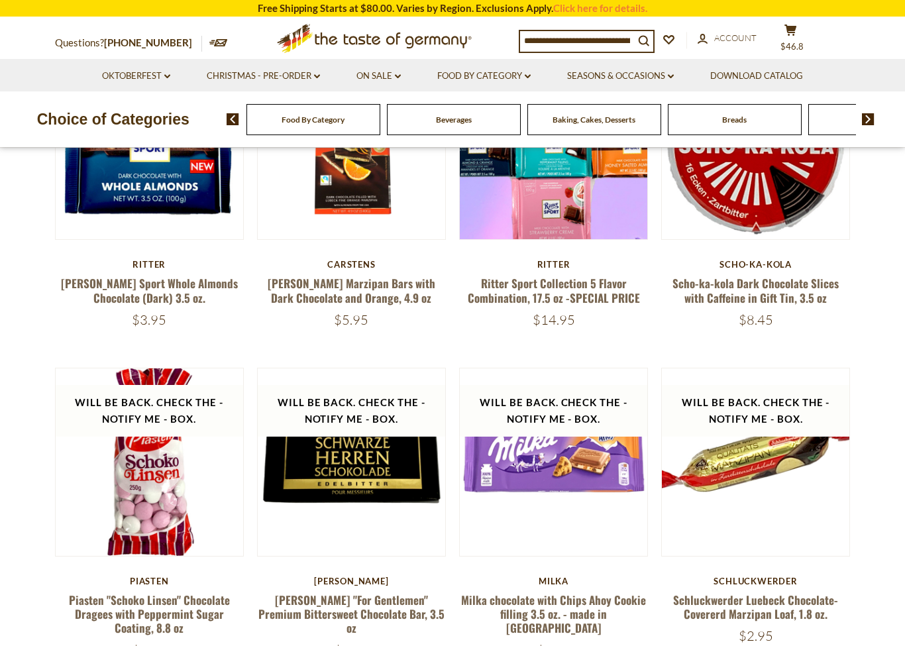
click at [178, 286] on link "[PERSON_NAME] Sport Whole Almonds Chocolate (Dark) 3.5 oz." at bounding box center [149, 290] width 177 height 30
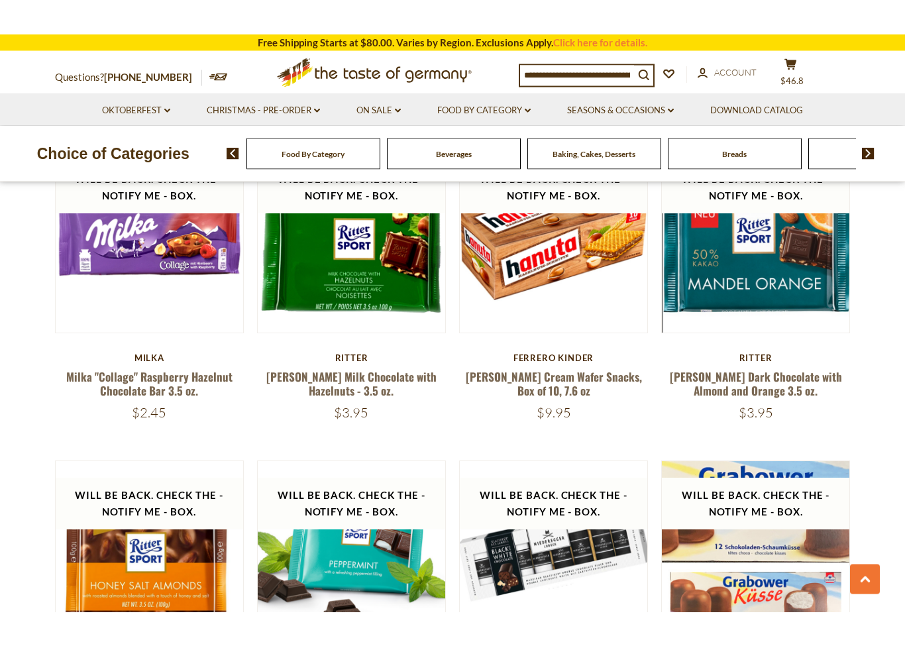
scroll to position [1058, 0]
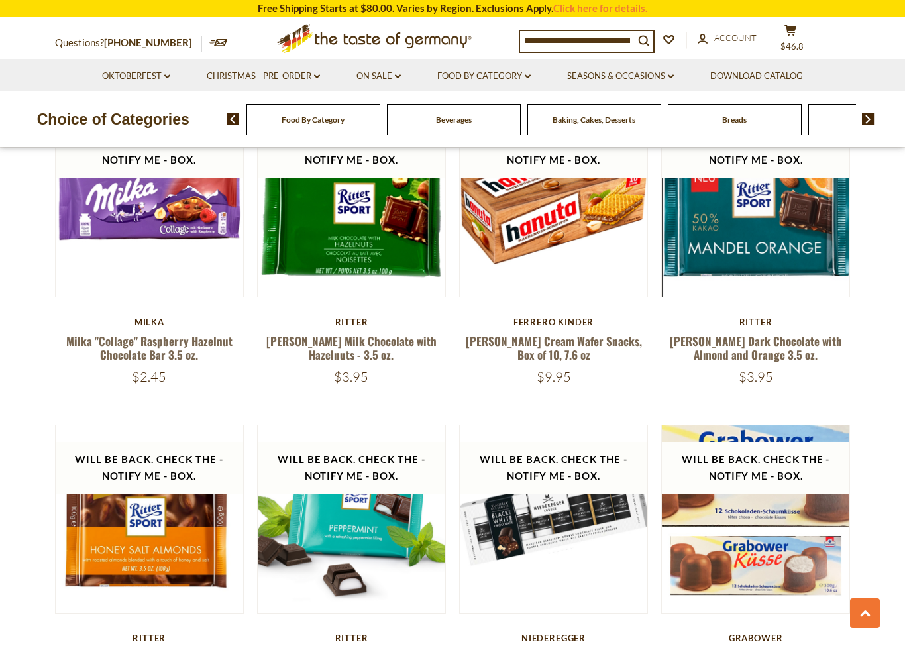
click at [772, 343] on link "[PERSON_NAME] Dark Chocolate with Almond and Orange 3.5 oz." at bounding box center [756, 348] width 172 height 30
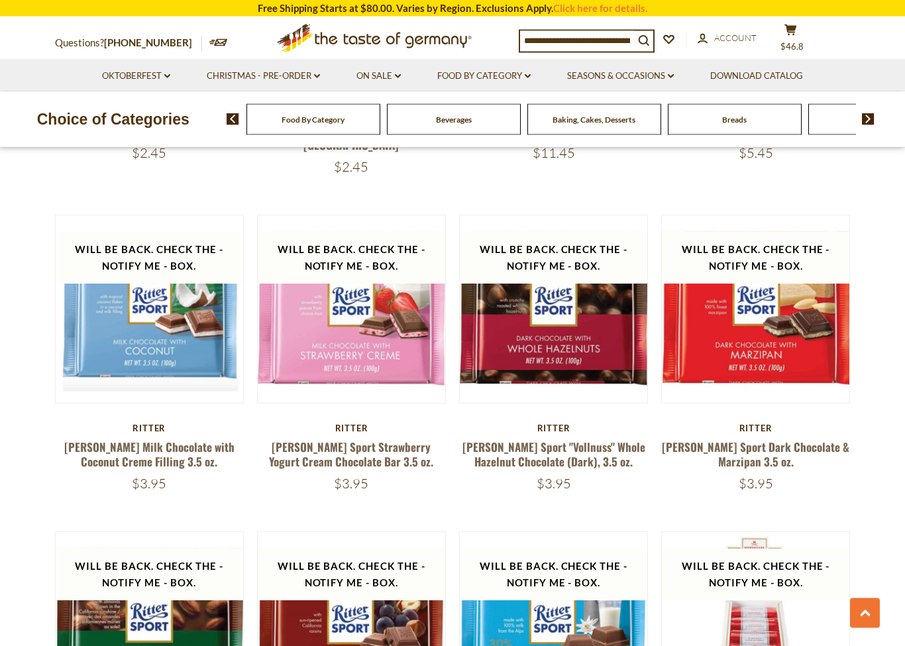
scroll to position [2249, 0]
click at [582, 438] on link "[PERSON_NAME] Sport "Vollnuss" Whole Hazelnut Chocolate (Dark), 3.5 oz." at bounding box center [553, 453] width 183 height 30
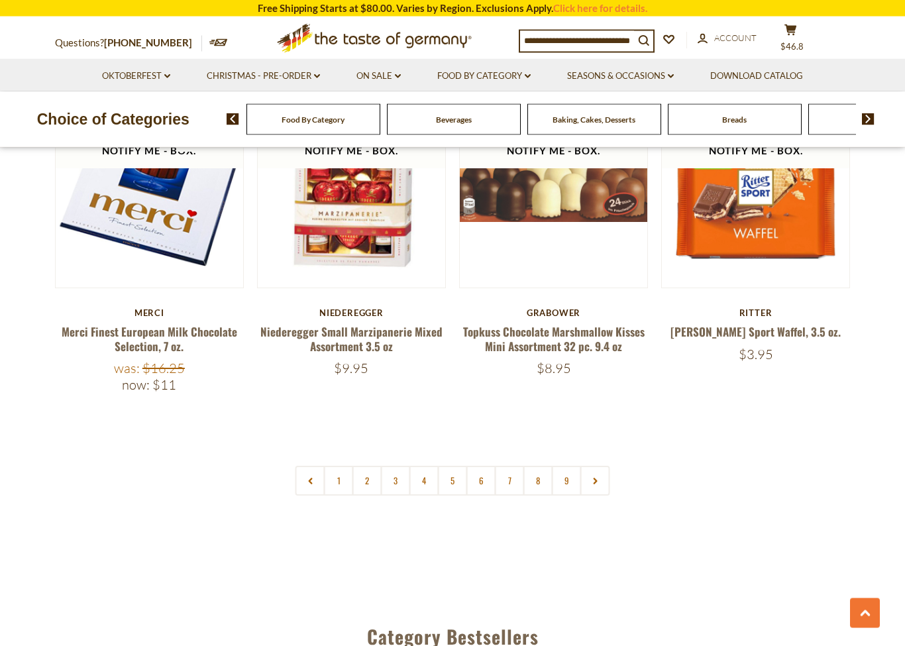
scroll to position [3000, 0]
click at [567, 466] on link "9" at bounding box center [567, 481] width 30 height 30
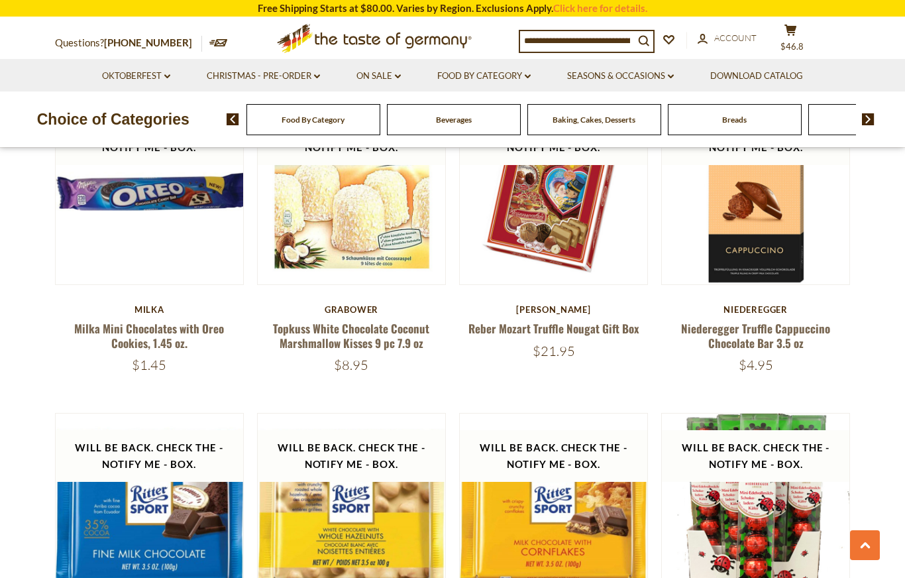
scroll to position [1401, 0]
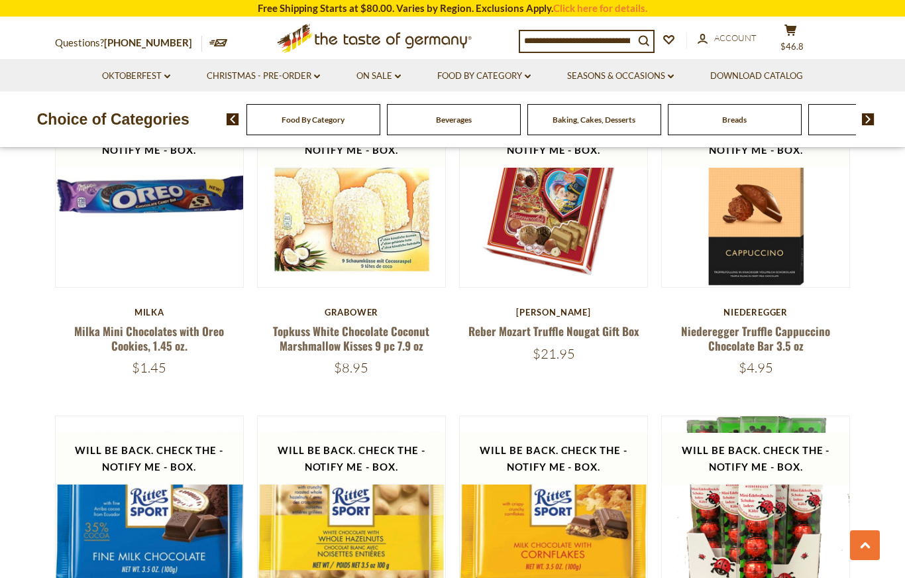
click at [499, 71] on link "Food By Category dropdown_arrow" at bounding box center [483, 76] width 93 height 15
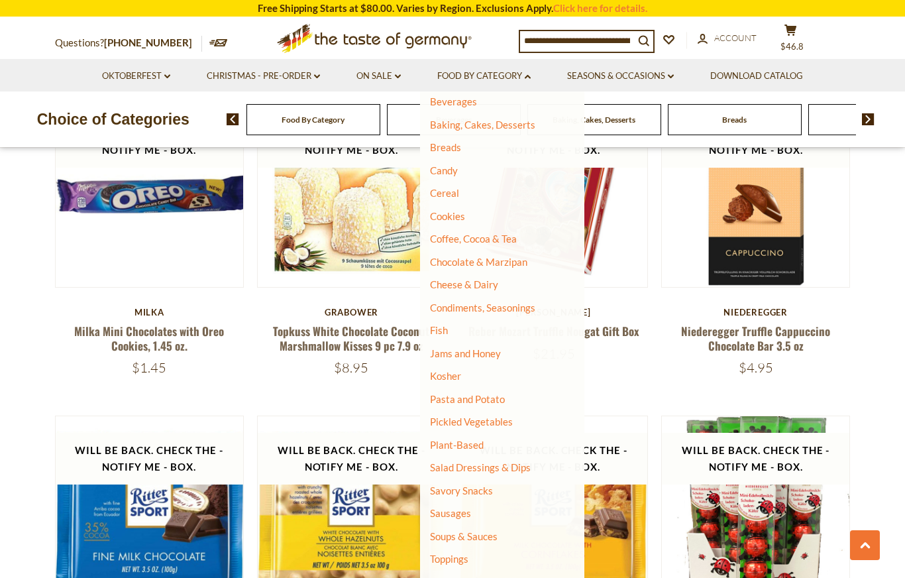
scroll to position [78, 0]
click at [485, 280] on link "Cheese & Dairy" at bounding box center [464, 284] width 68 height 12
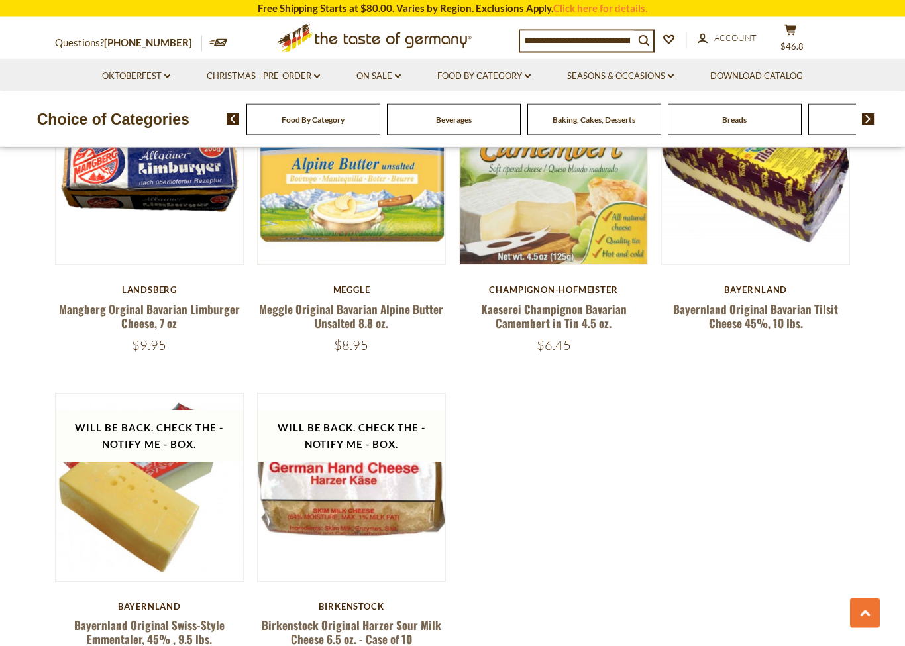
scroll to position [1429, 0]
click at [498, 78] on link "Food By Category dropdown_arrow" at bounding box center [483, 76] width 93 height 15
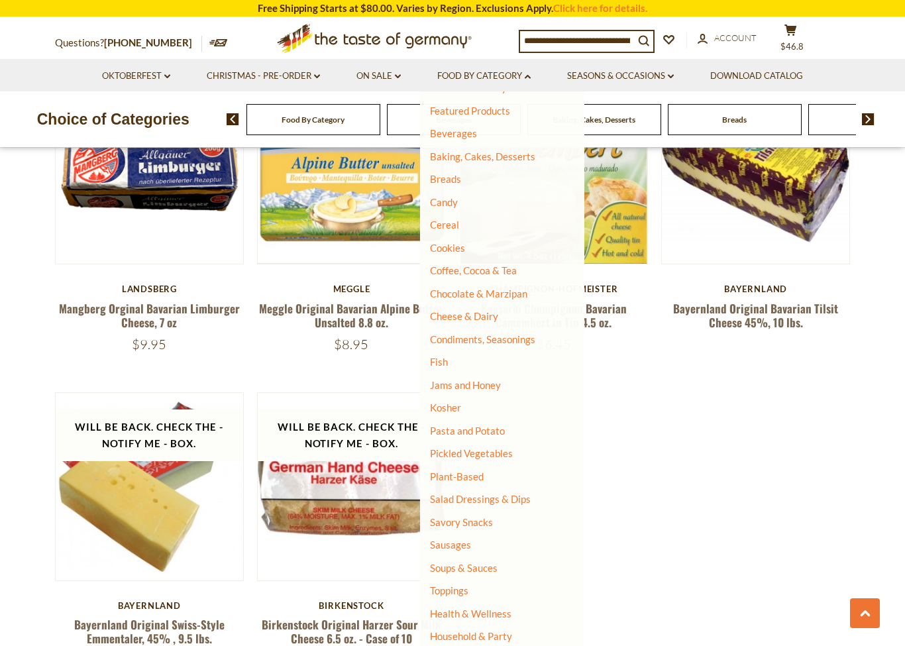
scroll to position [43, 0]
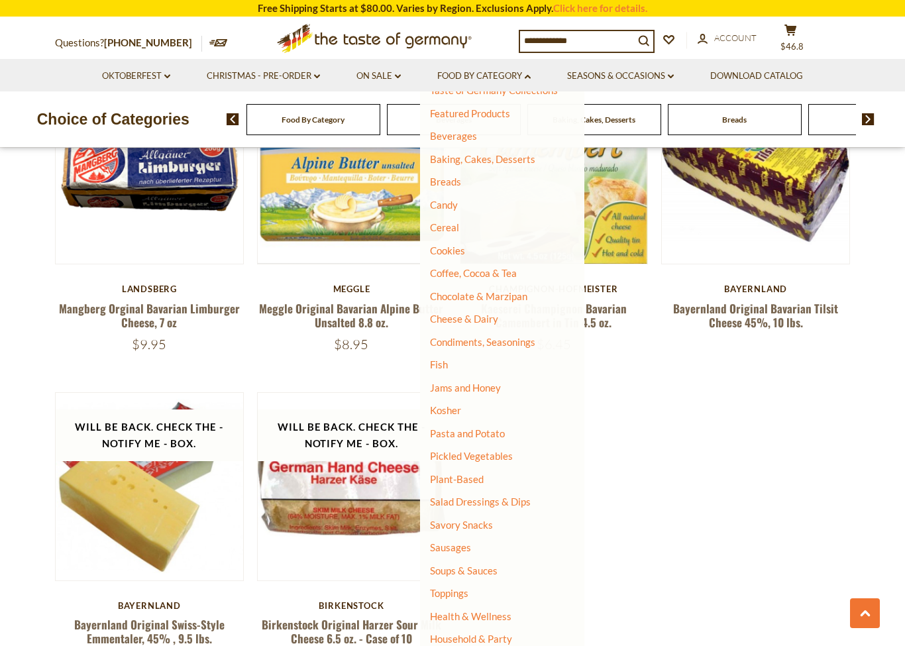
click at [519, 342] on link "Condiments, Seasonings" at bounding box center [482, 342] width 105 height 12
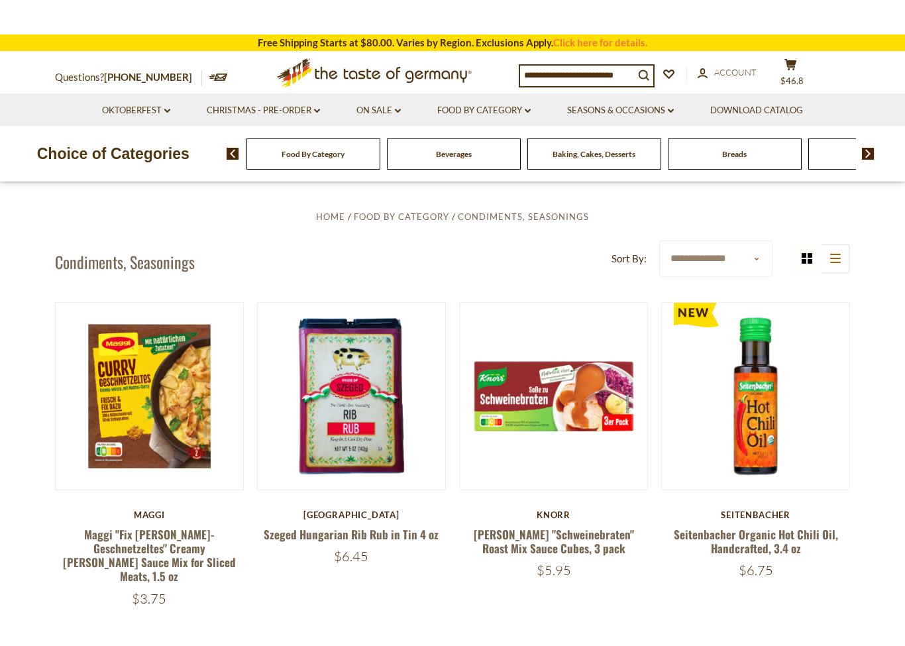
scroll to position [257, 0]
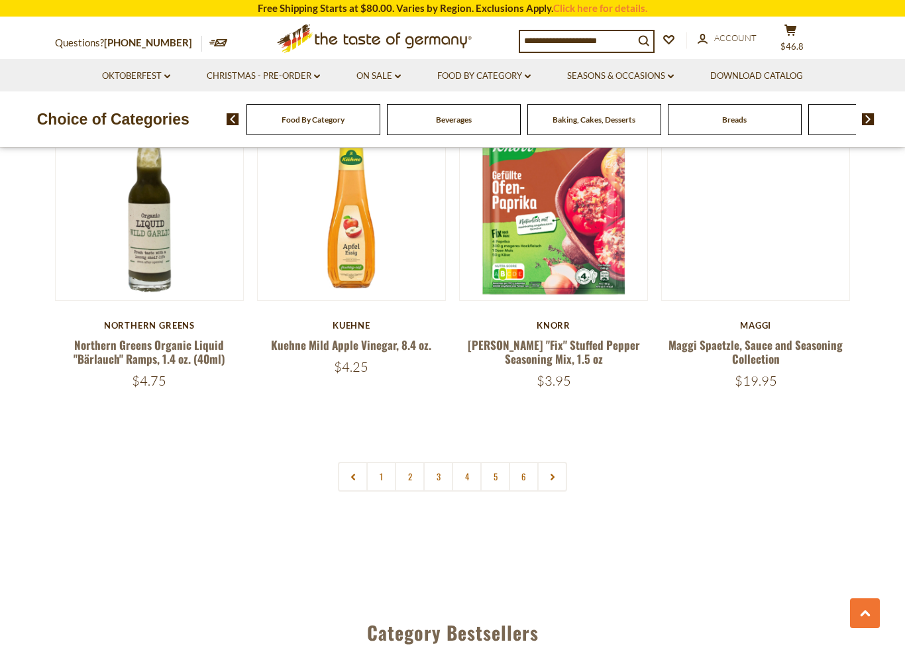
click at [406, 462] on link "2" at bounding box center [410, 477] width 30 height 30
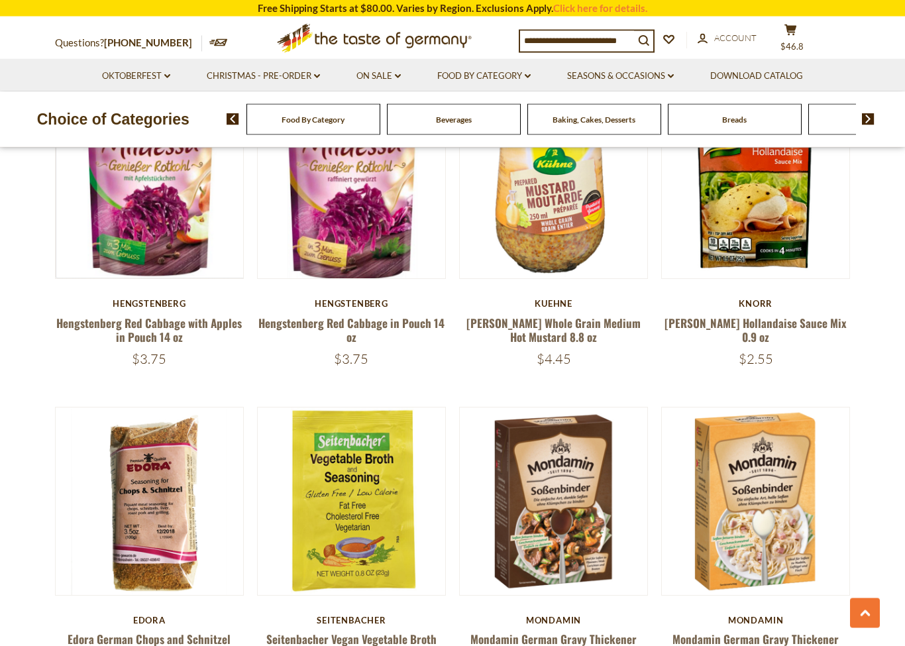
scroll to position [2689, 0]
click at [490, 74] on link "Food By Category dropdown_arrow" at bounding box center [483, 76] width 93 height 15
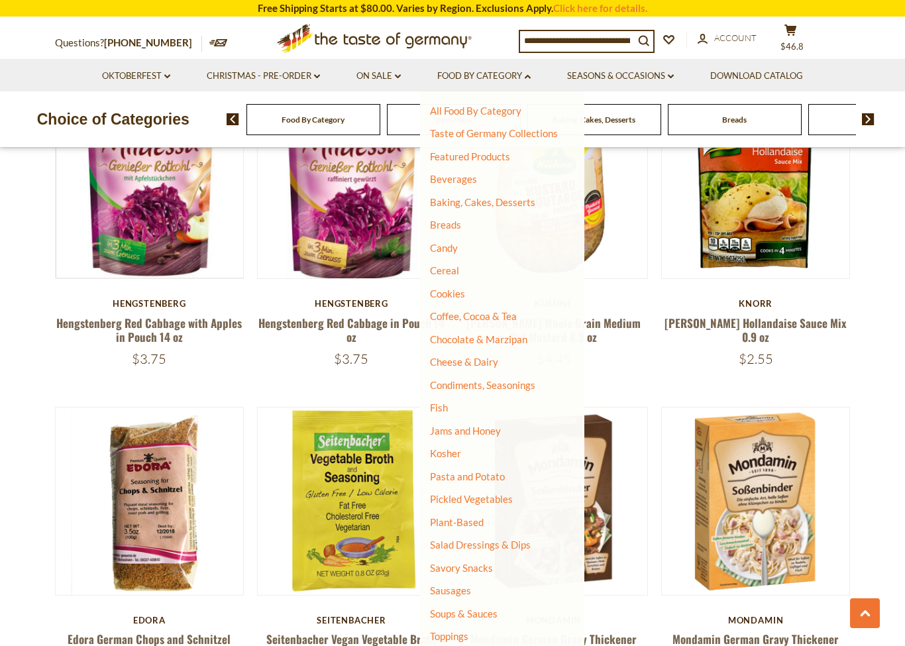
click at [440, 402] on link "Fish" at bounding box center [439, 407] width 18 height 12
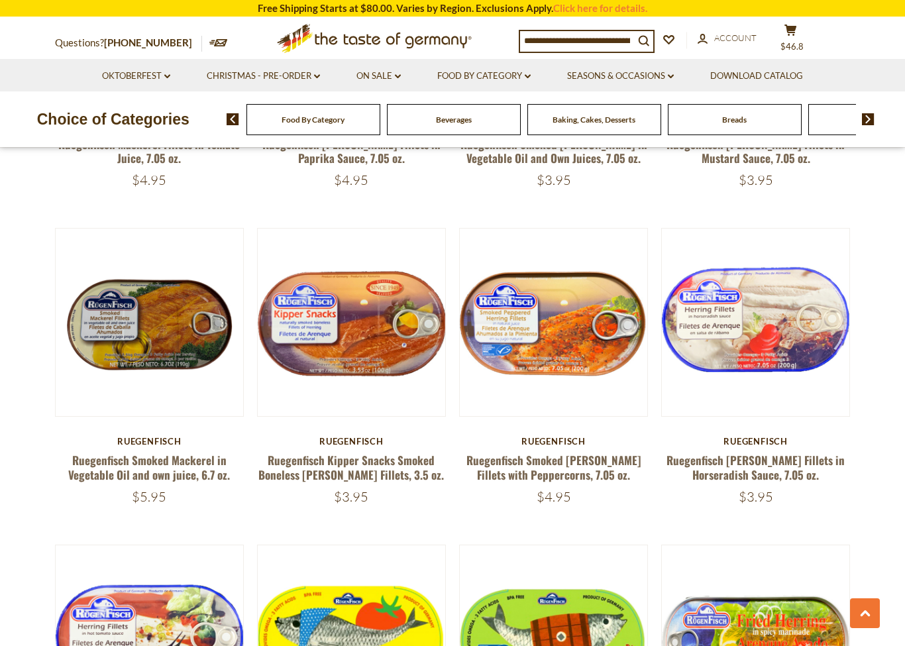
scroll to position [1240, 0]
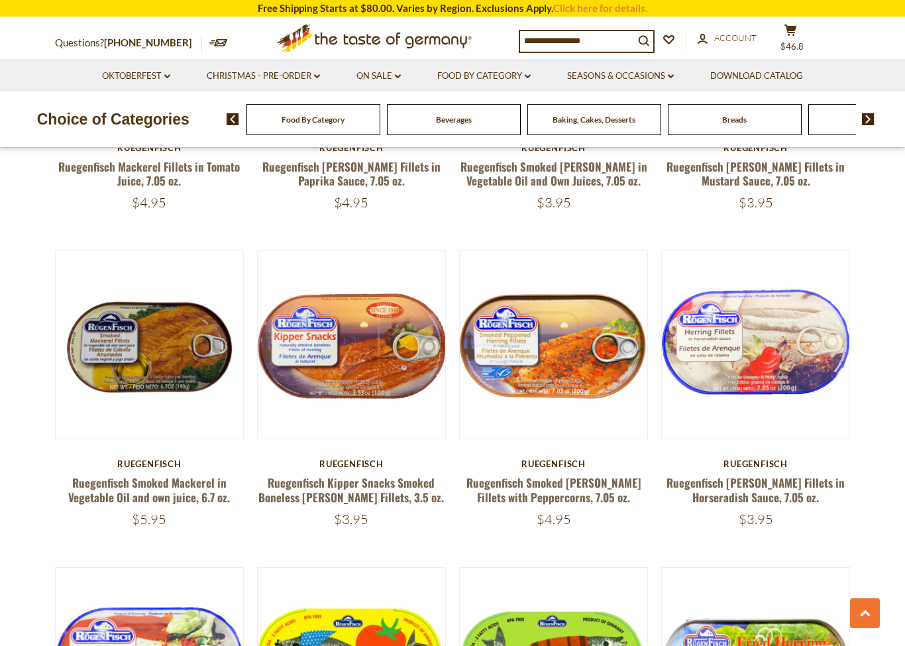
click at [490, 77] on link "Food By Category dropdown_arrow" at bounding box center [483, 76] width 93 height 15
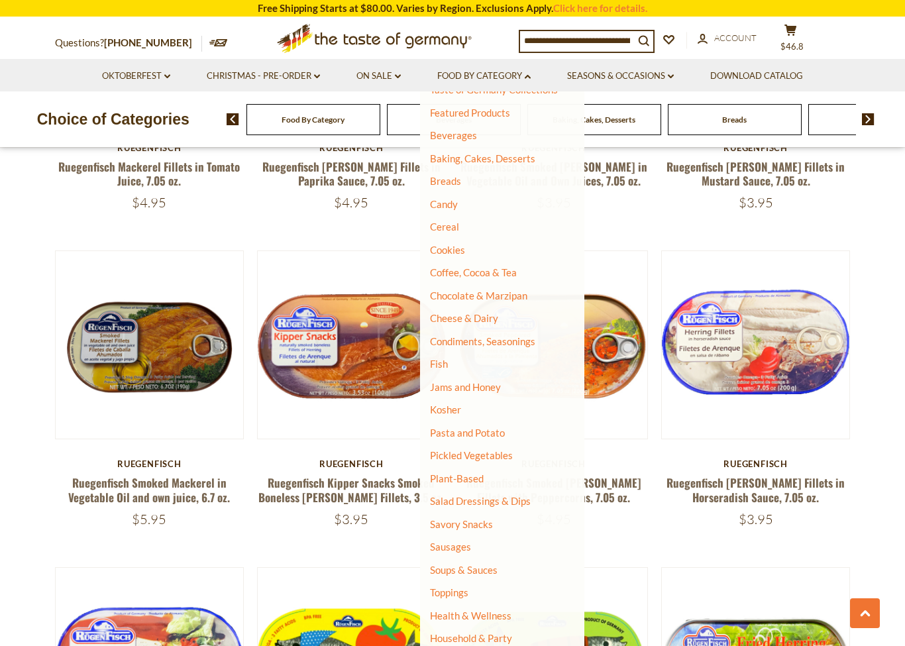
scroll to position [43, 0]
click at [486, 384] on link "Jams and Honey" at bounding box center [465, 388] width 71 height 12
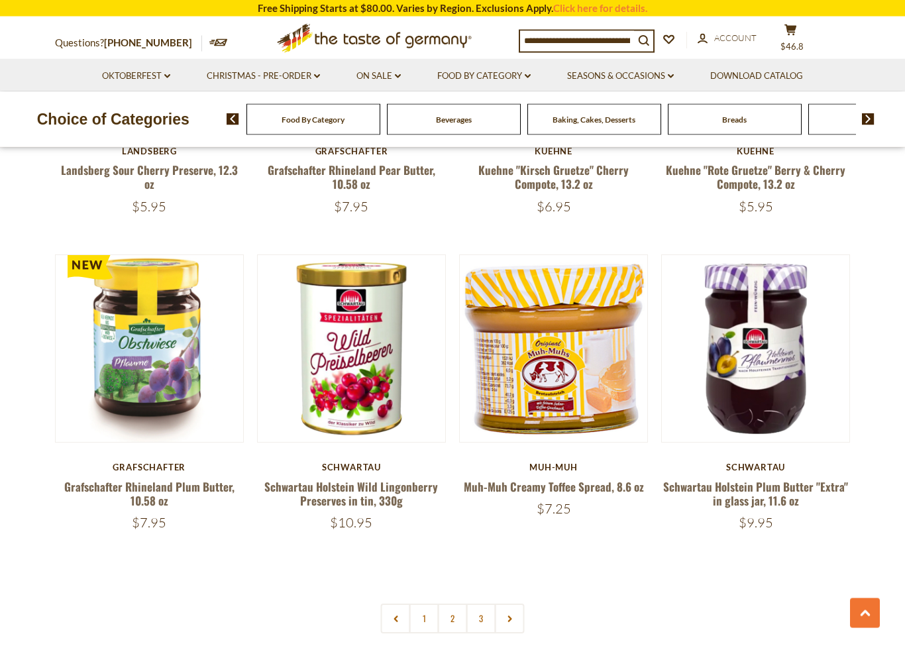
scroll to position [2804, 0]
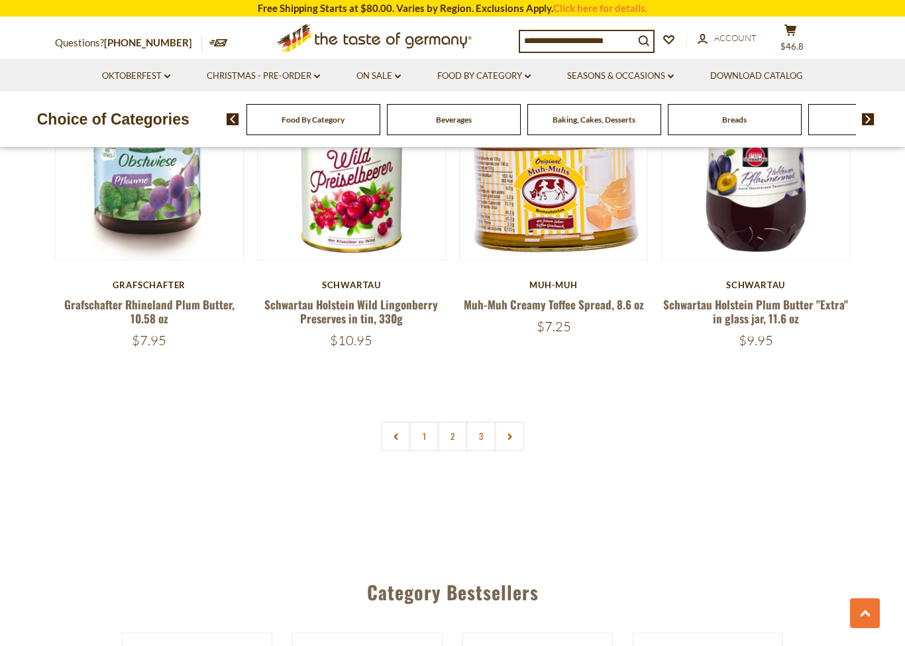
click at [452, 429] on link "2" at bounding box center [453, 436] width 30 height 30
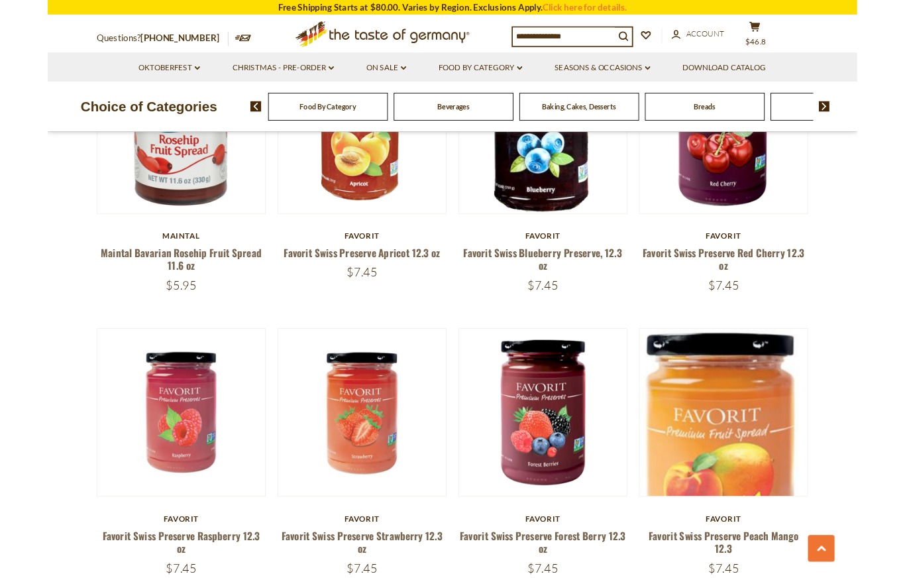
scroll to position [2691, 0]
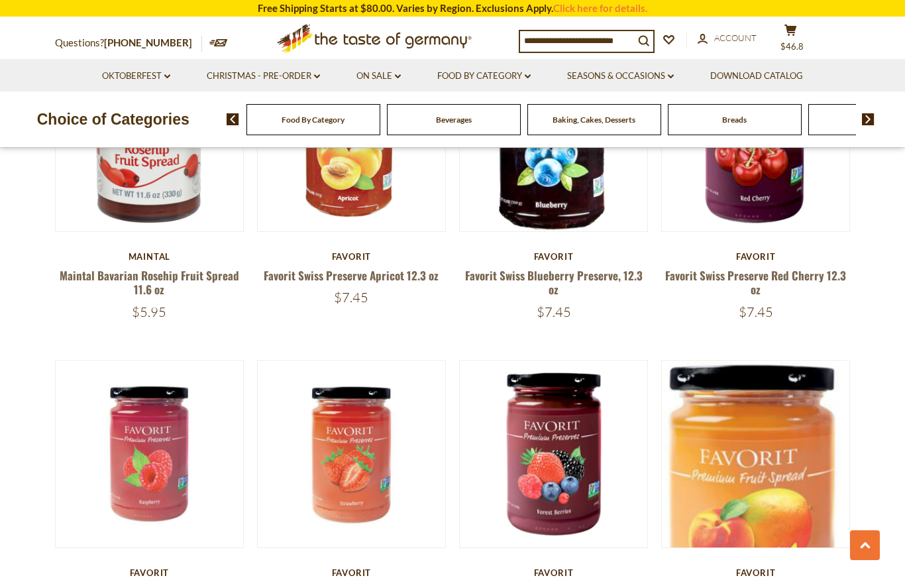
click at [594, 272] on link "Favorit Swiss Blueberry Preserve, 12.3 oz" at bounding box center [554, 282] width 178 height 30
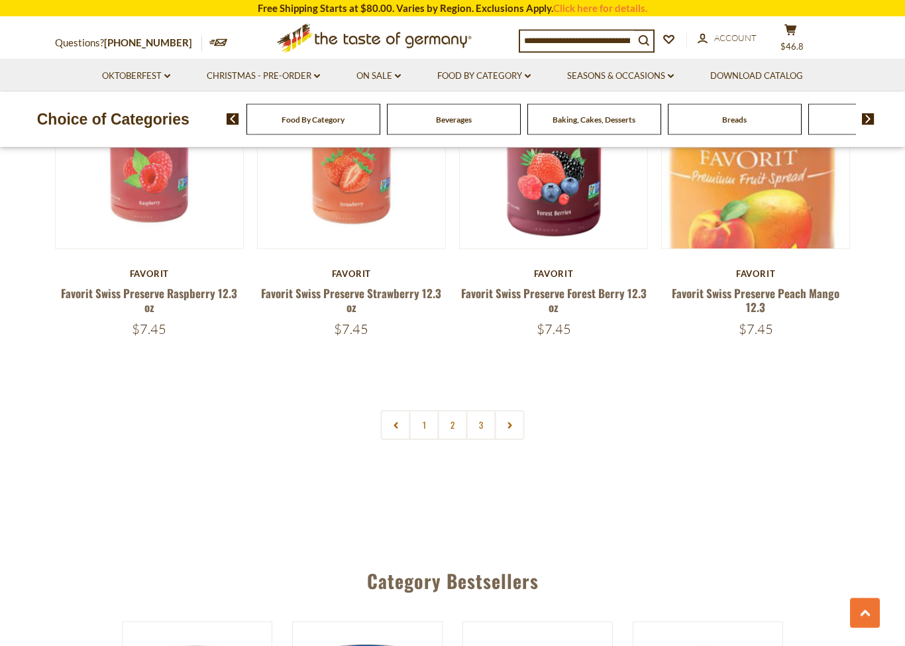
scroll to position [2997, 0]
click at [480, 422] on link "3" at bounding box center [481, 425] width 30 height 30
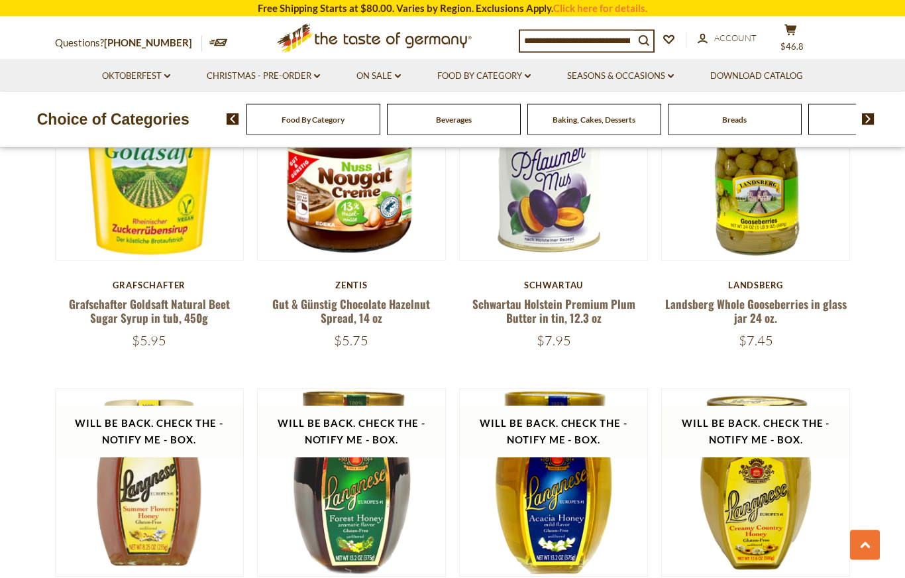
scroll to position [2041, 0]
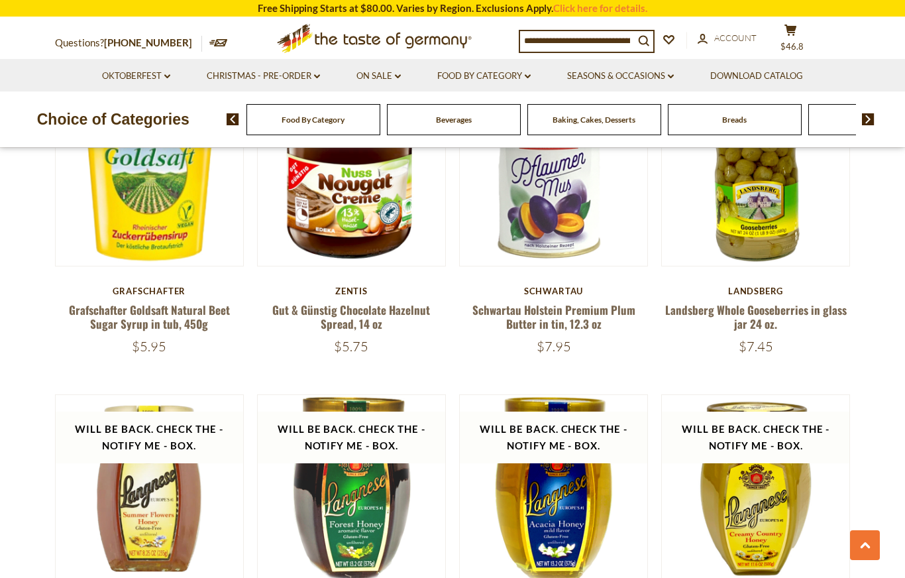
click at [496, 81] on link "Food By Category dropdown_arrow" at bounding box center [483, 76] width 93 height 15
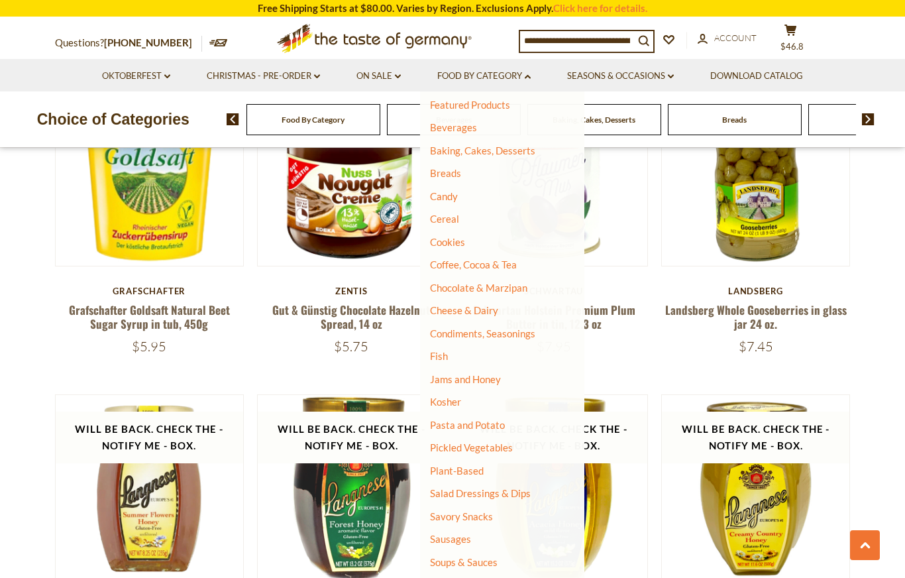
scroll to position [78, 0]
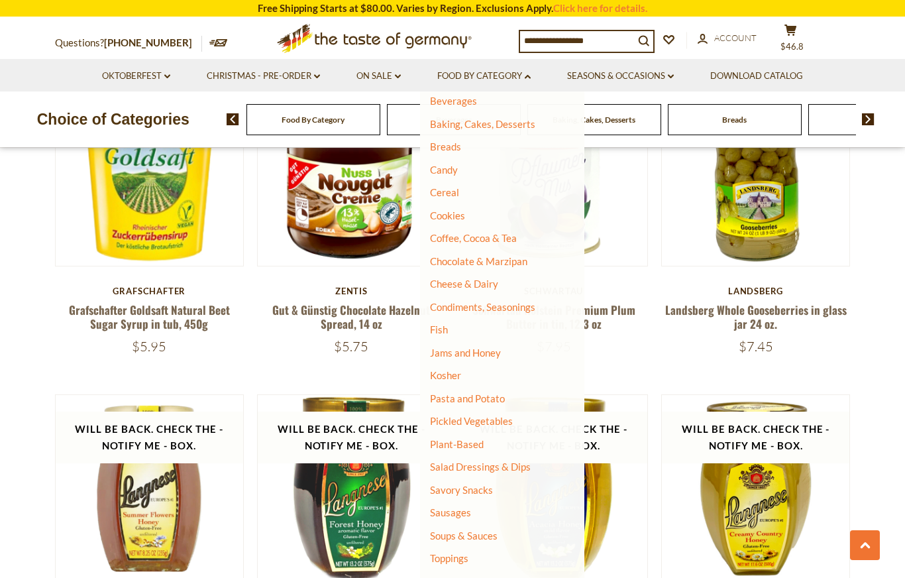
click at [447, 369] on link "Kosher" at bounding box center [445, 375] width 31 height 12
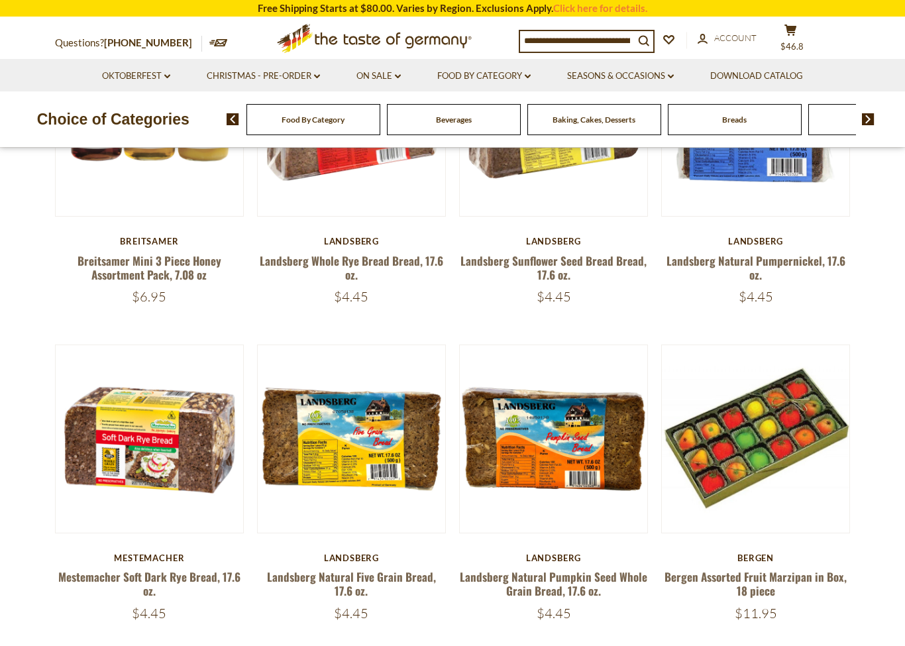
scroll to position [500, 0]
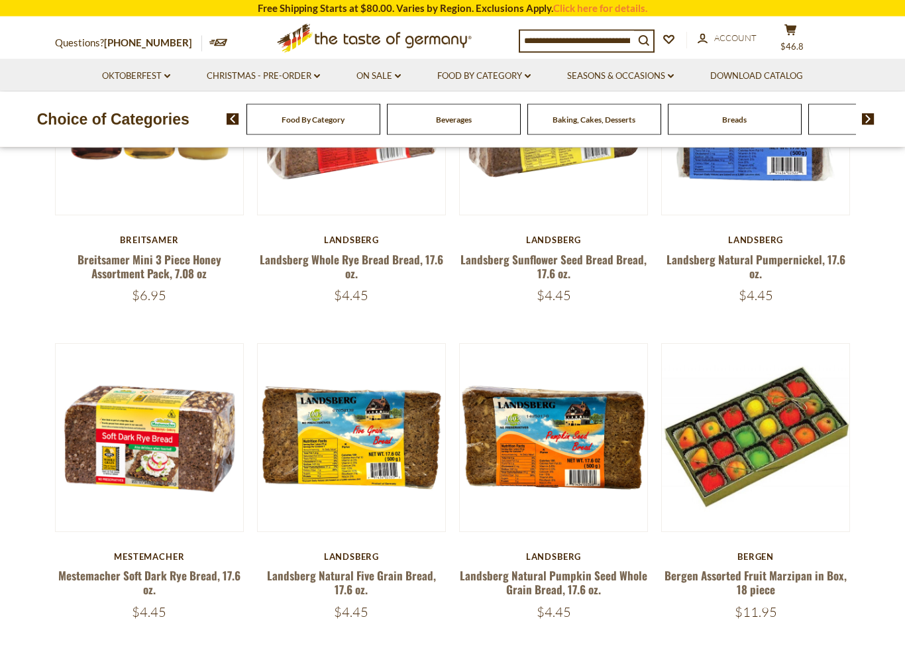
click at [493, 78] on link "Food By Category dropdown_arrow" at bounding box center [483, 76] width 93 height 15
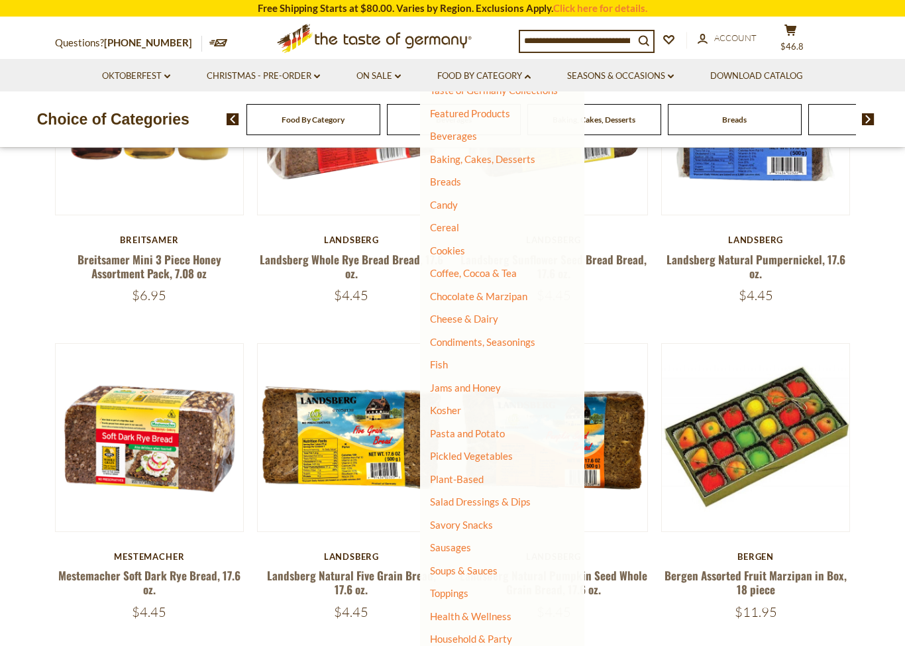
scroll to position [43, 0]
click at [487, 431] on link "Pasta and Potato" at bounding box center [467, 433] width 75 height 12
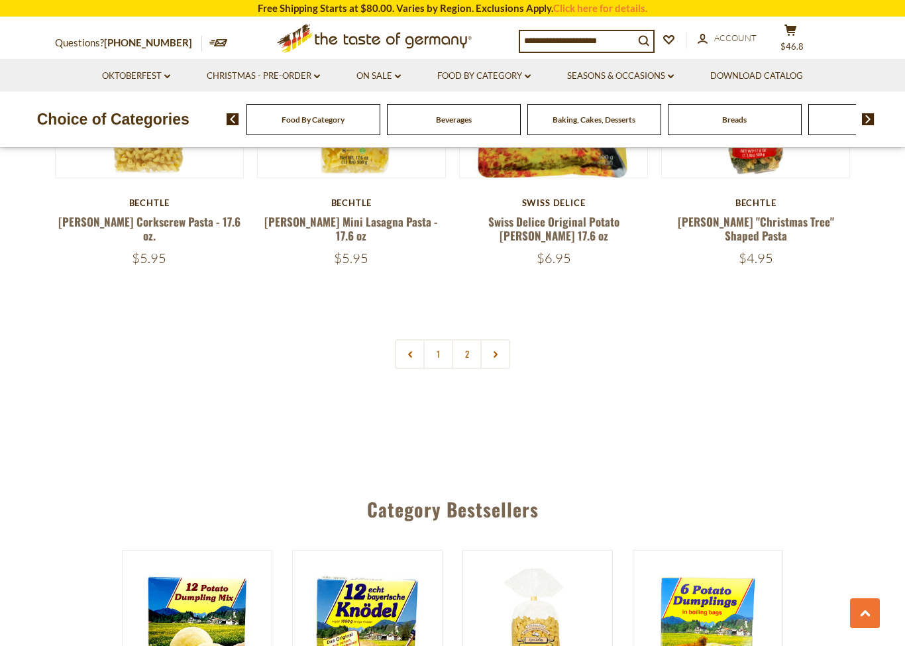
click at [471, 339] on link "2" at bounding box center [467, 354] width 30 height 30
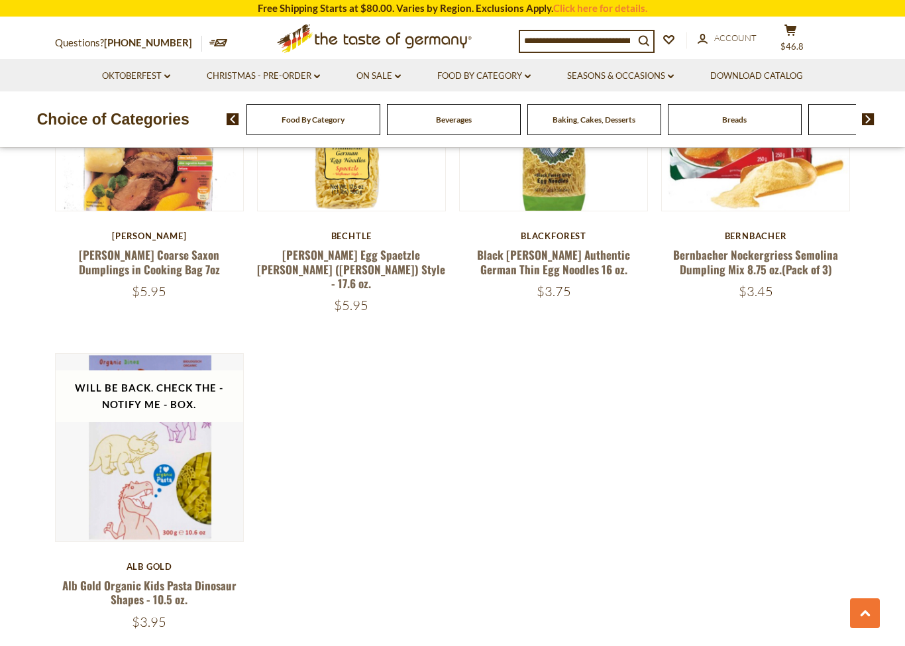
scroll to position [1808, 0]
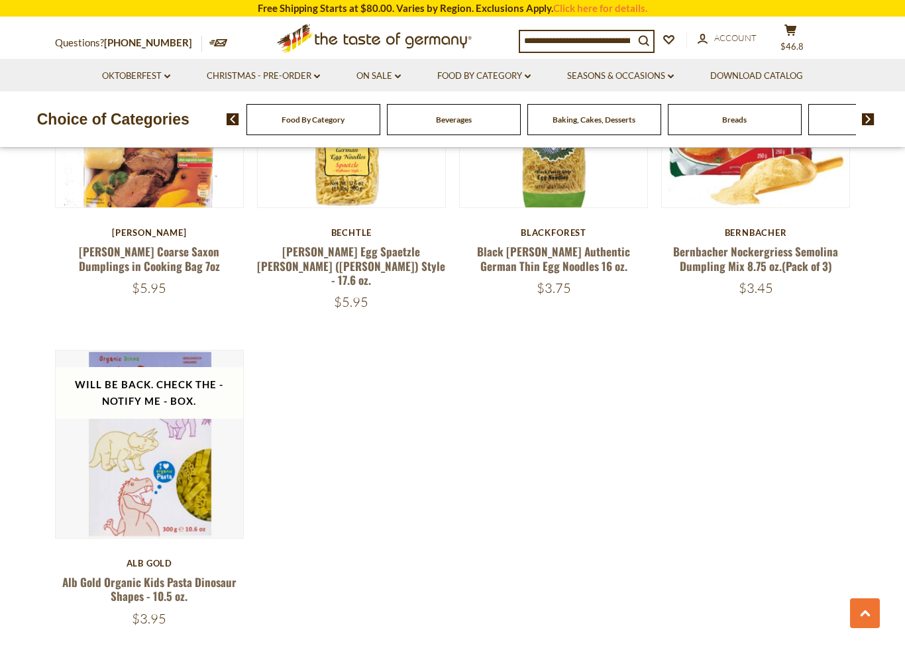
click at [495, 76] on link "Food By Category dropdown_arrow" at bounding box center [483, 76] width 93 height 15
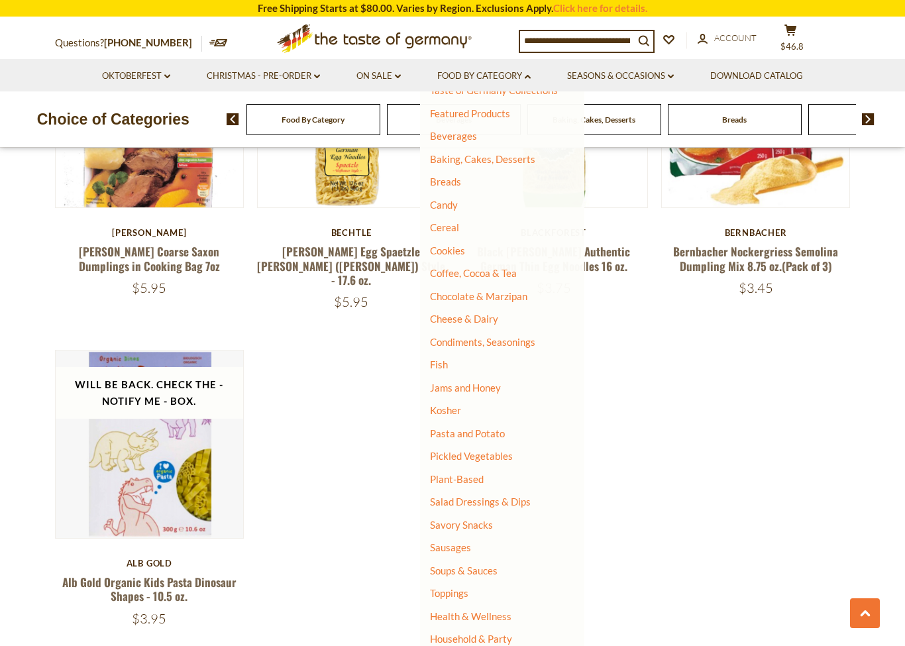
scroll to position [43, 0]
click at [498, 451] on link "Pickled Vegetables" at bounding box center [471, 456] width 83 height 12
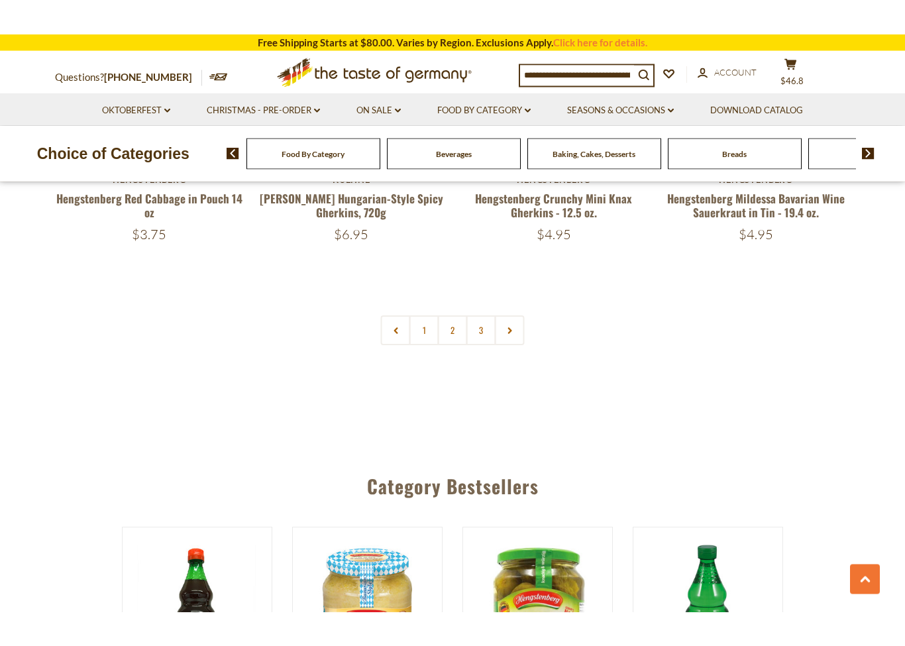
scroll to position [3152, 0]
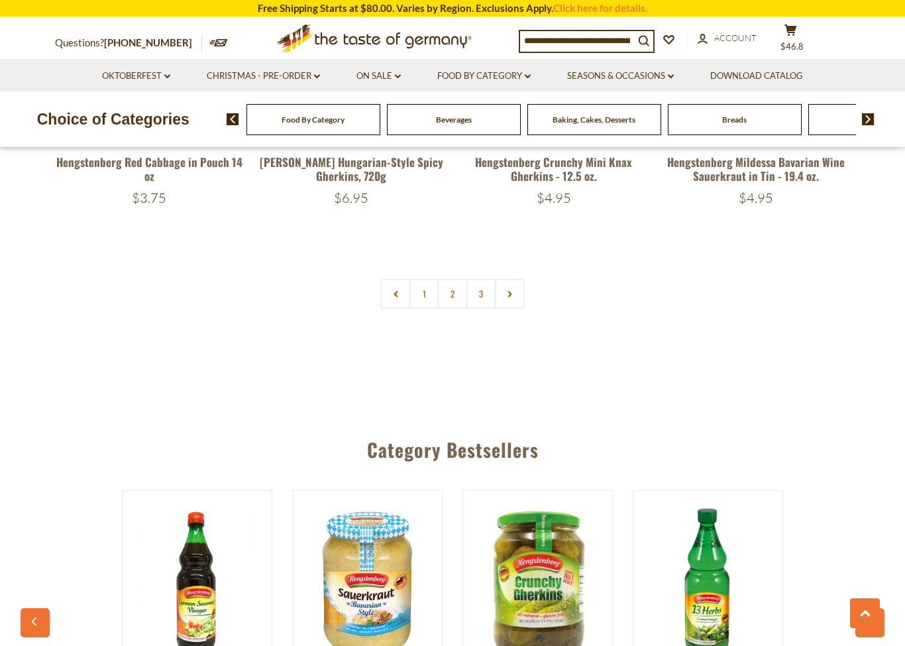
click at [450, 287] on link "2" at bounding box center [453, 294] width 30 height 30
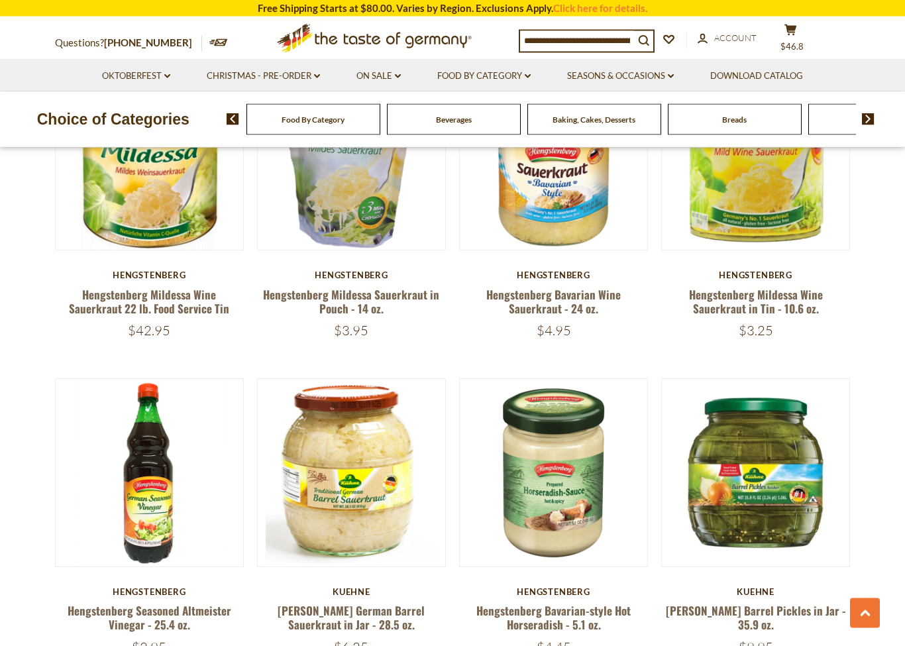
scroll to position [1091, 0]
click at [497, 81] on link "Food By Category dropdown_arrow" at bounding box center [483, 76] width 93 height 15
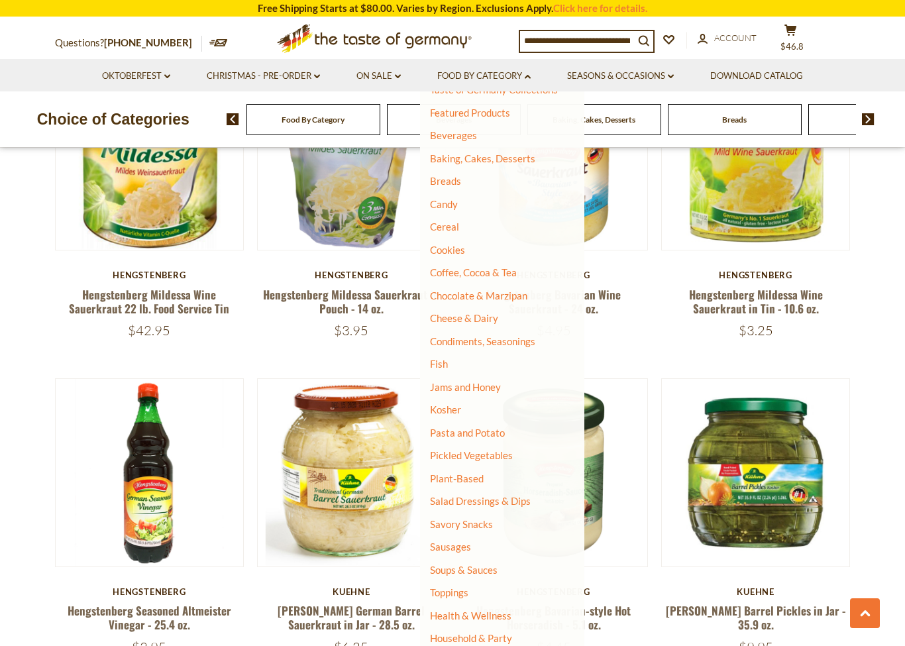
scroll to position [43, 0]
click at [465, 473] on link "Plant-Based" at bounding box center [457, 479] width 54 height 12
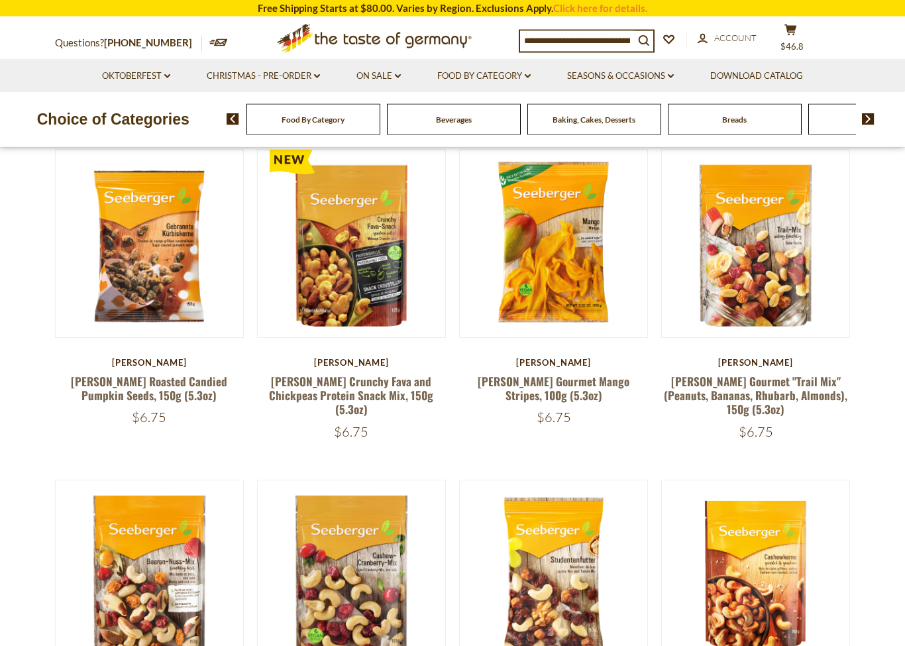
scroll to position [476, 0]
click at [378, 373] on link "[PERSON_NAME] Crunchy Fava and Chickpeas Protein Snack Mix, 150g (5.3oz)" at bounding box center [351, 395] width 164 height 45
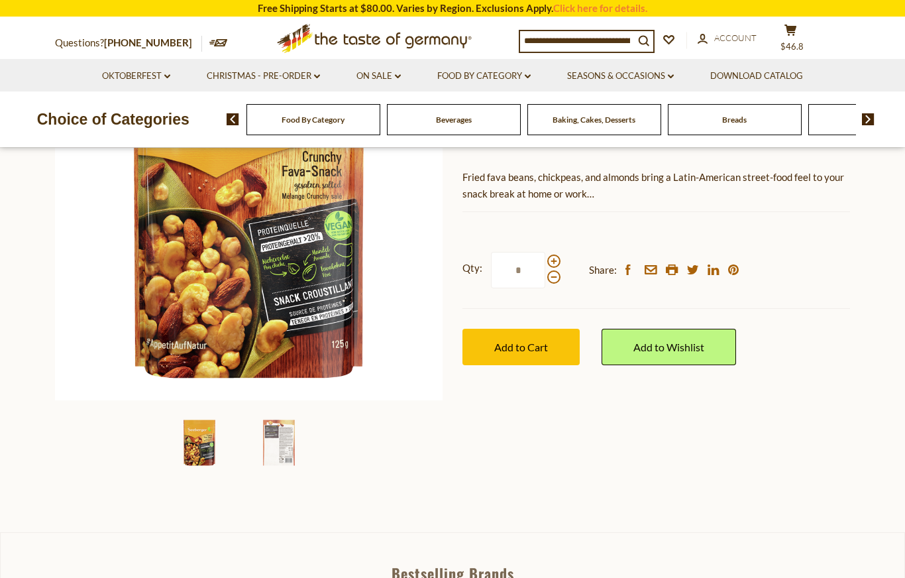
scroll to position [203, 0]
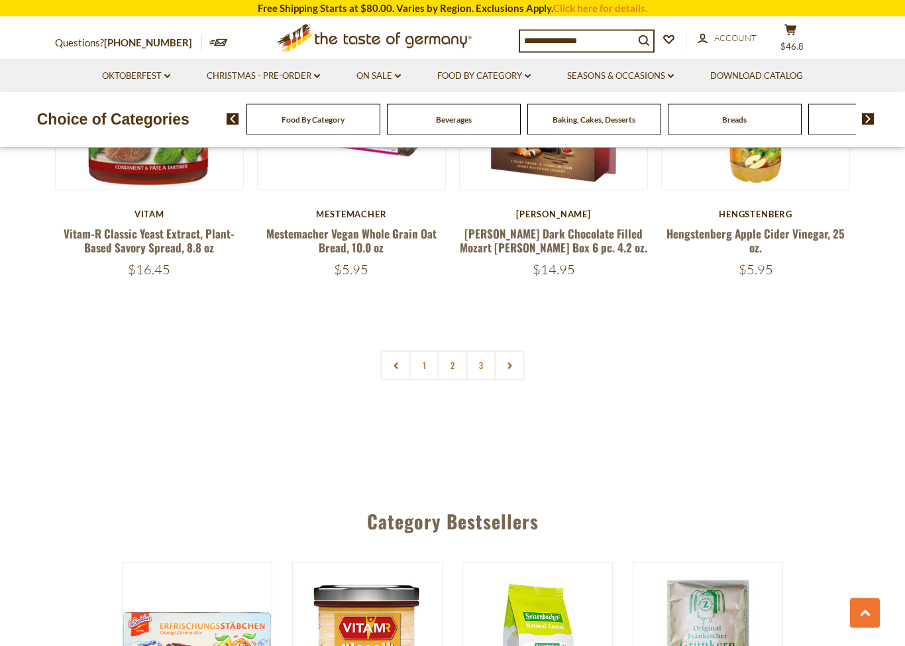
scroll to position [2924, 0]
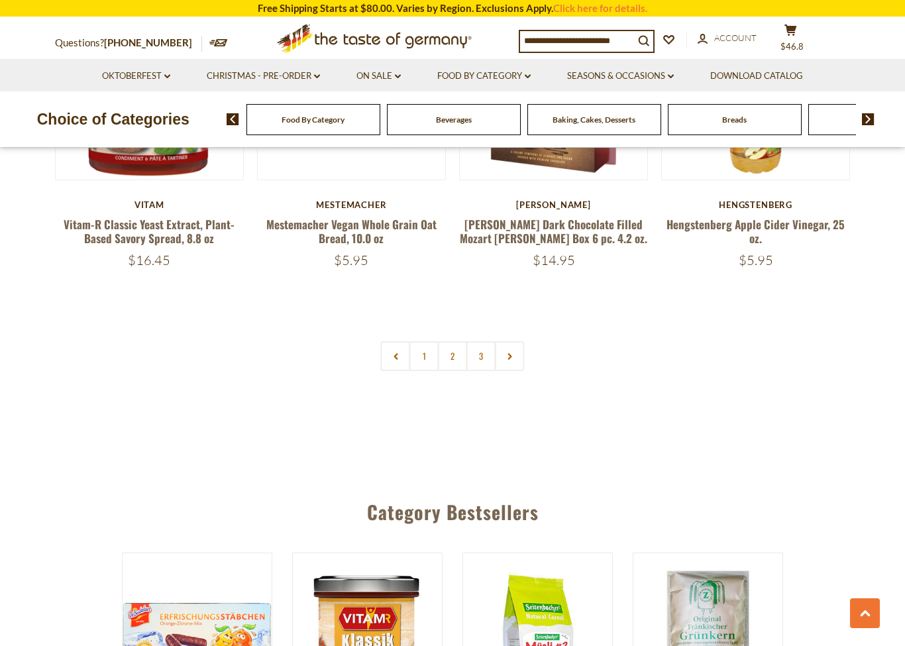
click at [450, 341] on link "2" at bounding box center [453, 356] width 30 height 30
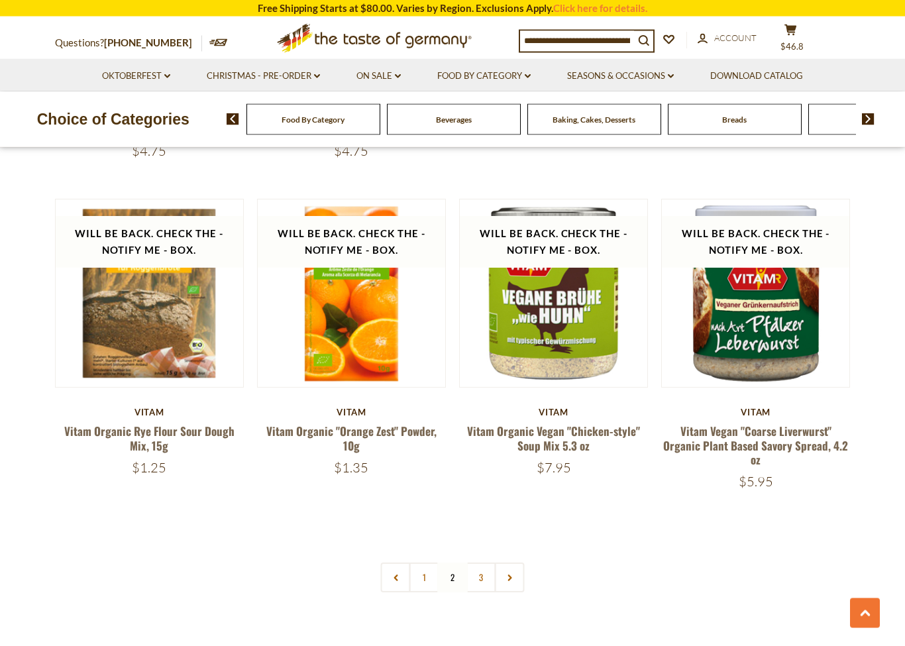
scroll to position [2696, 0]
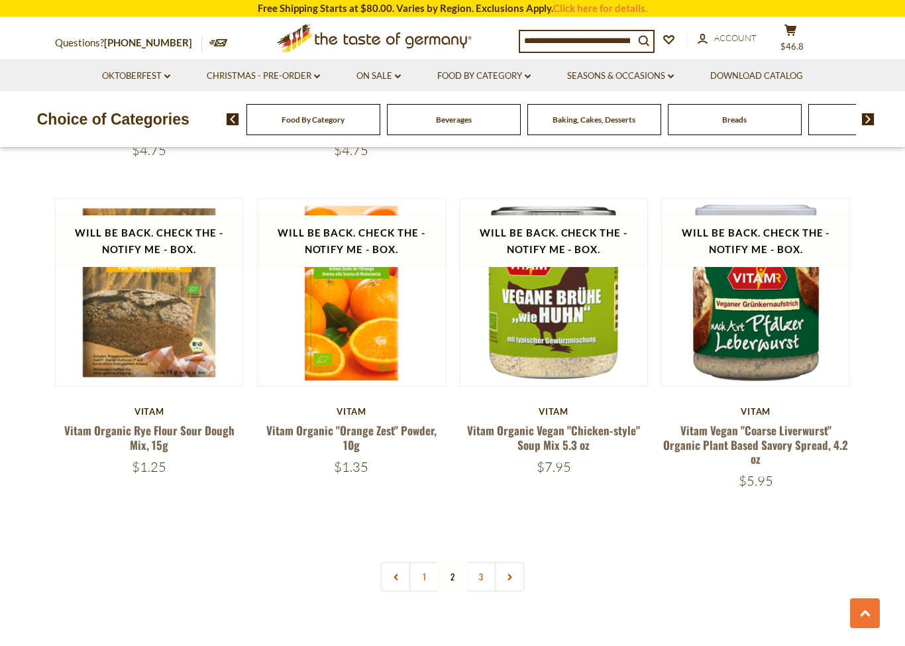
click at [484, 562] on link "3" at bounding box center [481, 577] width 30 height 30
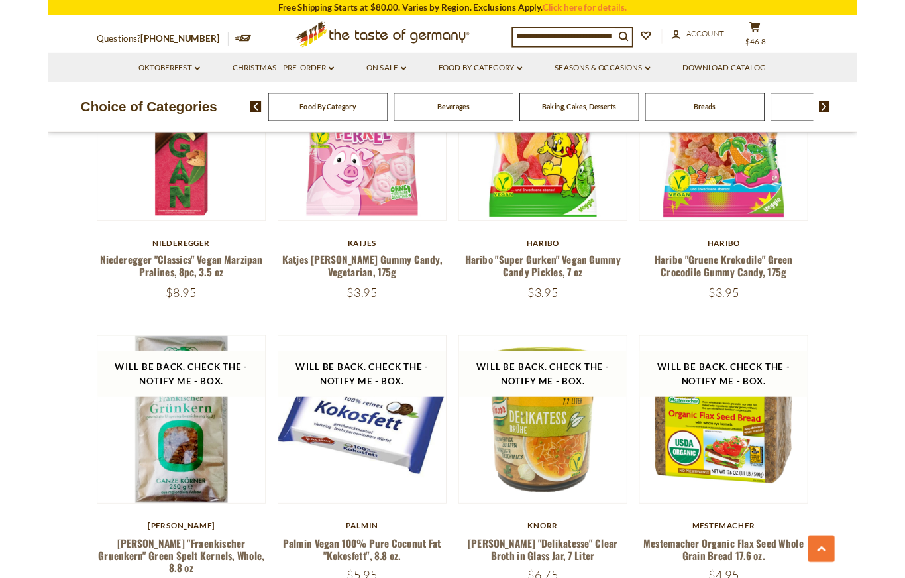
scroll to position [864, 0]
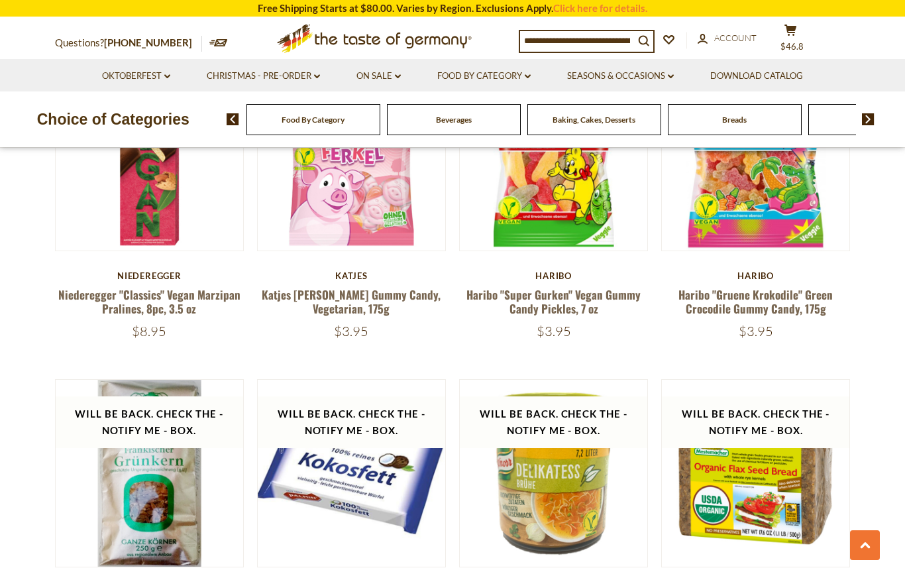
click at [575, 294] on link "Haribo "Super Gurken" Vegan Gummy Candy Pickles, 7 oz" at bounding box center [553, 301] width 174 height 30
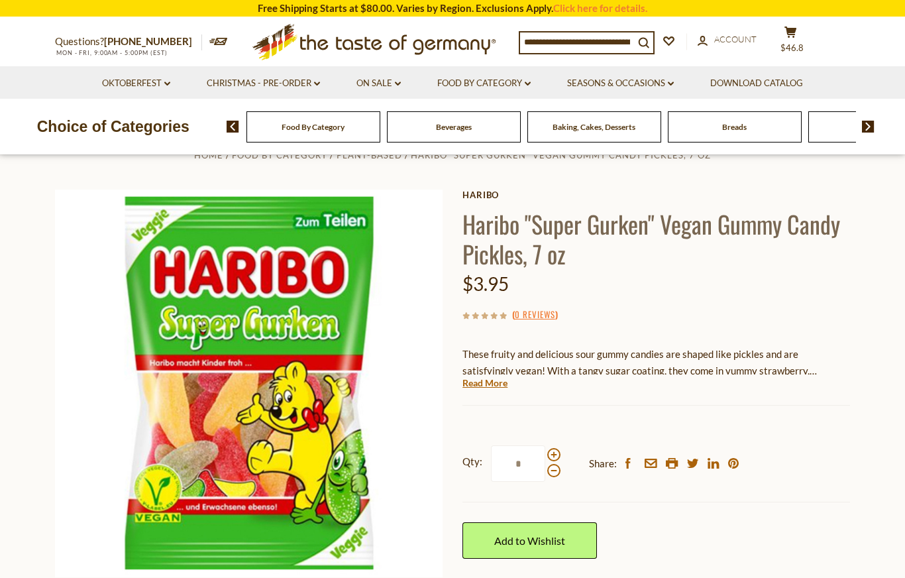
scroll to position [34, 0]
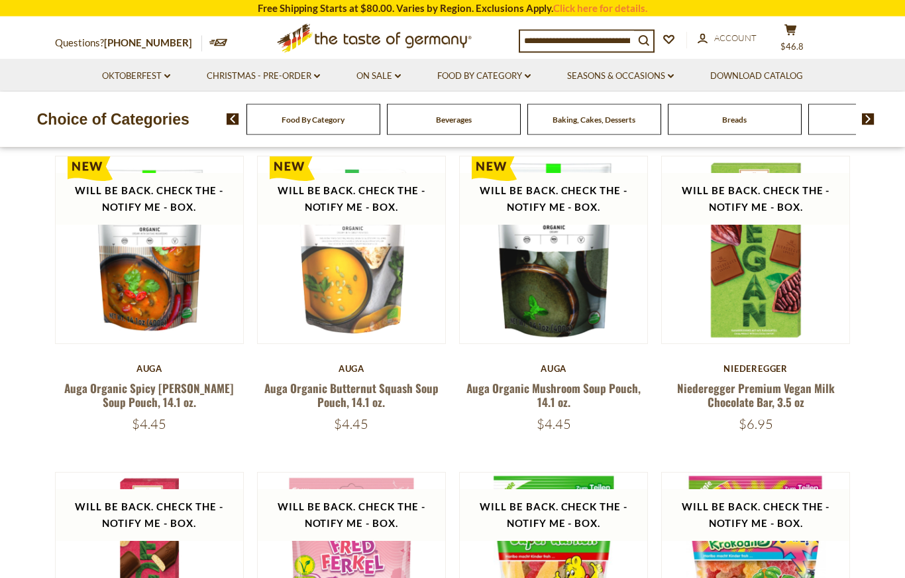
click at [499, 78] on link "Food By Category dropdown_arrow" at bounding box center [483, 76] width 93 height 15
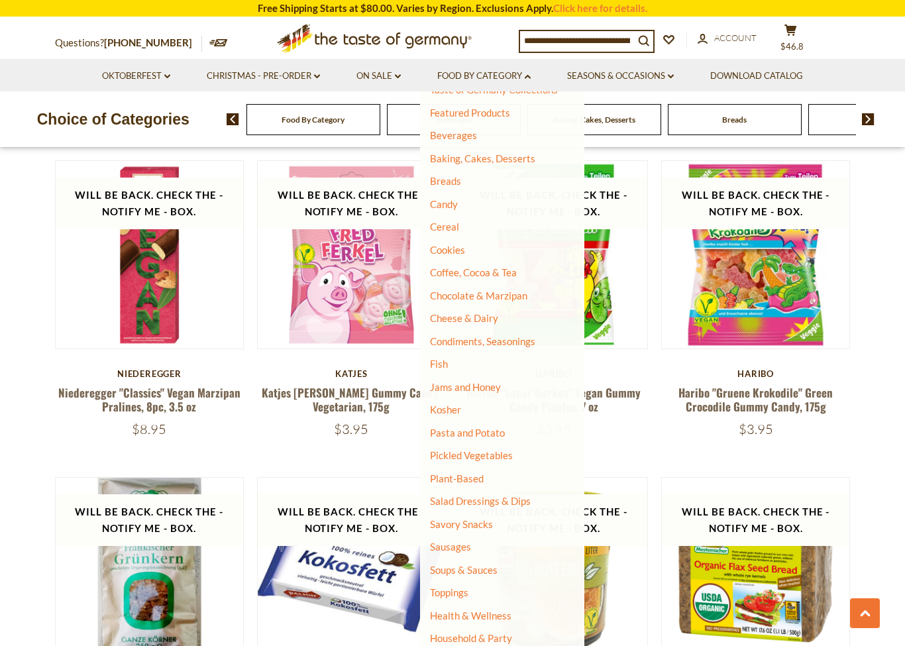
scroll to position [43, 0]
click at [511, 495] on link "Salad Dressings & Dips" at bounding box center [480, 501] width 101 height 12
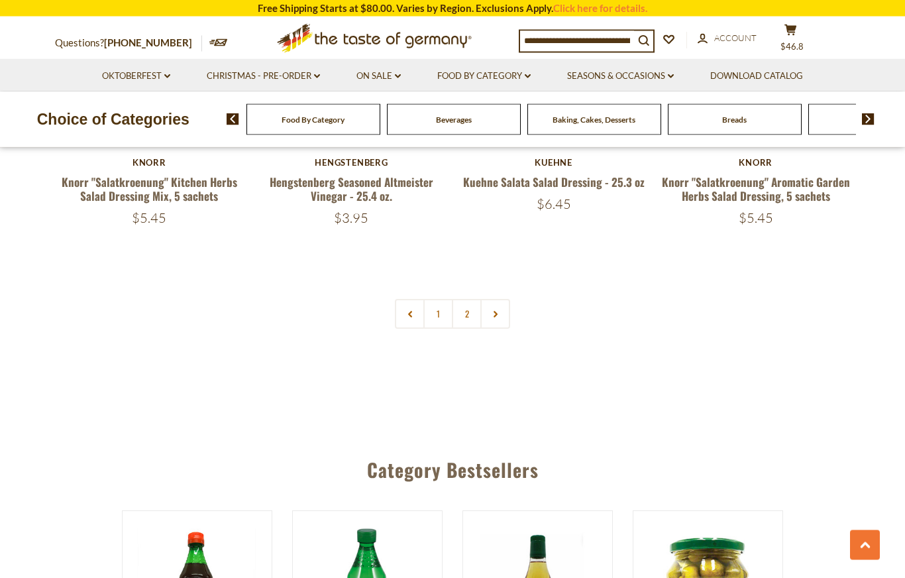
scroll to position [2893, 0]
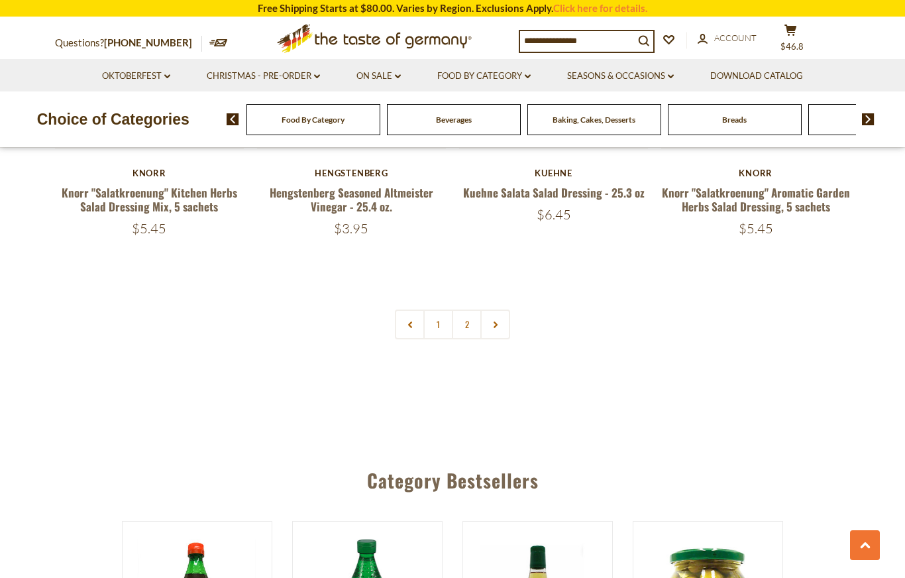
click at [466, 309] on link "2" at bounding box center [467, 324] width 30 height 30
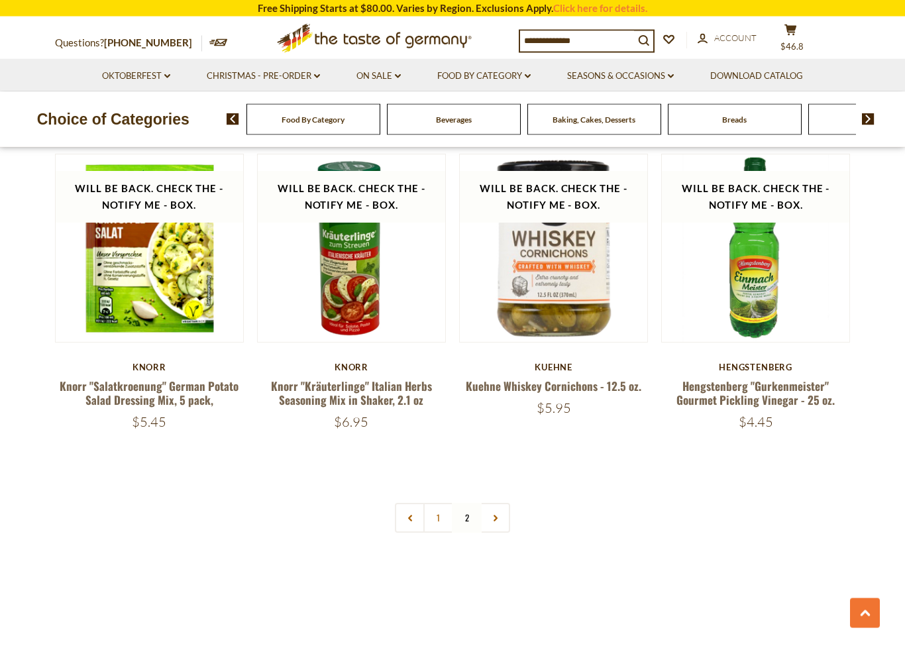
scroll to position [1096, 0]
click at [494, 76] on link "Food By Category dropdown_arrow" at bounding box center [483, 76] width 93 height 15
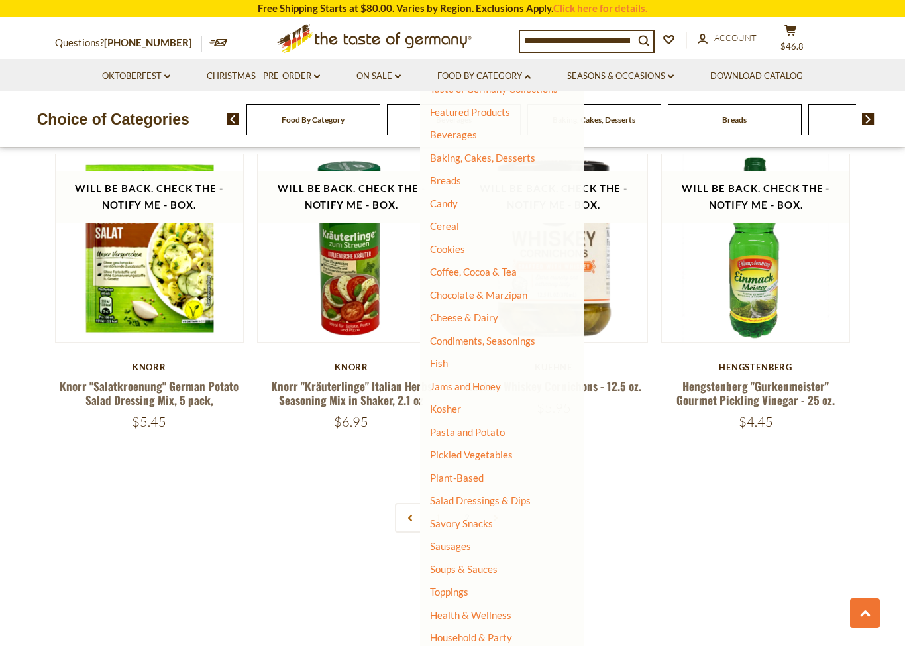
scroll to position [43, 0]
click at [486, 519] on link "Savory Snacks" at bounding box center [461, 525] width 63 height 12
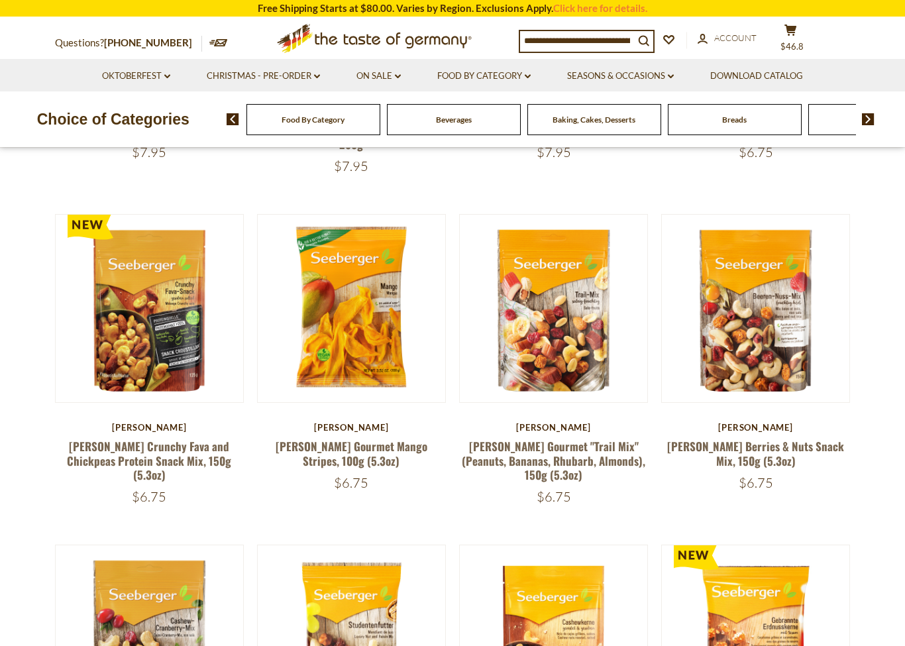
scroll to position [644, 0]
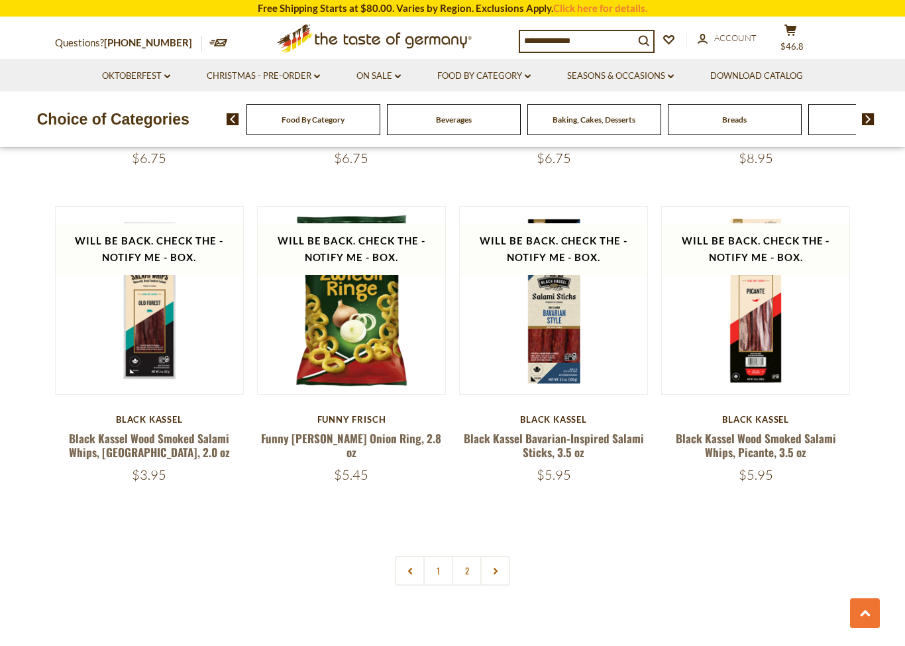
click at [472, 556] on link "2" at bounding box center [467, 571] width 30 height 30
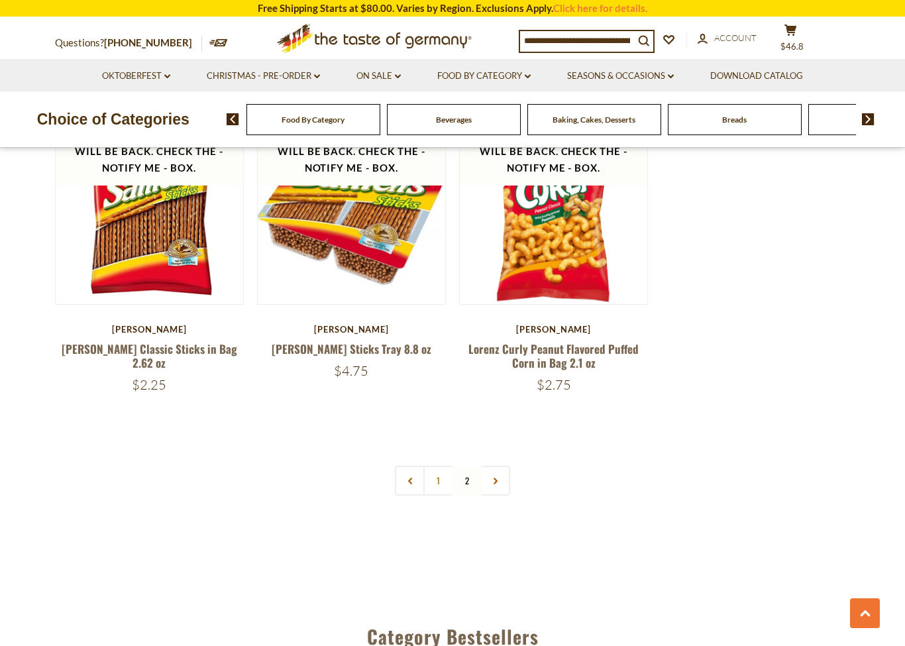
scroll to position [1045, 0]
click at [503, 76] on link "Food By Category dropdown_arrow" at bounding box center [483, 76] width 93 height 15
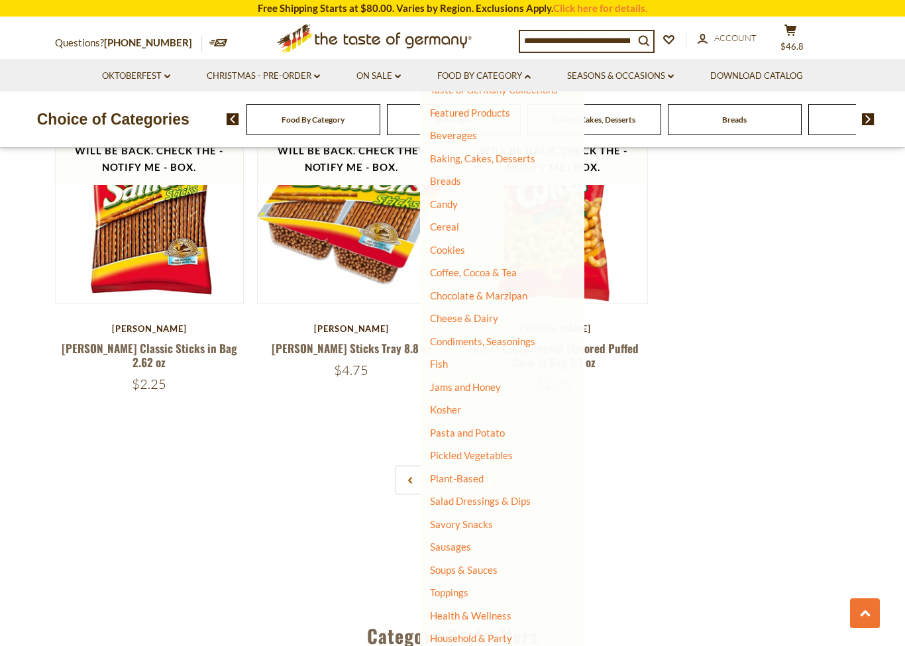
scroll to position [43, 0]
click at [450, 541] on link "Sausages" at bounding box center [450, 547] width 41 height 12
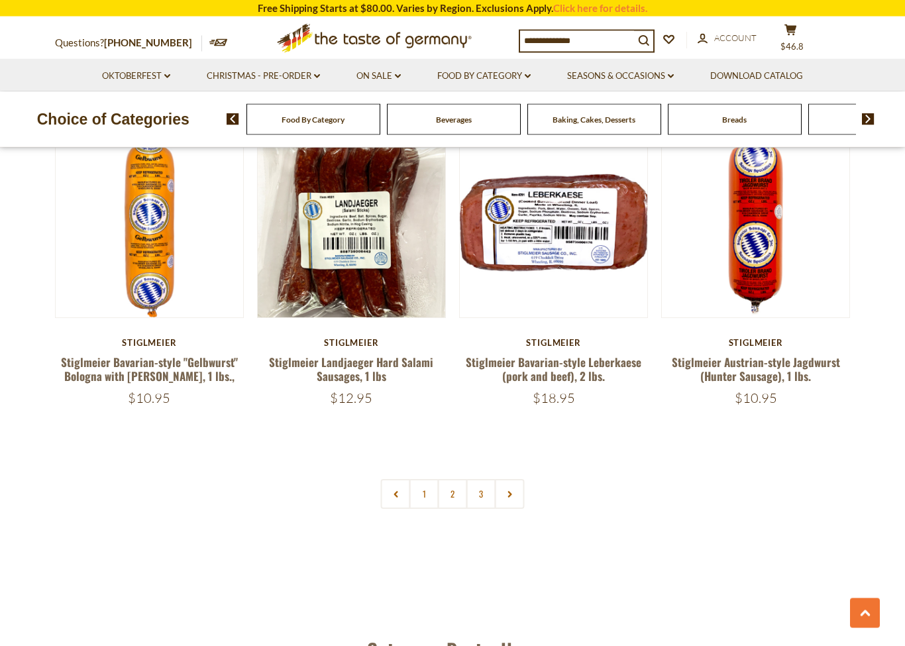
scroll to position [3001, 0]
click at [454, 479] on link "2" at bounding box center [453, 494] width 30 height 30
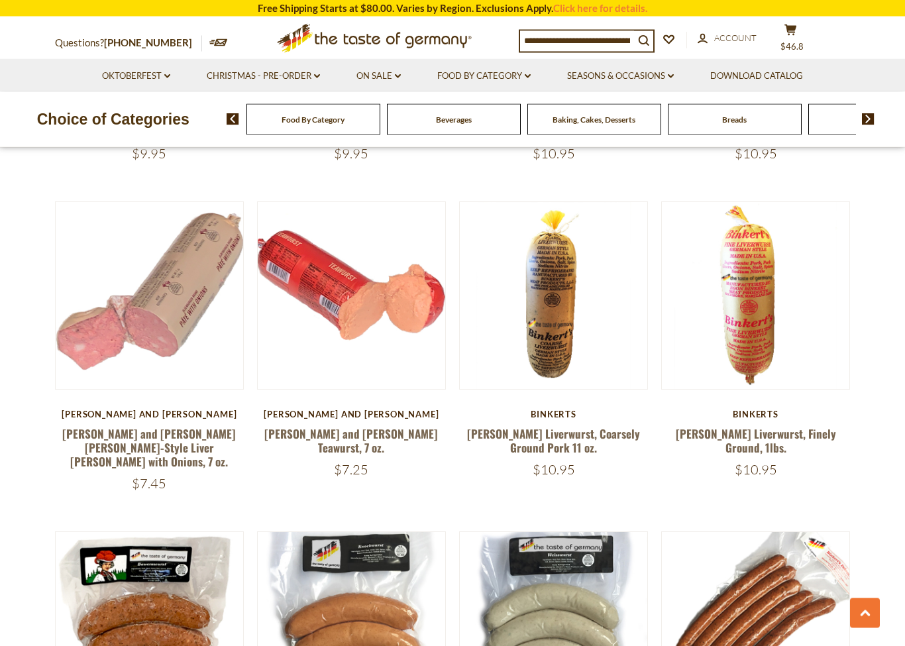
scroll to position [959, 0]
click at [362, 430] on link "[PERSON_NAME] and [PERSON_NAME] Teawurst, 7 oz." at bounding box center [351, 440] width 174 height 30
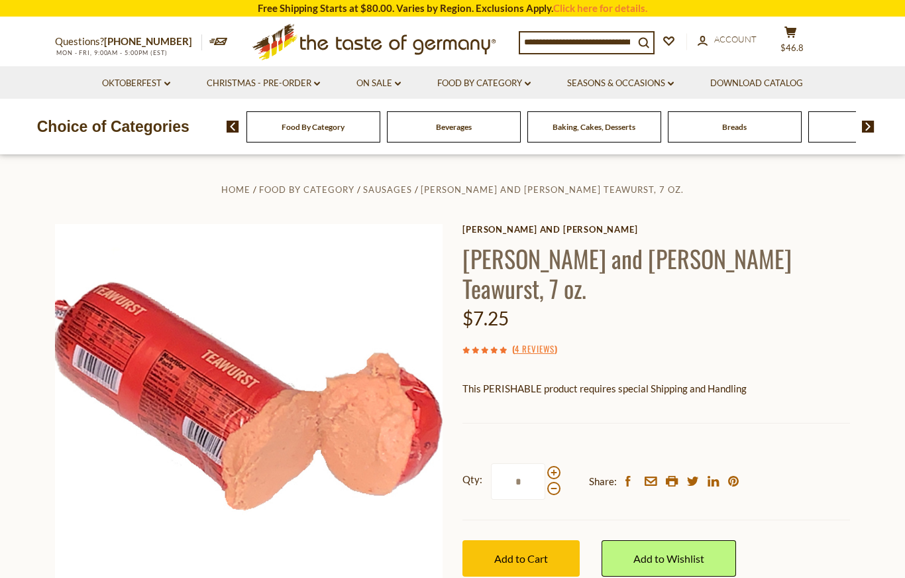
click at [557, 380] on p "This PERISHABLE product requires special Shipping and Handling" at bounding box center [655, 388] width 387 height 17
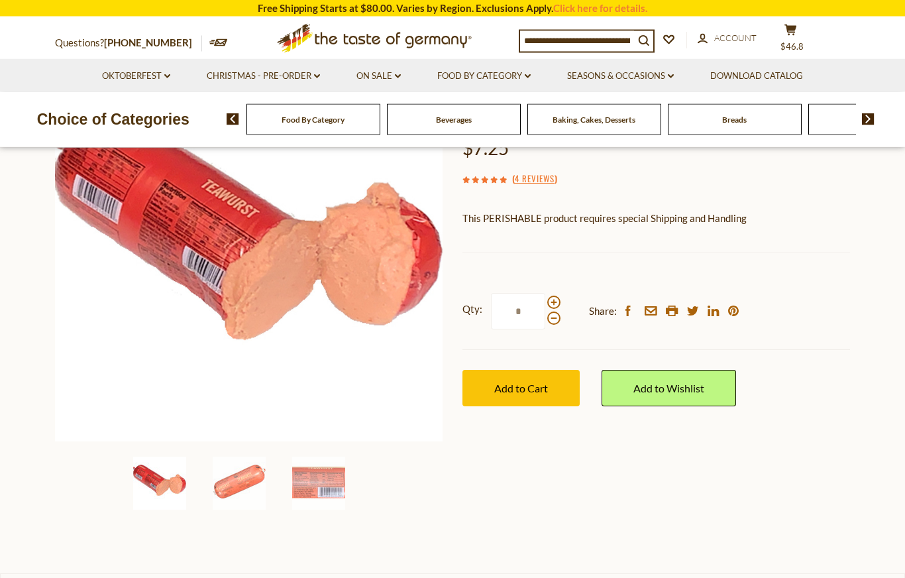
scroll to position [163, 0]
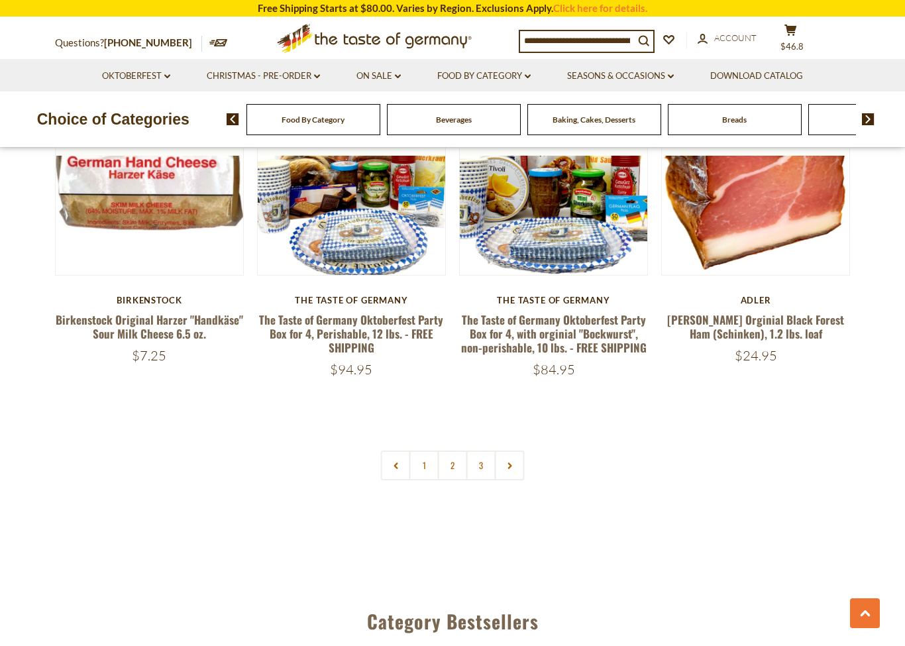
scroll to position [3028, 0]
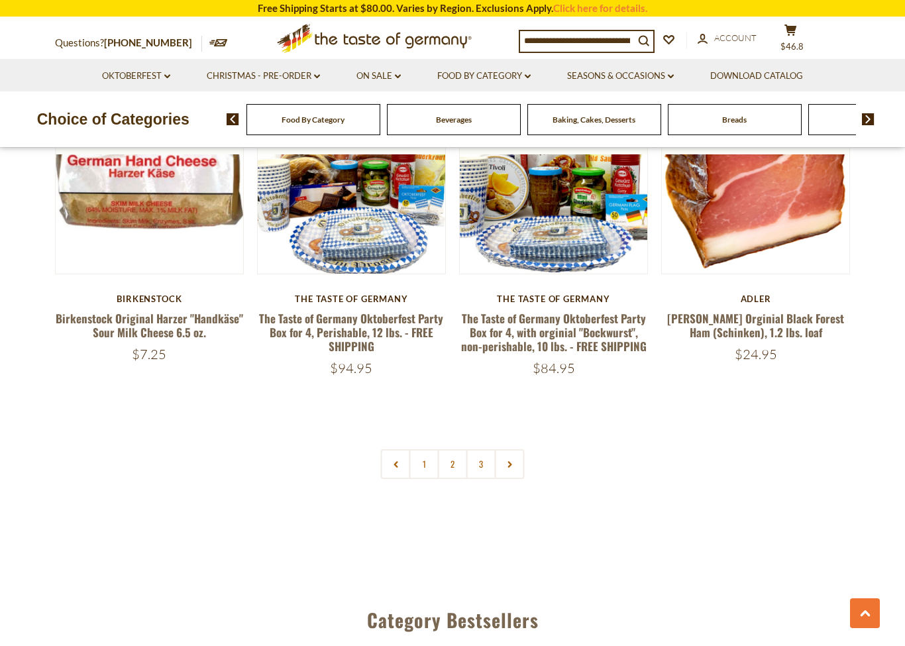
click at [488, 76] on link "Food By Category dropdown_arrow" at bounding box center [483, 76] width 93 height 15
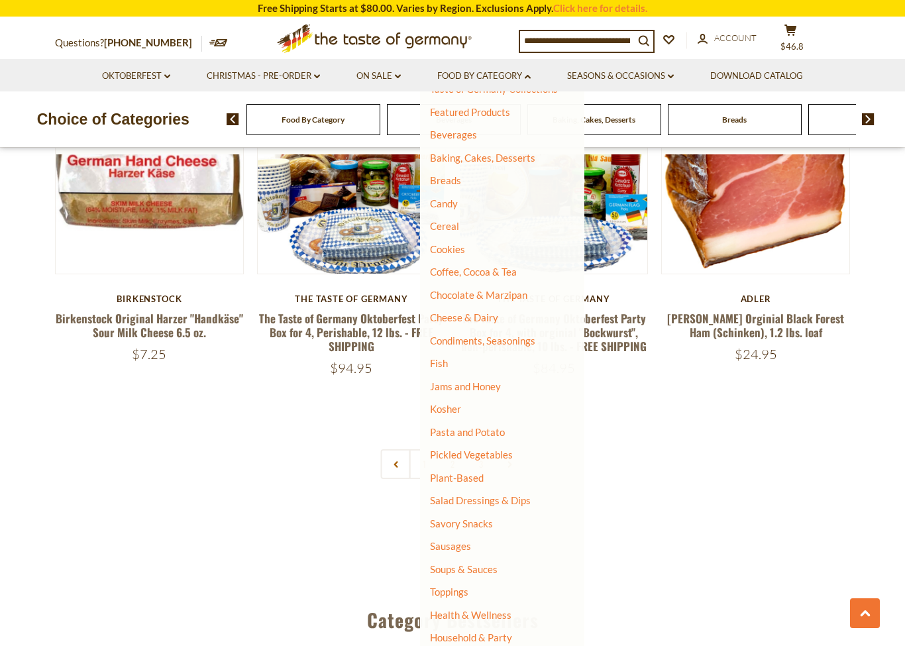
scroll to position [43, 0]
click at [486, 564] on link "Soups & Sauces" at bounding box center [464, 570] width 68 height 12
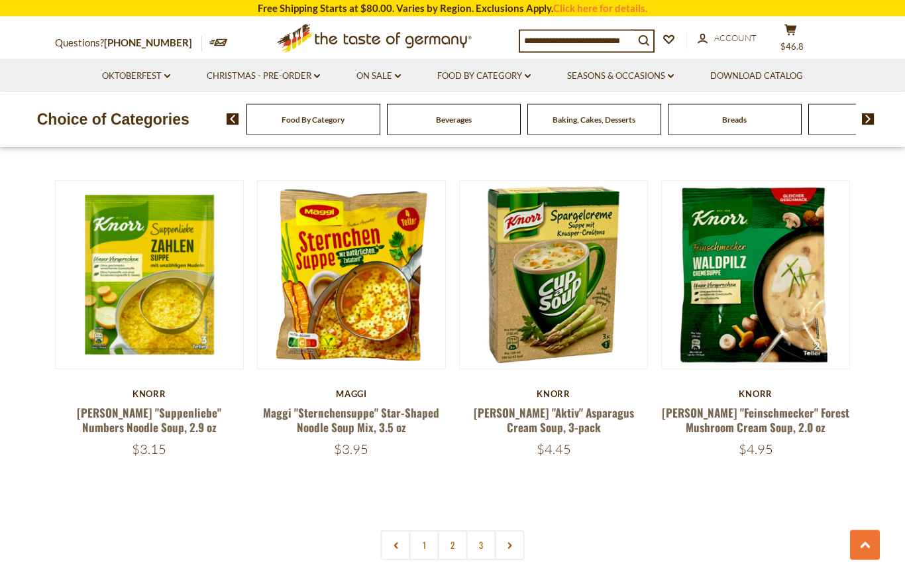
scroll to position [2711, 0]
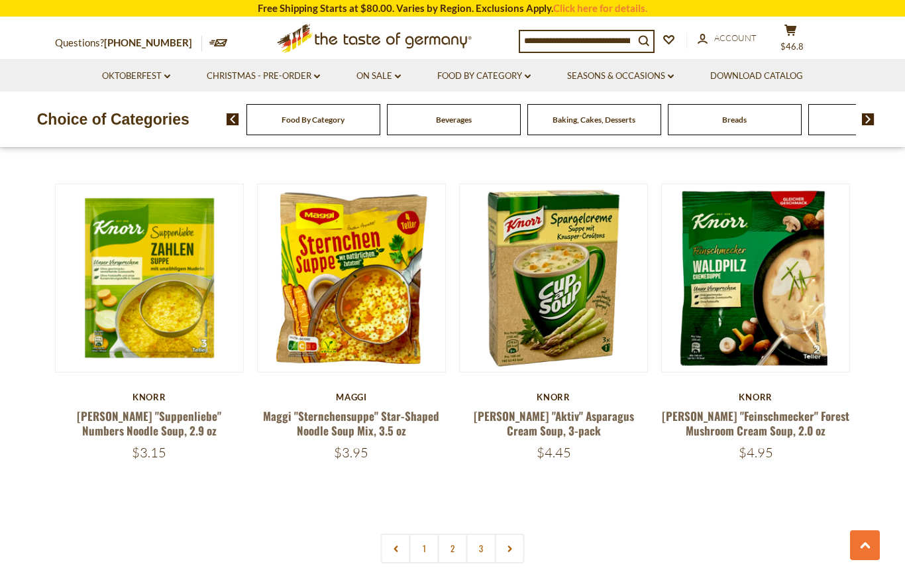
click at [511, 71] on link "Food By Category dropdown_arrow" at bounding box center [483, 76] width 93 height 15
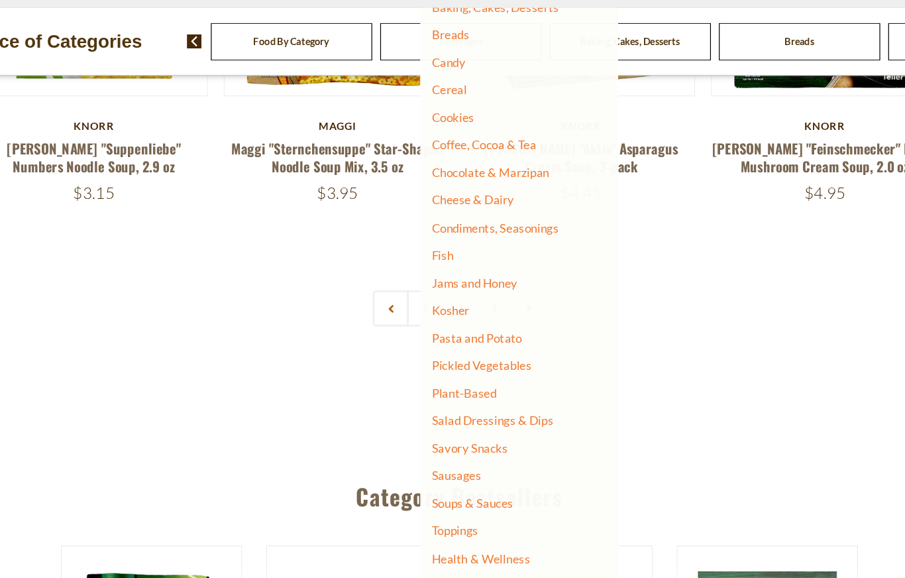
scroll to position [2921, 0]
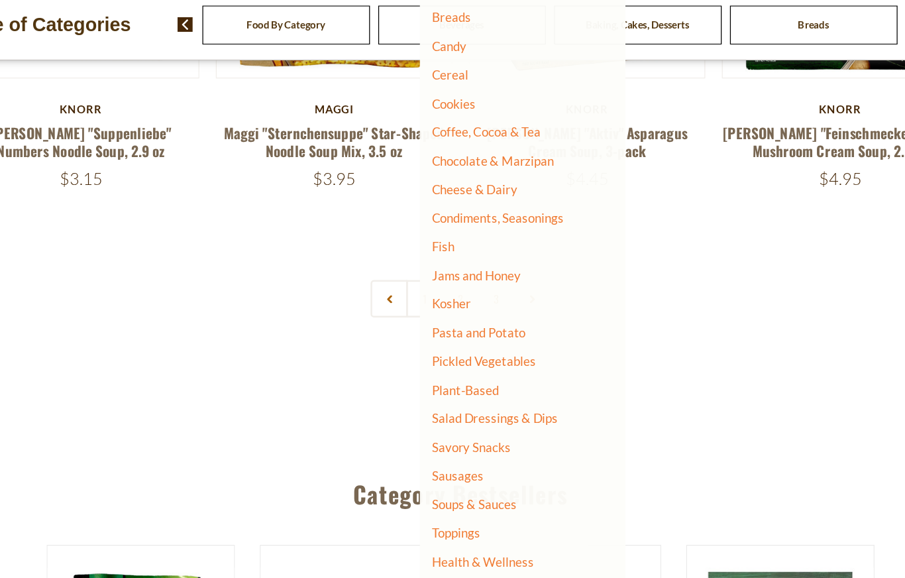
click at [430, 519] on link "Toppings" at bounding box center [449, 525] width 38 height 12
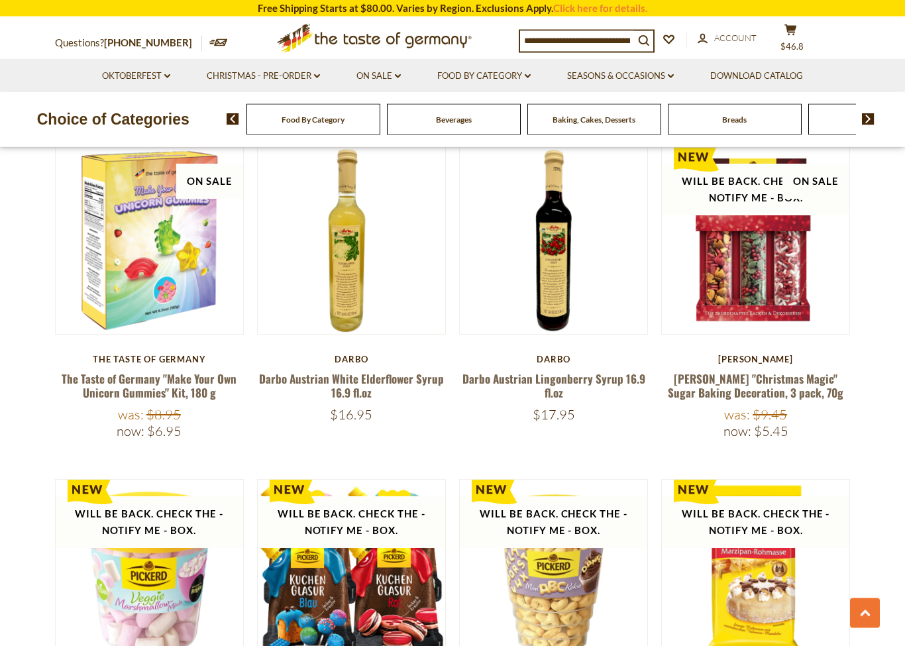
scroll to position [1105, 0]
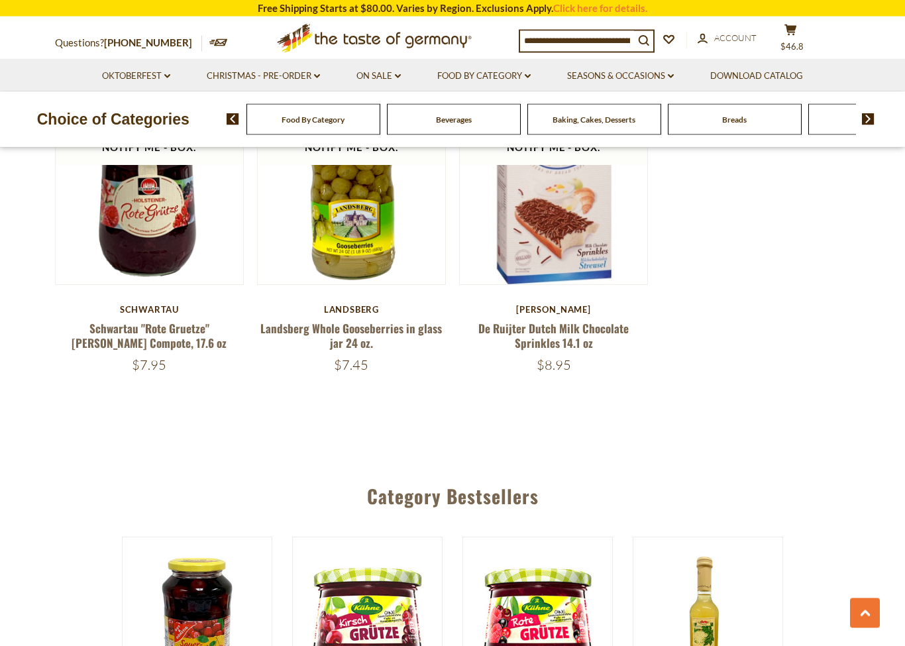
click at [487, 73] on link "Food By Category dropdown_arrow" at bounding box center [483, 76] width 93 height 15
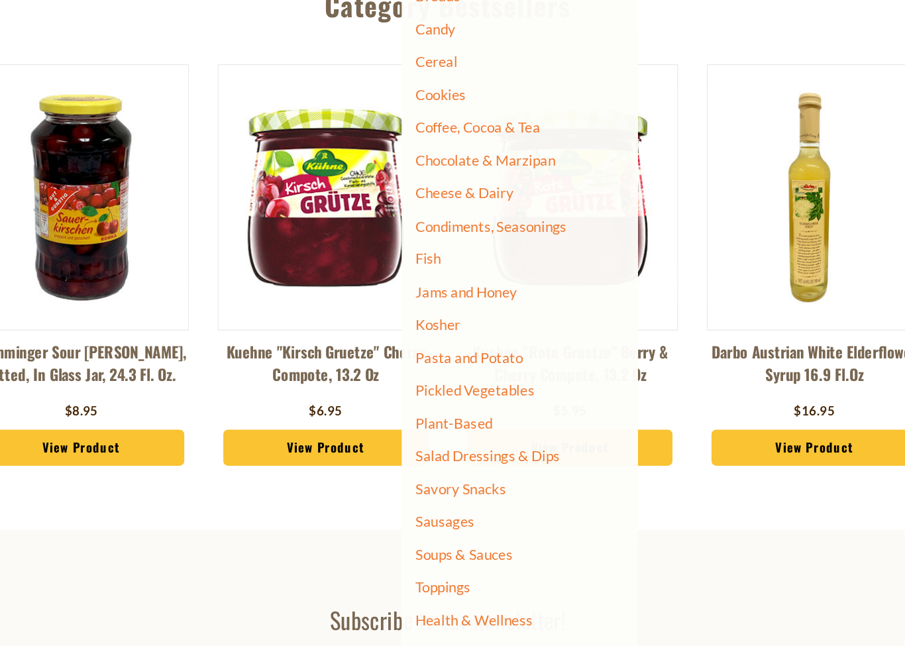
scroll to position [3074, 0]
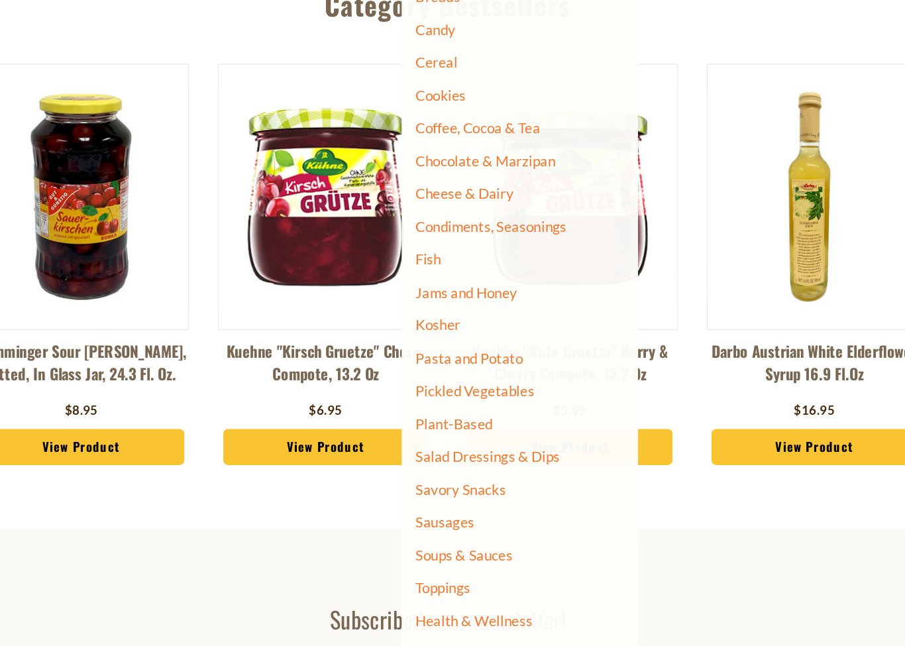
click at [430, 577] on link "Health & Wellness" at bounding box center [470, 616] width 81 height 19
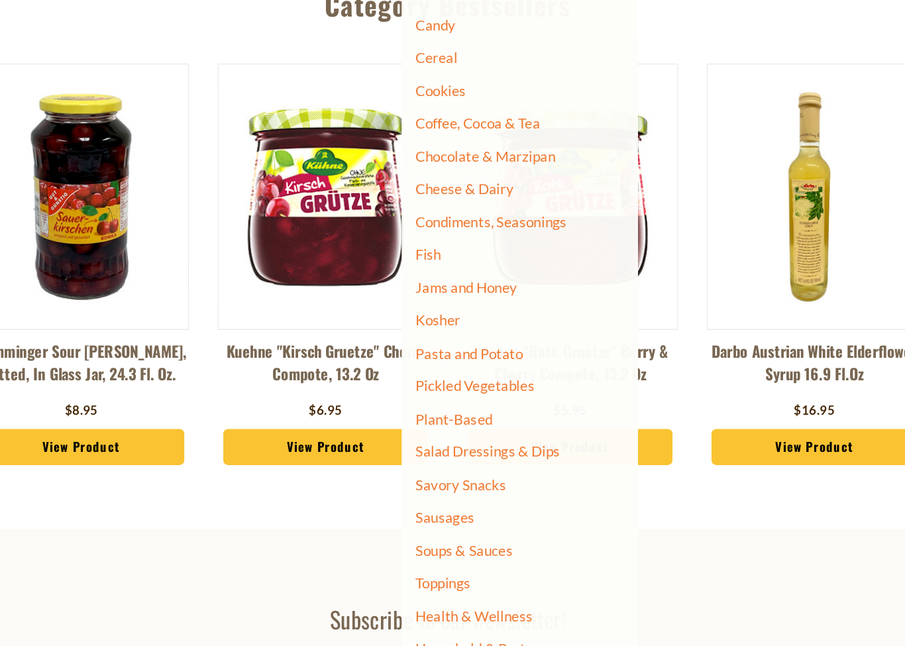
scroll to position [43, 0]
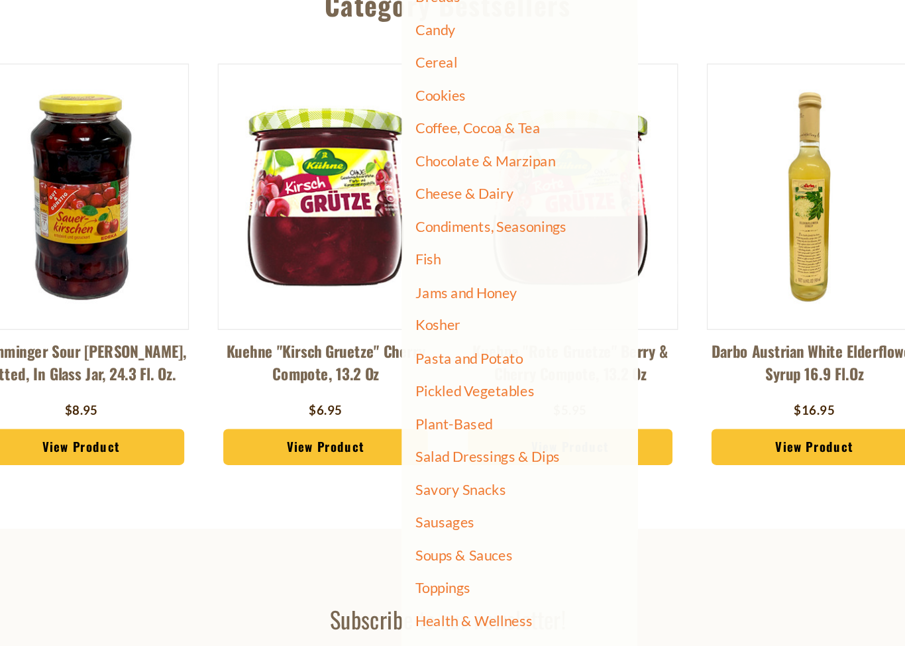
click at [430, 577] on link "Health & Wellness" at bounding box center [470, 616] width 81 height 19
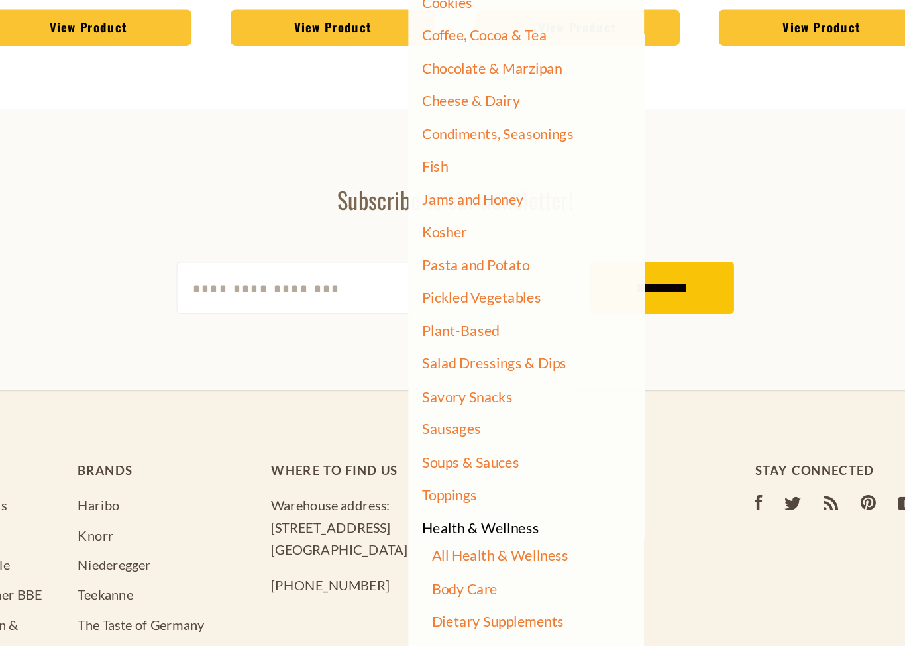
scroll to position [3368, 0]
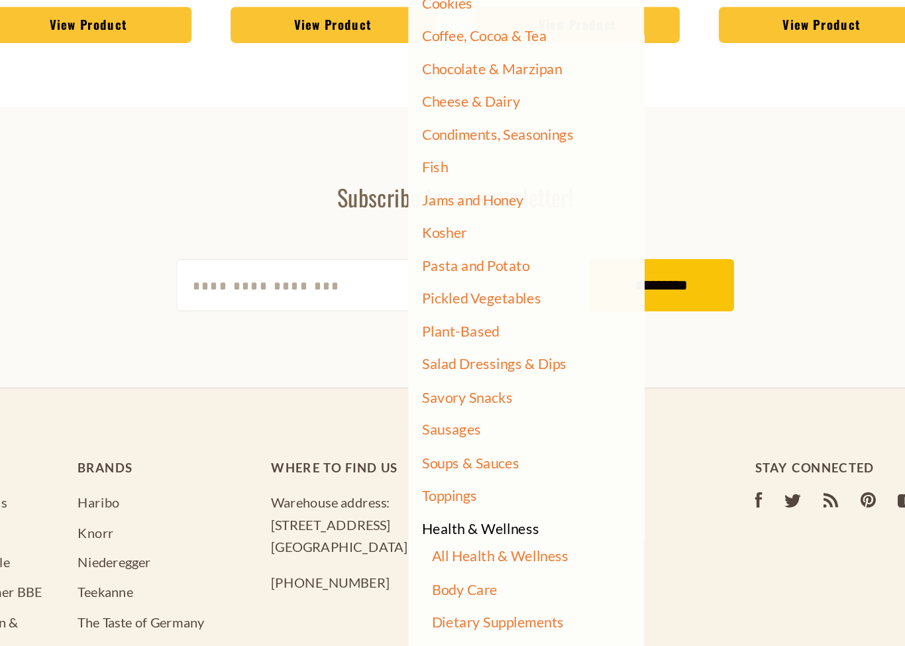
click at [436, 577] on link "Body Care" at bounding box center [459, 594] width 46 height 12
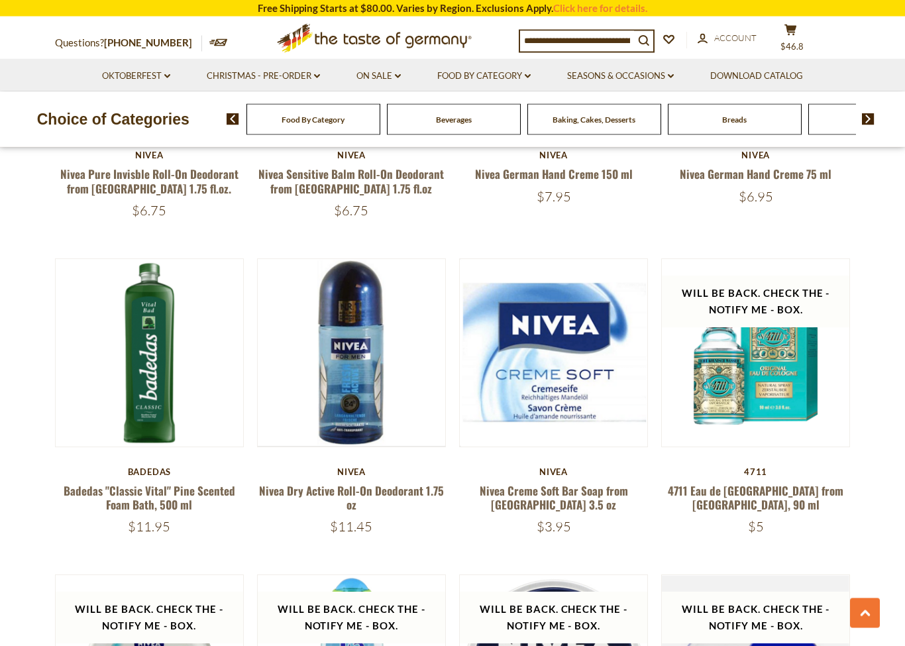
scroll to position [999, 0]
click at [462, 531] on div "Quick View [GEOGRAPHIC_DATA] Nivea German Hand Creme 400 ml $14.95 Quick View S…" at bounding box center [452, 416] width 795 height 2242
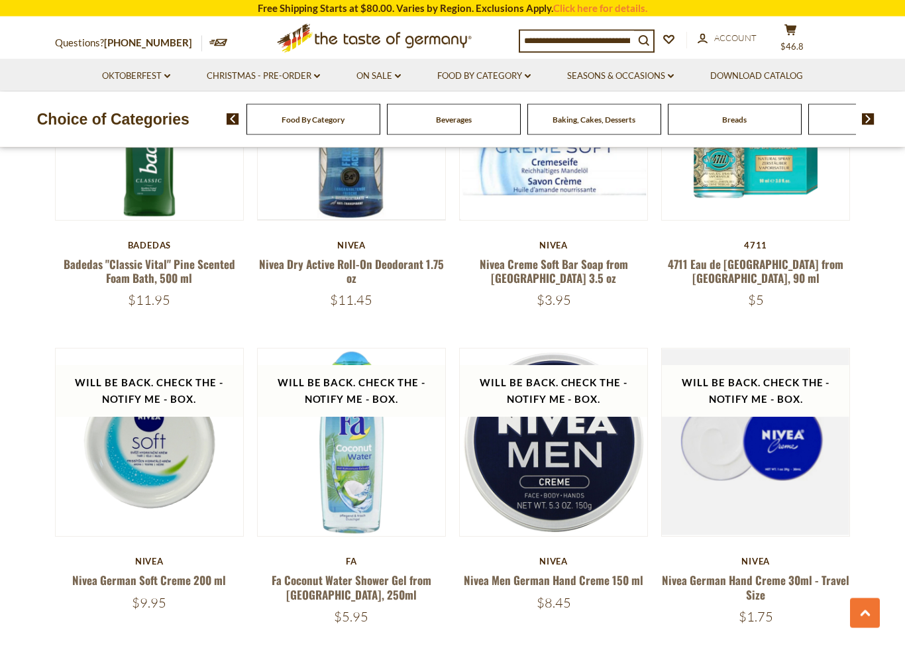
scroll to position [1225, 0]
click at [576, 262] on link "Nivea Creme Soft Bar Soap from [GEOGRAPHIC_DATA] 3.5 oz" at bounding box center [554, 271] width 148 height 30
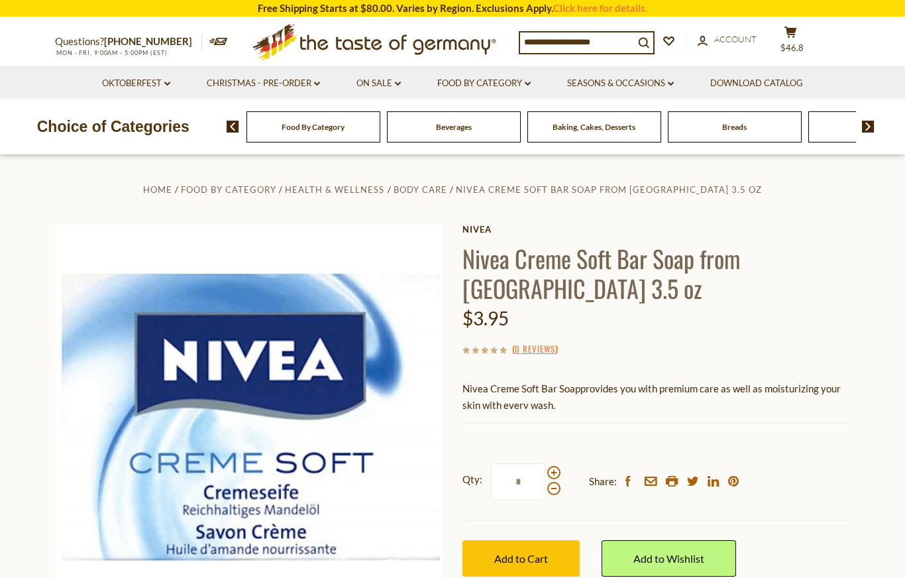
click at [532, 554] on span "Add to Cart" at bounding box center [521, 558] width 54 height 13
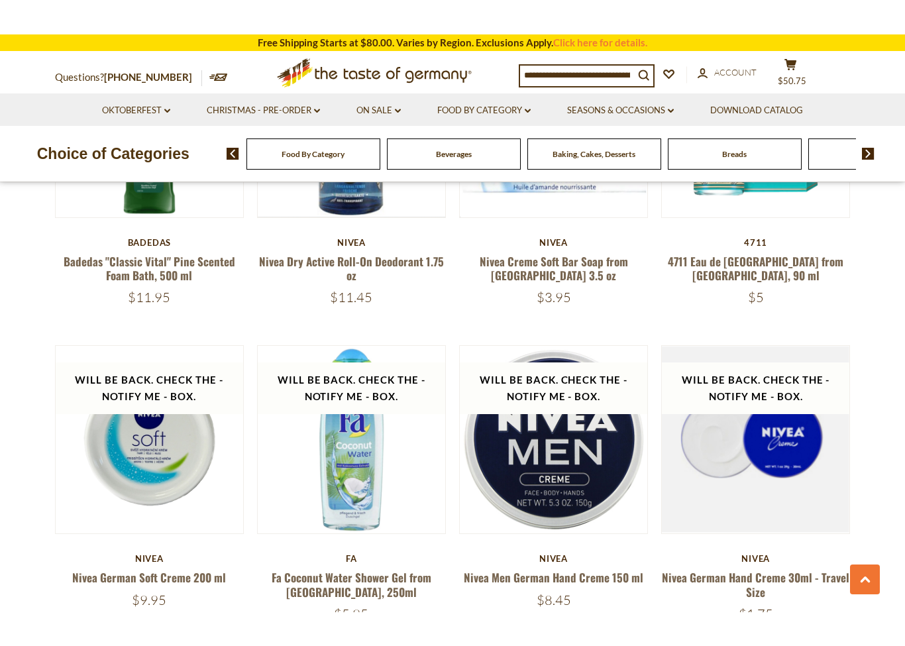
scroll to position [1301, 0]
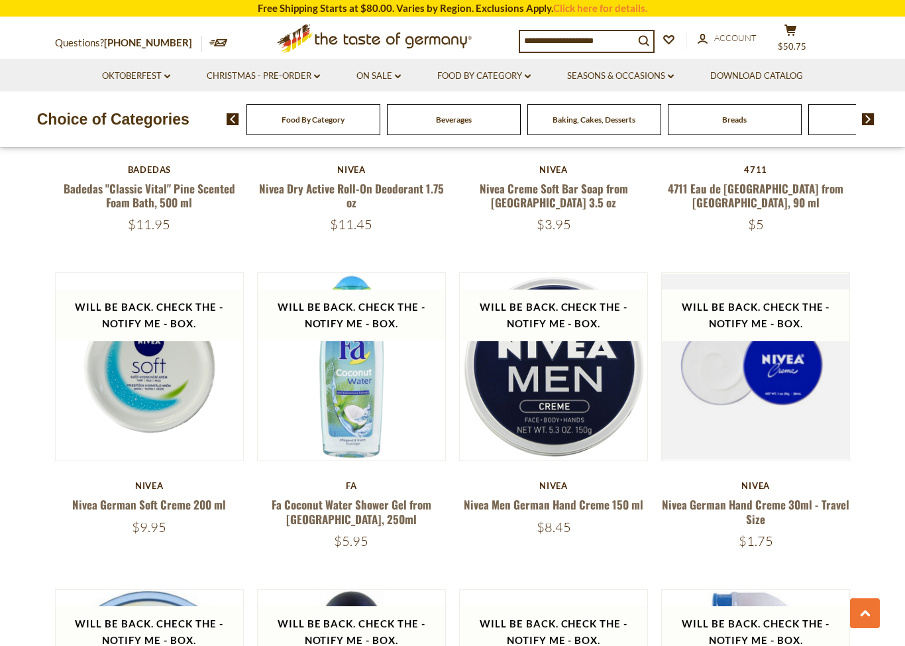
click at [500, 496] on link "Nivea Men German Hand Creme 150 ml" at bounding box center [553, 504] width 179 height 17
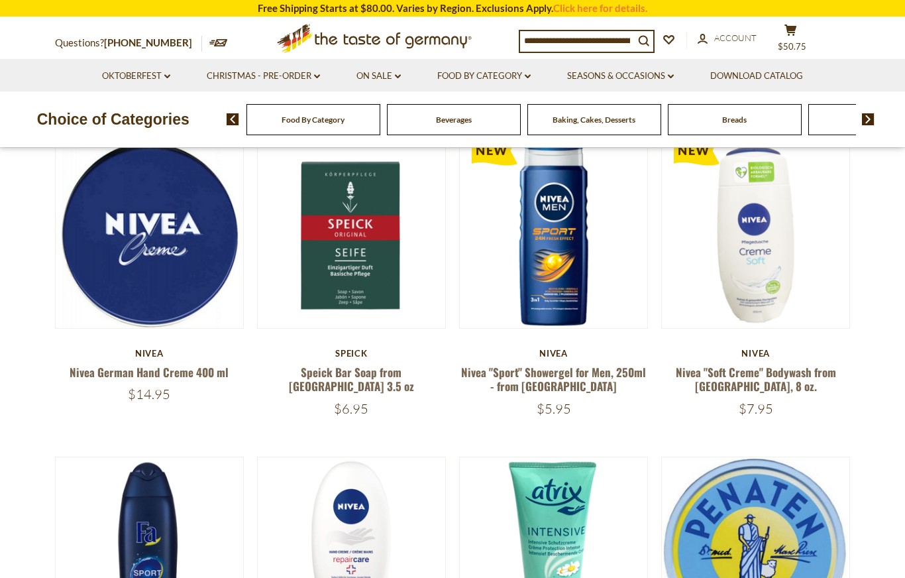
scroll to position [160, 0]
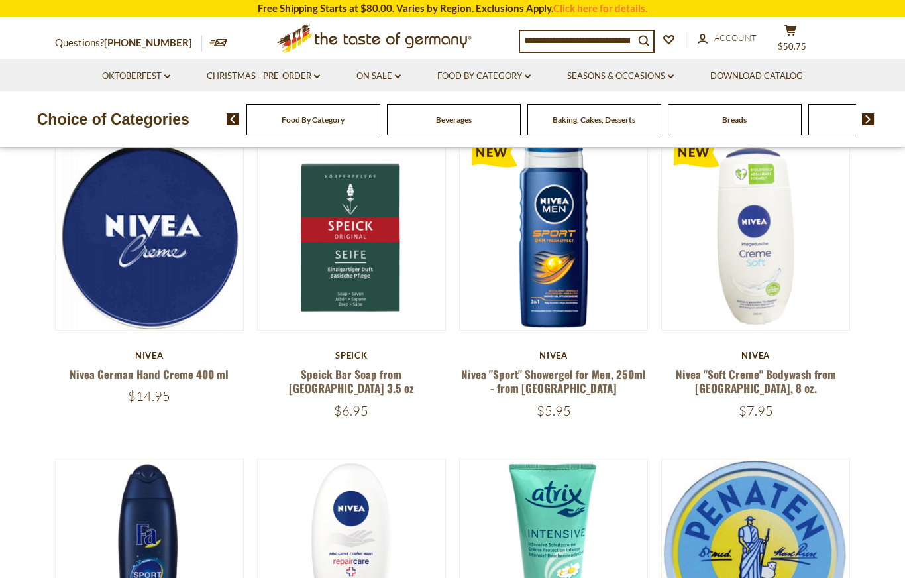
click at [576, 383] on link "Nivea "Sport" Showergel for Men, 250ml - from [GEOGRAPHIC_DATA]" at bounding box center [553, 381] width 185 height 30
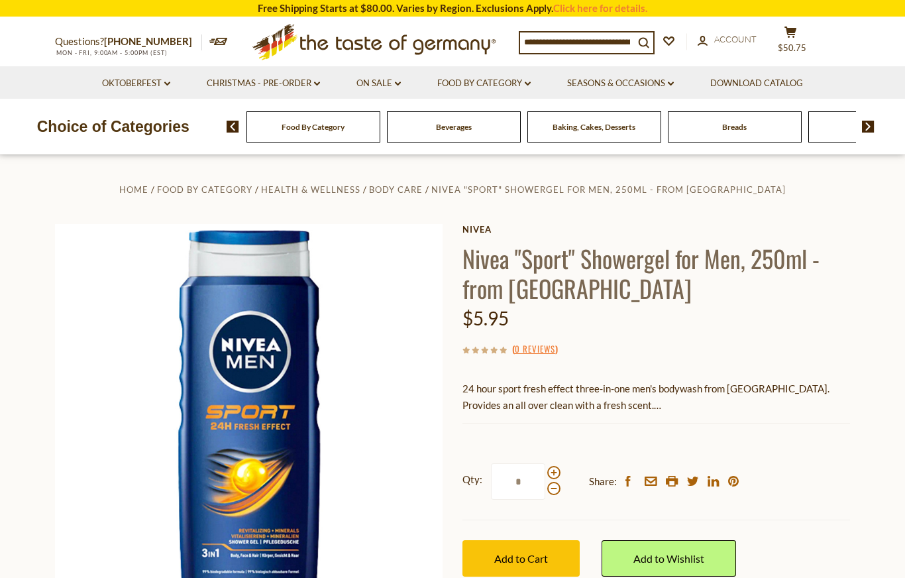
click at [538, 548] on button "Add to Cart" at bounding box center [520, 558] width 117 height 36
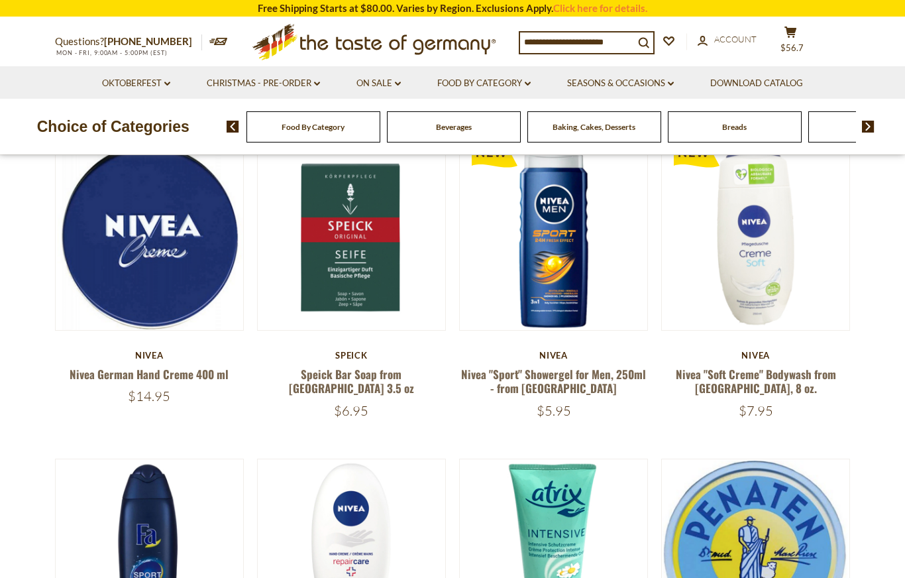
click at [501, 77] on link "Food By Category dropdown_arrow" at bounding box center [483, 83] width 93 height 15
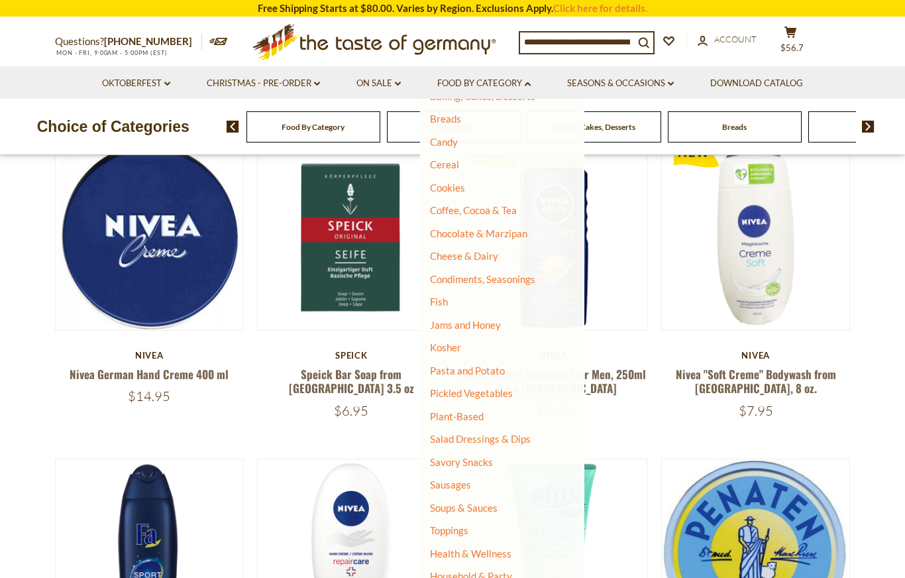
scroll to position [111, 0]
click at [478, 568] on link "Household & Party" at bounding box center [471, 577] width 82 height 19
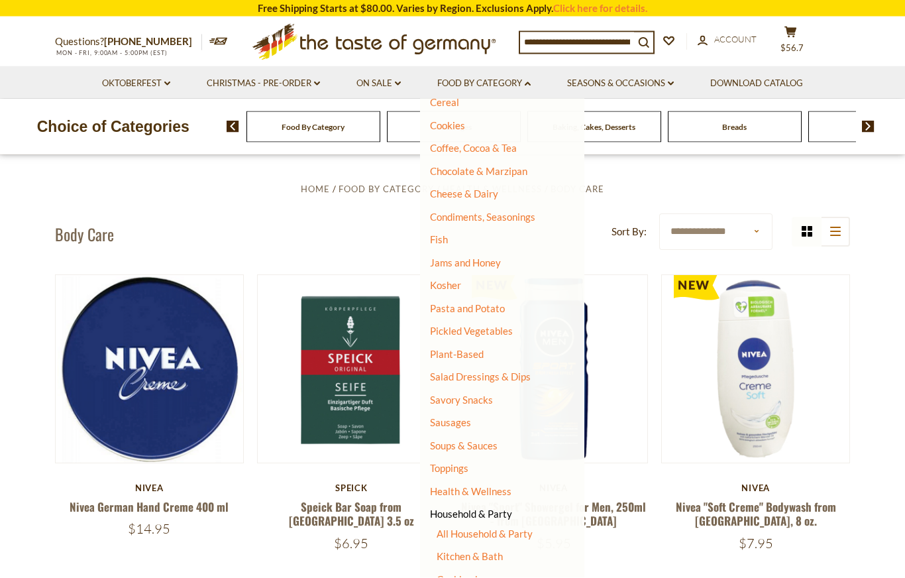
scroll to position [0, 0]
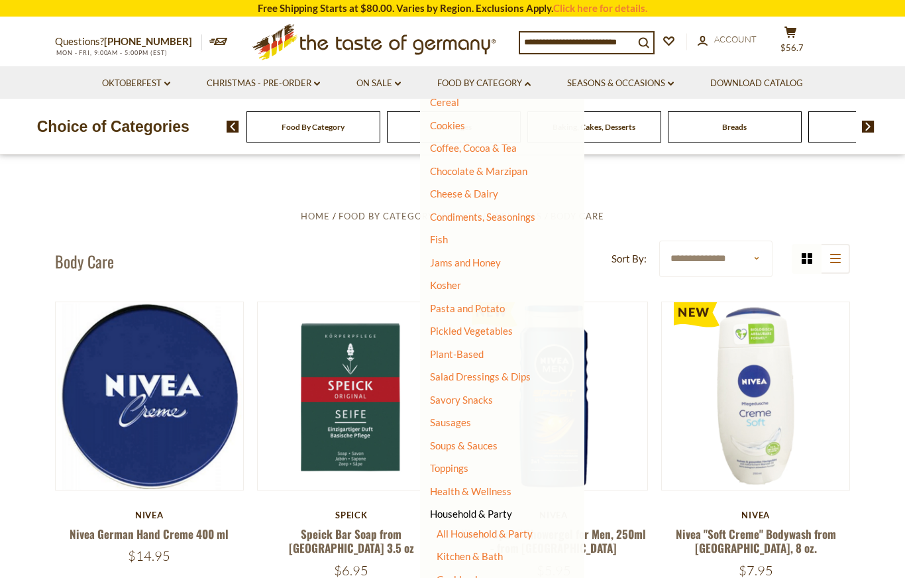
click at [792, 47] on button "cart $56.7" at bounding box center [790, 42] width 40 height 33
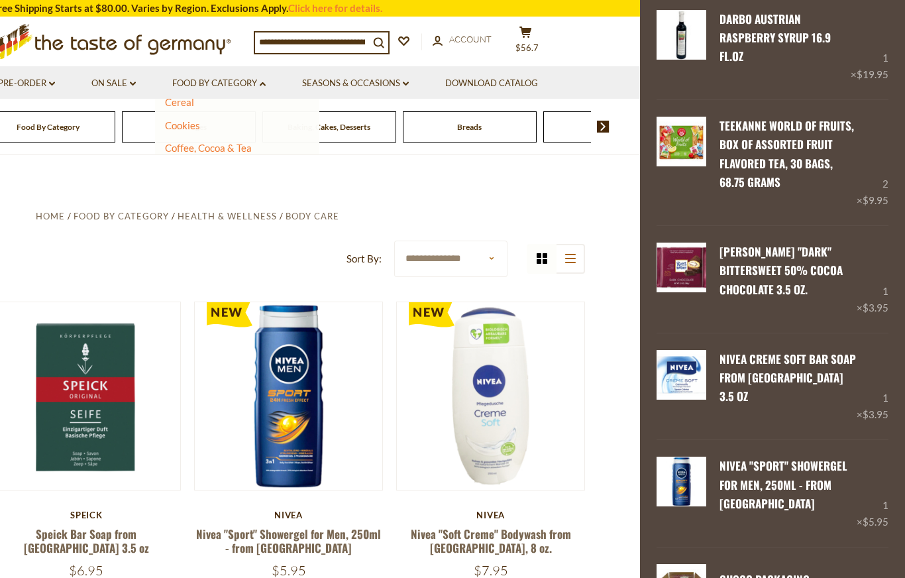
scroll to position [76, 0]
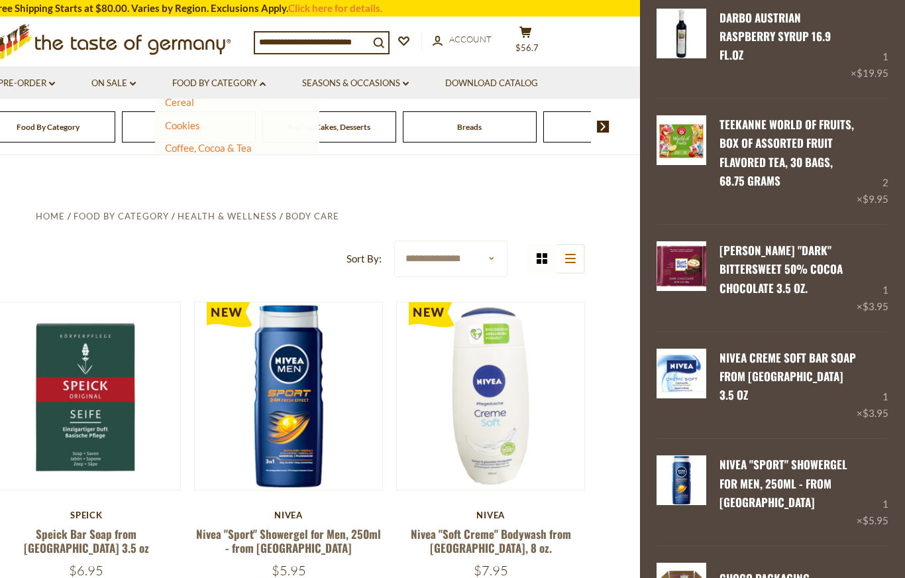
click at [771, 313] on link "Remove" at bounding box center [772, 307] width 40 height 12
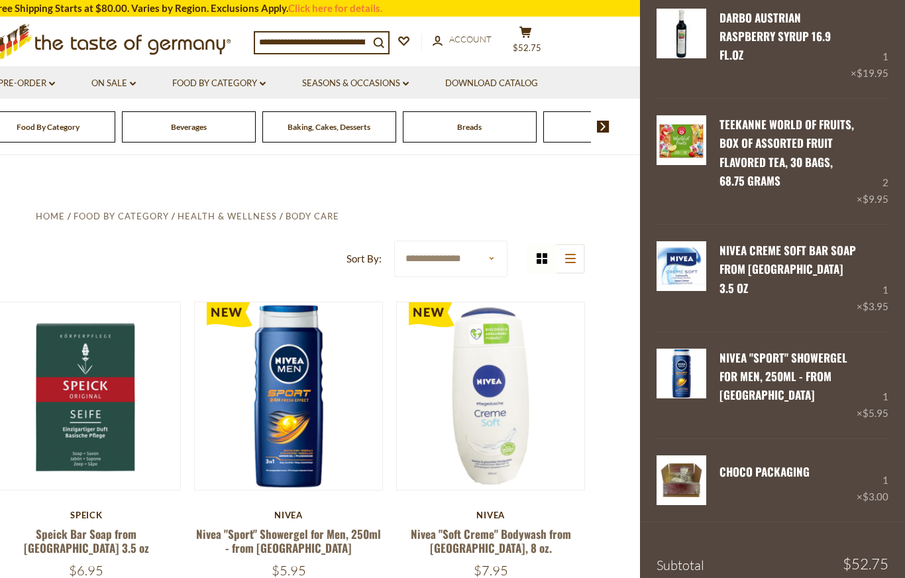
scroll to position [26, 0]
